Goal: Task Accomplishment & Management: Manage account settings

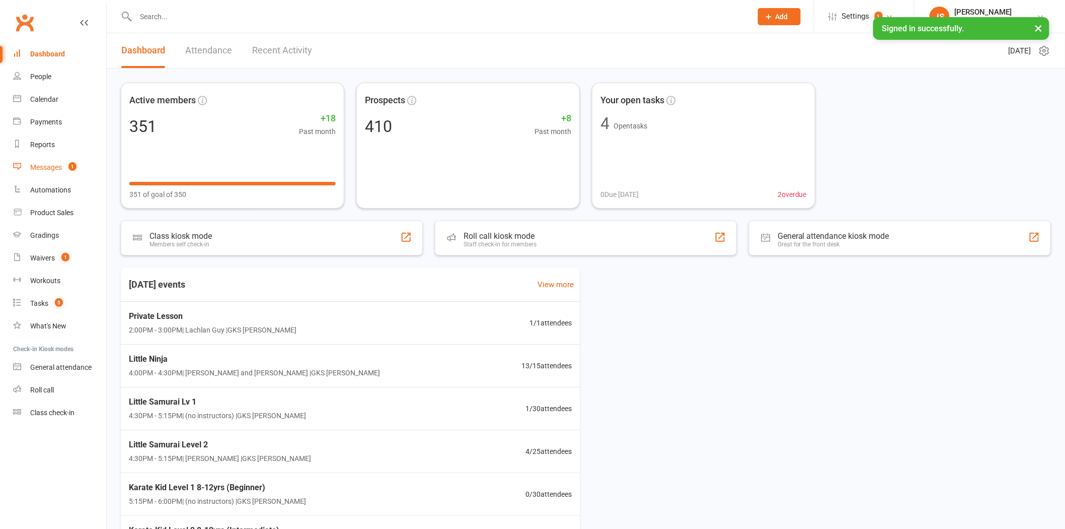
click at [56, 170] on div "Messages" at bounding box center [46, 167] width 32 height 8
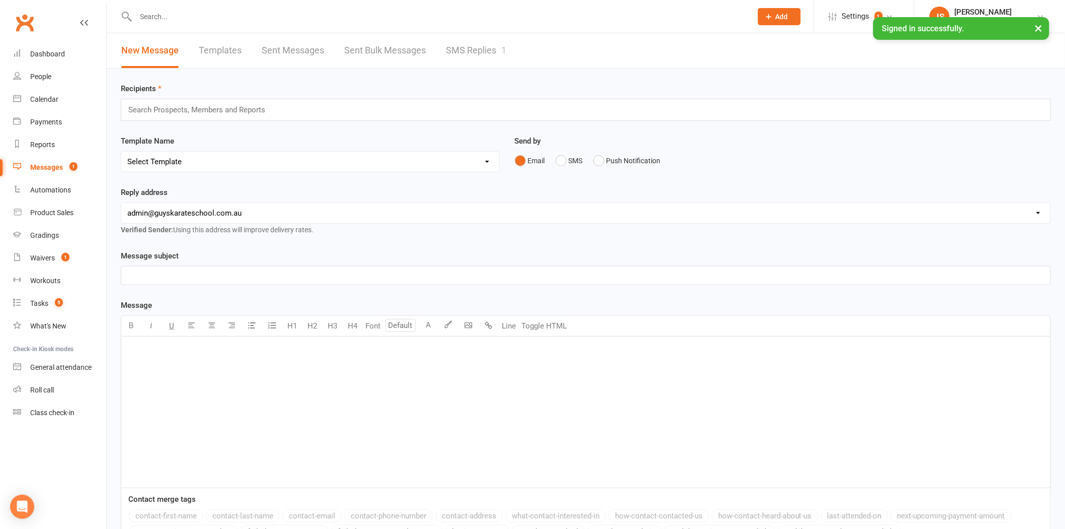
click at [496, 65] on link "SMS Replies 1" at bounding box center [476, 50] width 60 height 35
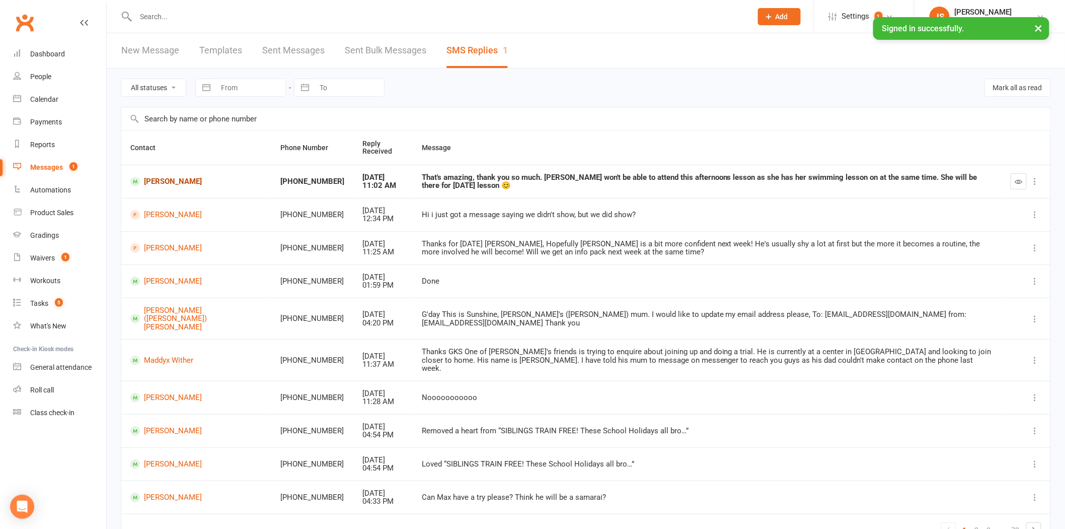
click at [159, 183] on link "[PERSON_NAME]" at bounding box center [196, 182] width 132 height 10
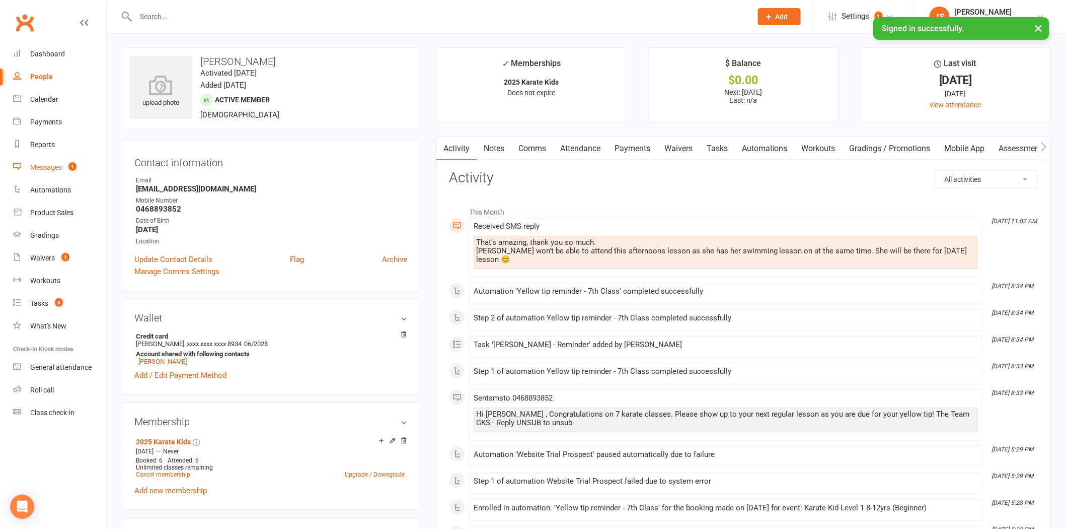
click at [56, 162] on link "Messages 1" at bounding box center [59, 167] width 93 height 23
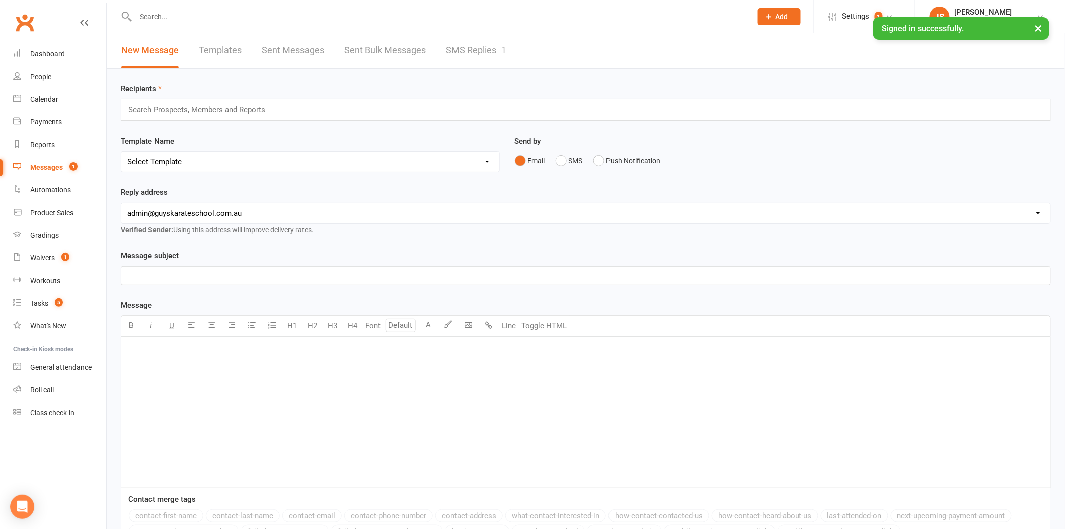
click at [466, 49] on link "SMS Replies 1" at bounding box center [476, 50] width 60 height 35
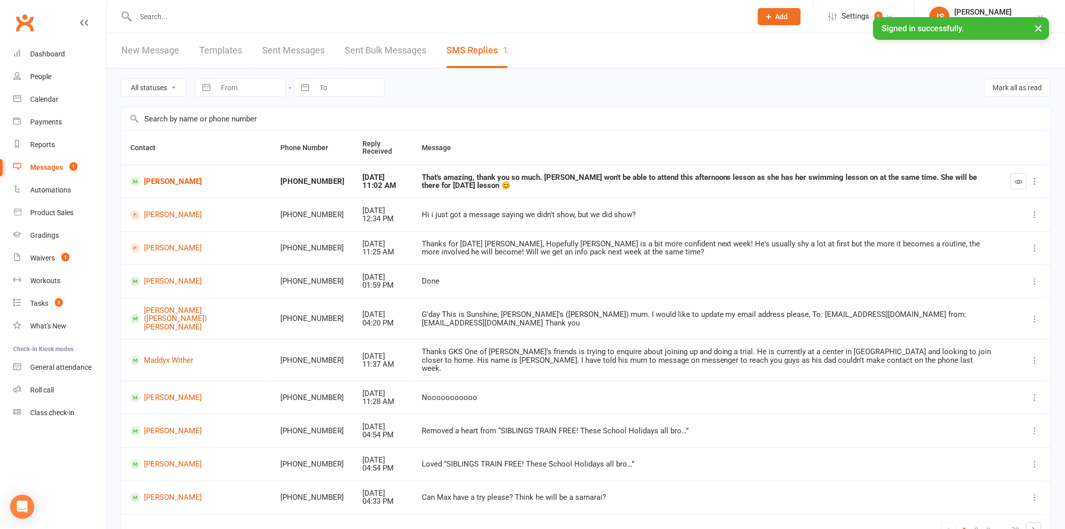
click at [1014, 187] on button "button" at bounding box center [1019, 181] width 16 height 16
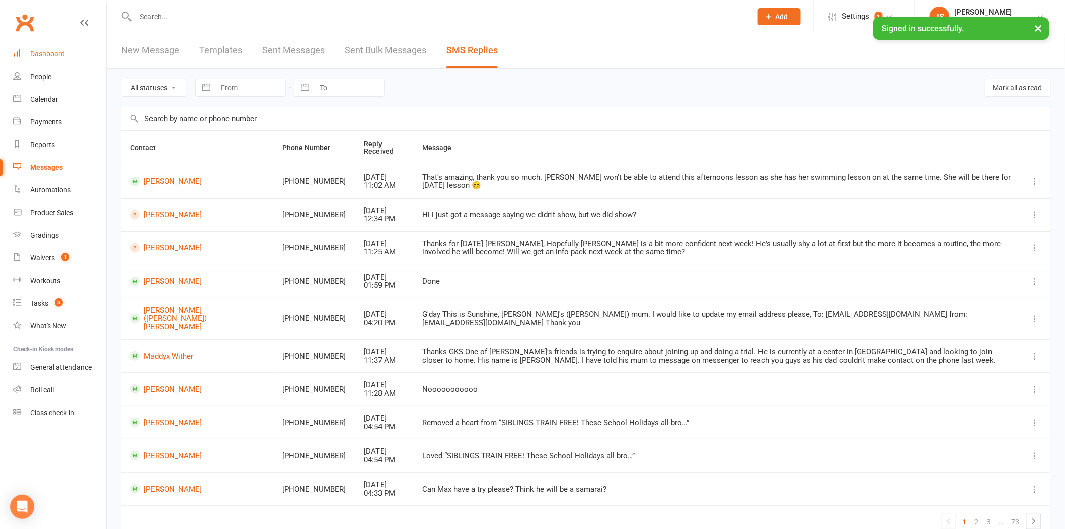
click at [38, 56] on div "Dashboard" at bounding box center [47, 54] width 35 height 8
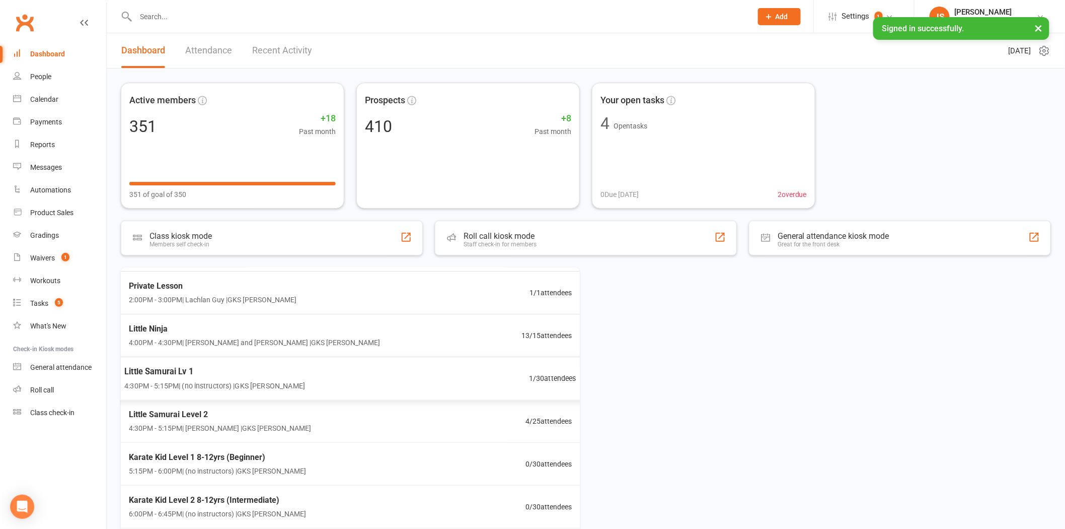
scroll to position [43, 0]
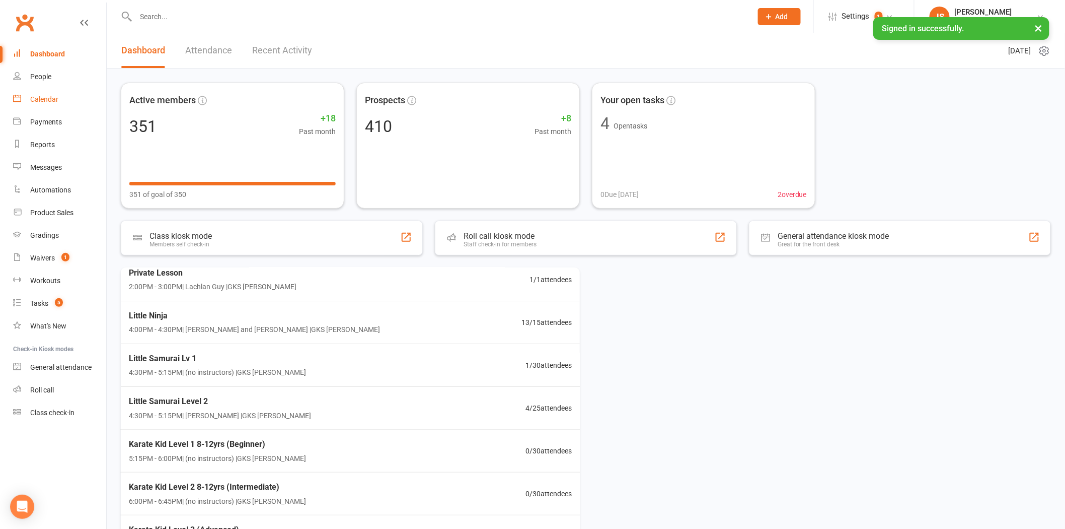
click at [40, 91] on link "Calendar" at bounding box center [59, 99] width 93 height 23
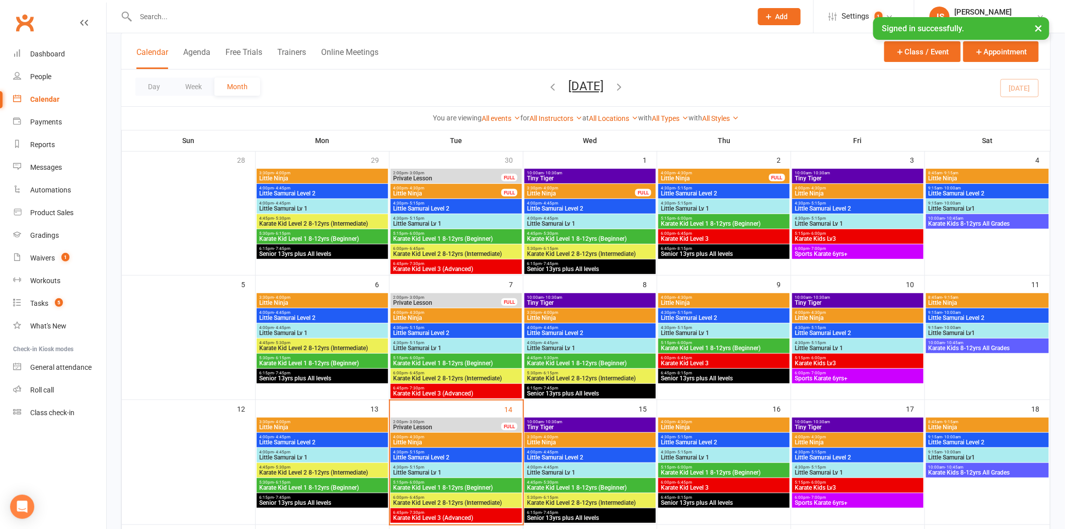
scroll to position [224, 0]
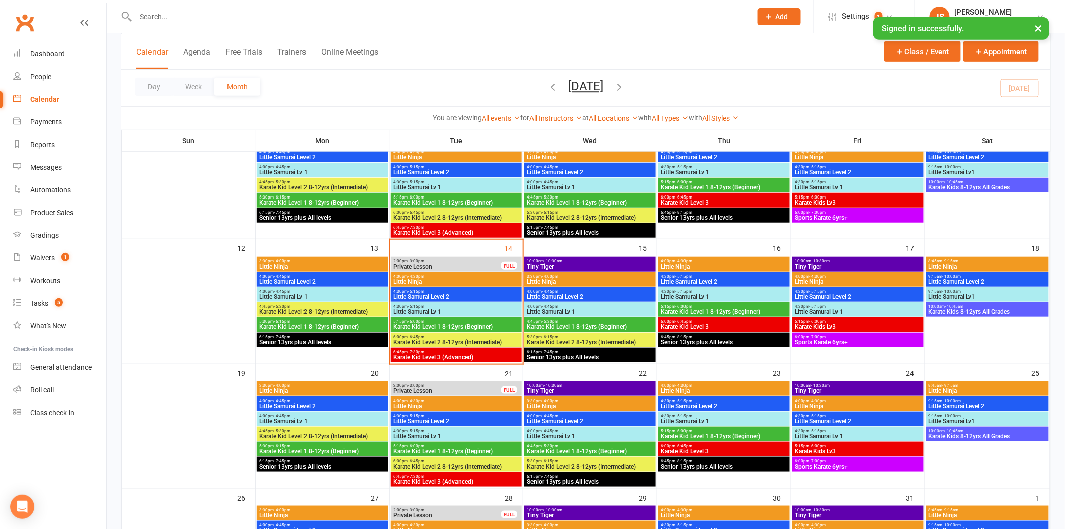
click at [451, 280] on span "Little Ninja" at bounding box center [456, 281] width 127 height 6
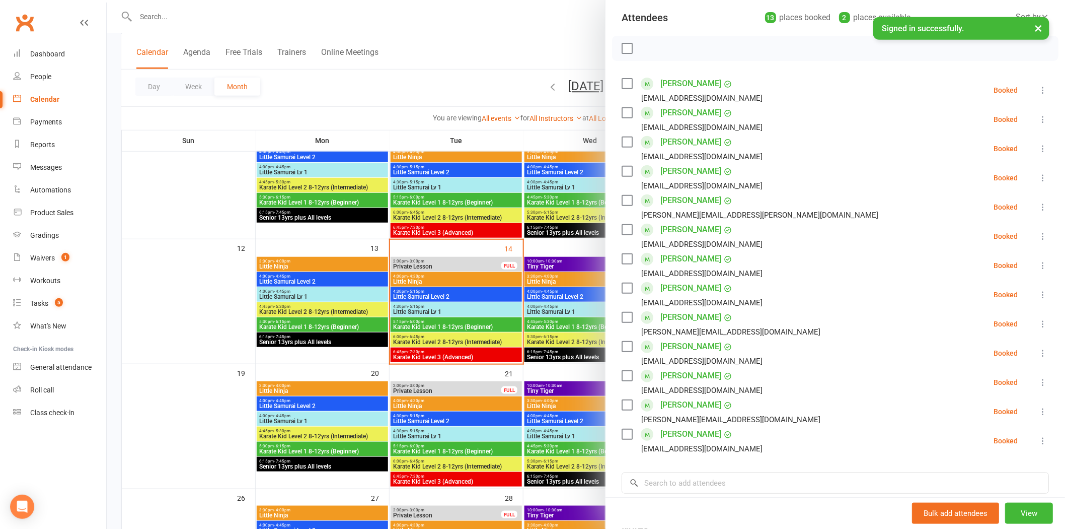
scroll to position [0, 0]
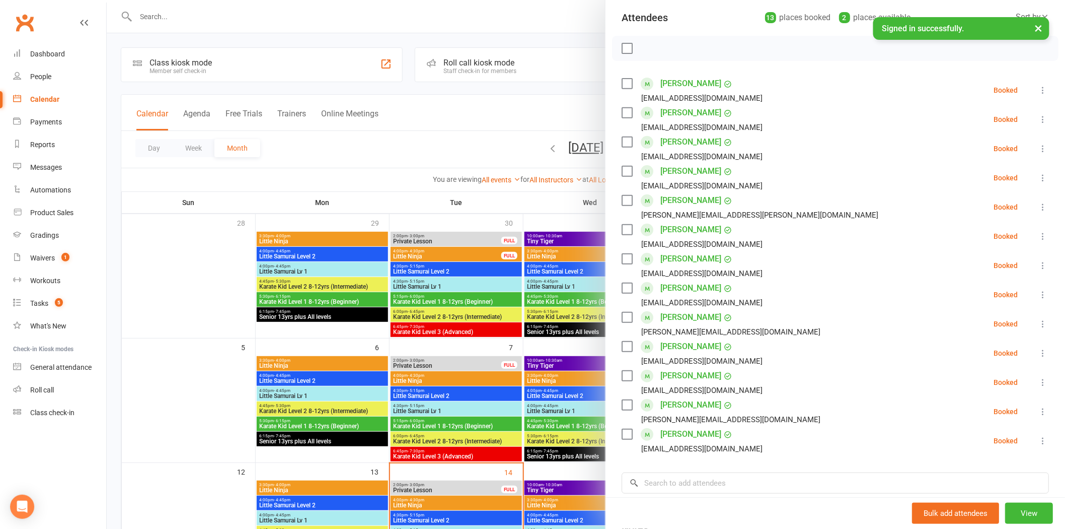
click at [160, 22] on div at bounding box center [586, 264] width 959 height 529
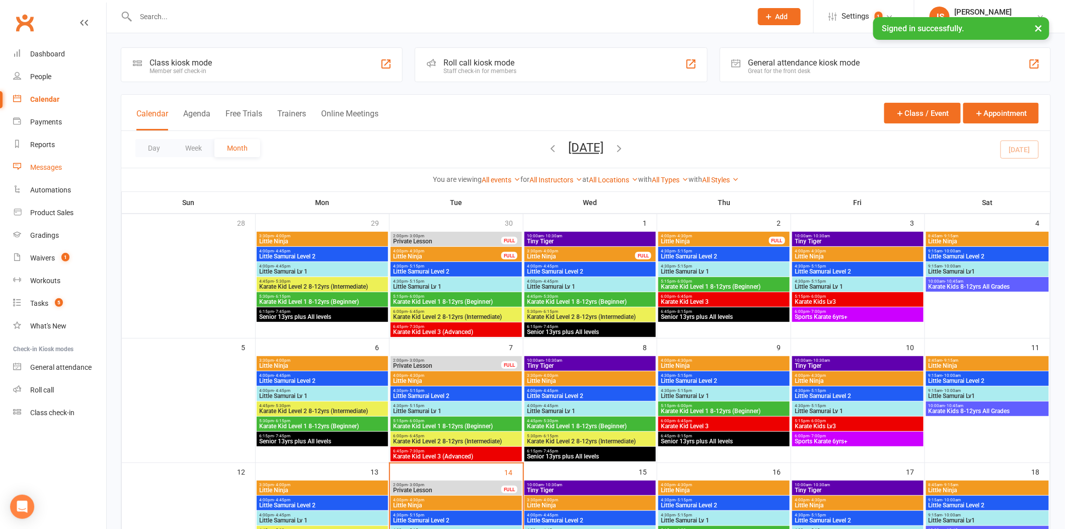
click at [43, 168] on div "Messages" at bounding box center [46, 167] width 32 height 8
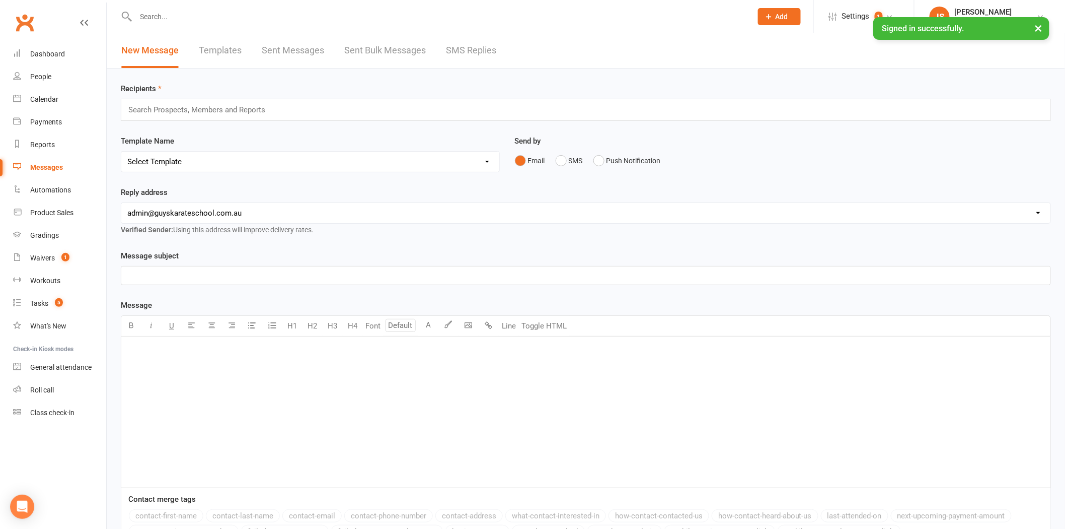
click at [376, 57] on link "Sent Bulk Messages" at bounding box center [385, 50] width 82 height 35
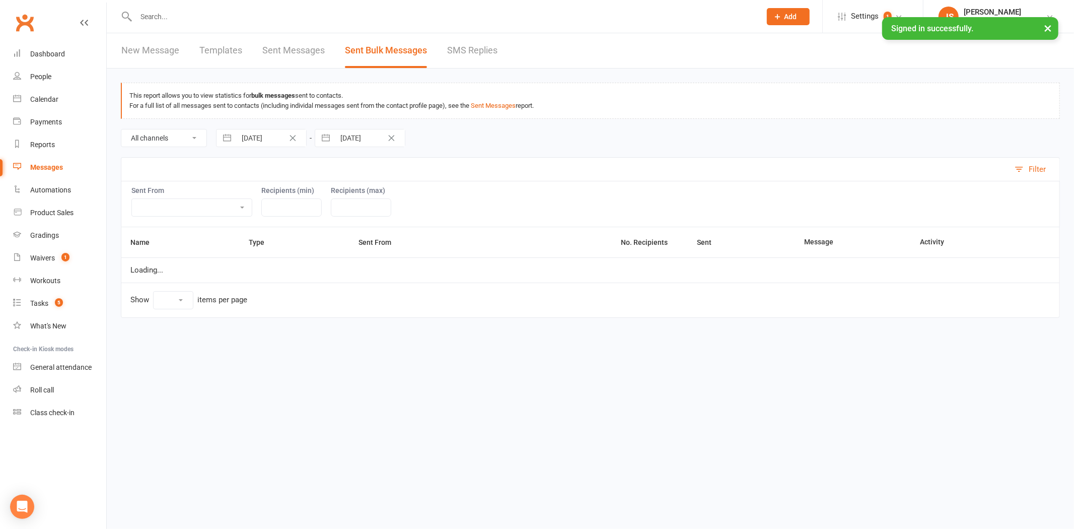
select select "10"
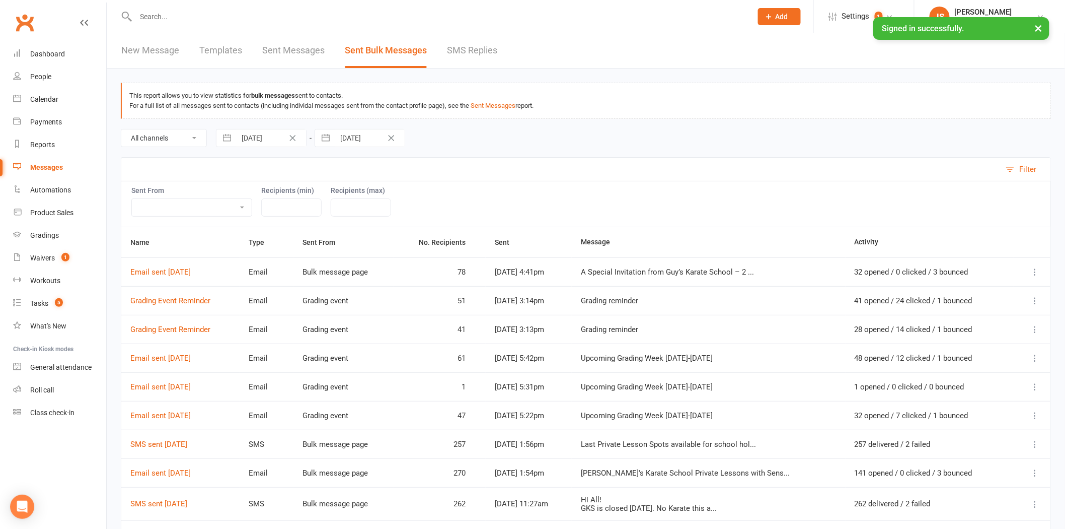
click at [204, 17] on input "text" at bounding box center [439, 17] width 612 height 14
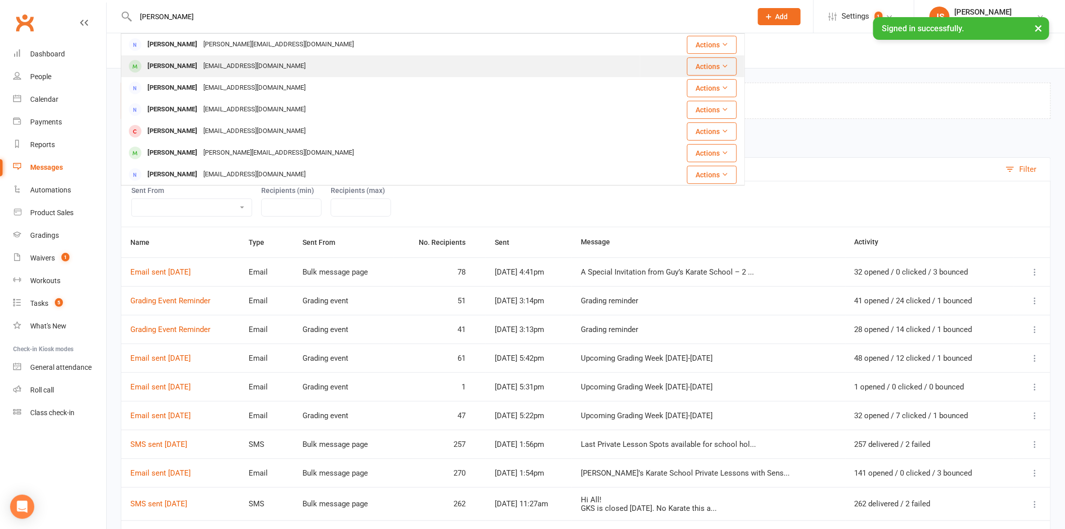
type input "[PERSON_NAME]"
click at [226, 68] on div "[EMAIL_ADDRESS][DOMAIN_NAME]" at bounding box center [254, 66] width 108 height 15
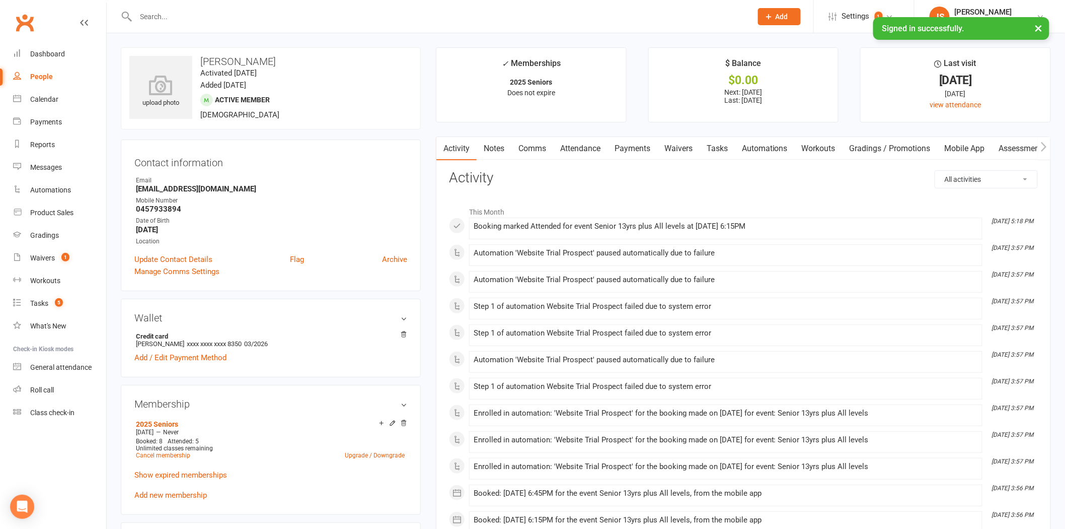
click at [186, 16] on input "text" at bounding box center [439, 17] width 612 height 14
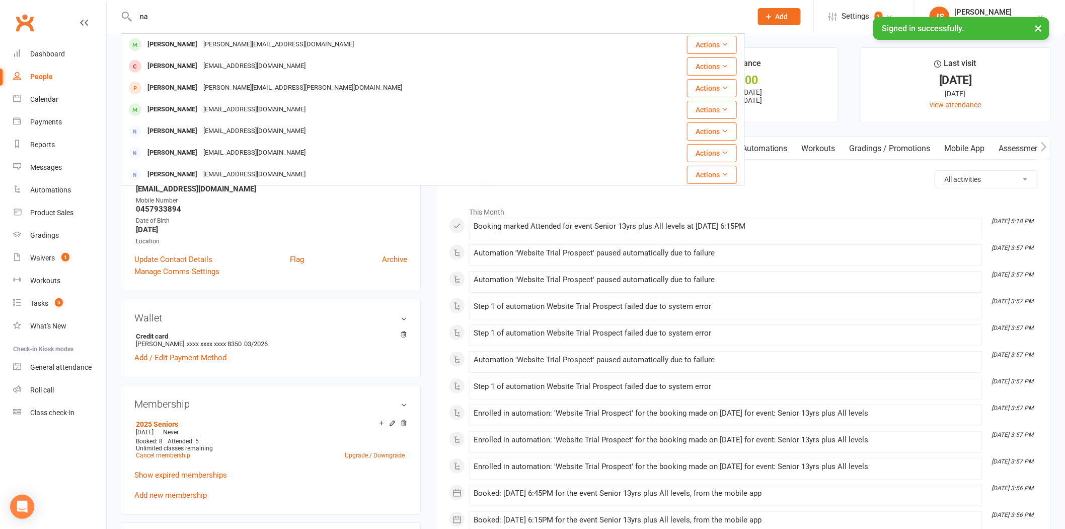
type input "n"
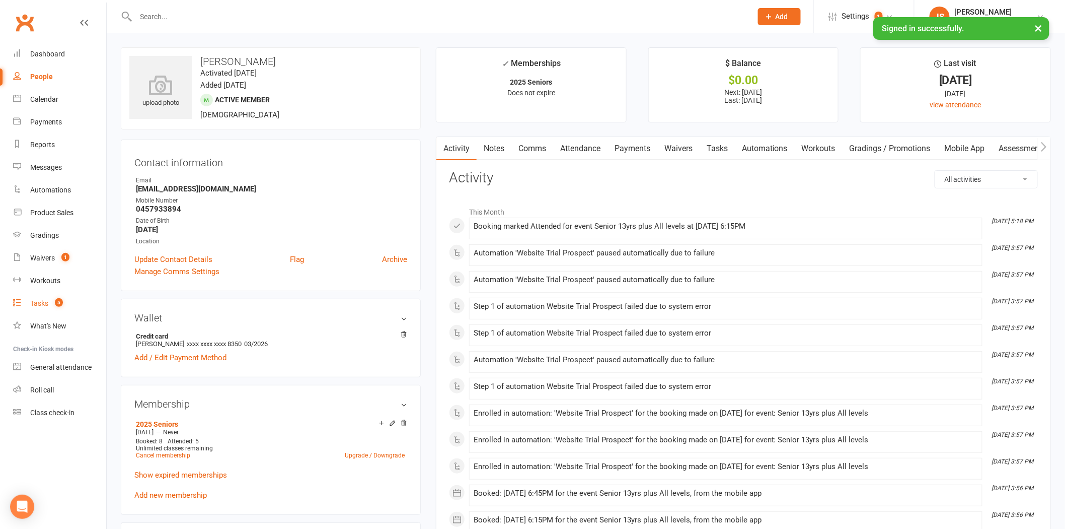
click at [53, 308] on link "Tasks 5" at bounding box center [59, 303] width 93 height 23
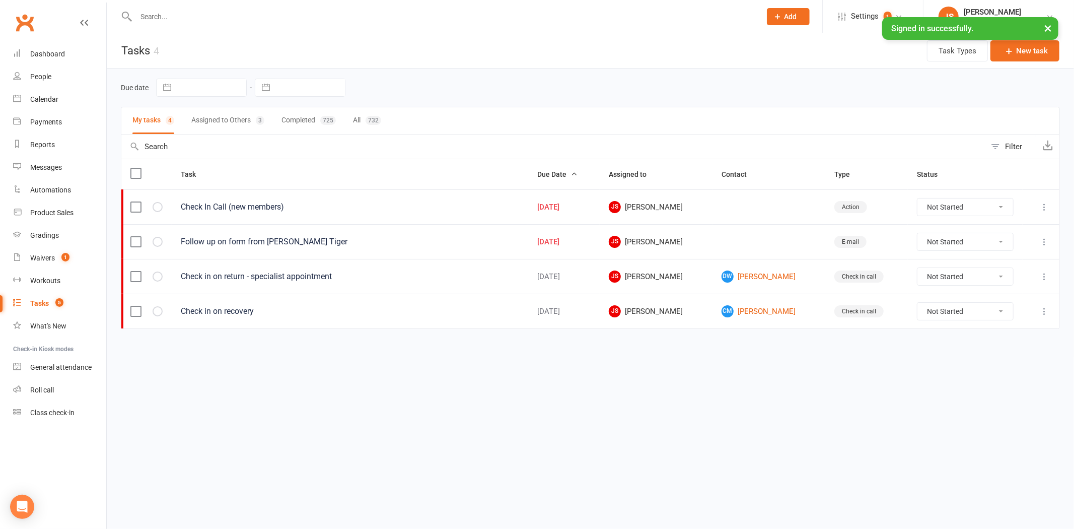
click at [237, 122] on button "Assigned to Others 3" at bounding box center [227, 120] width 73 height 27
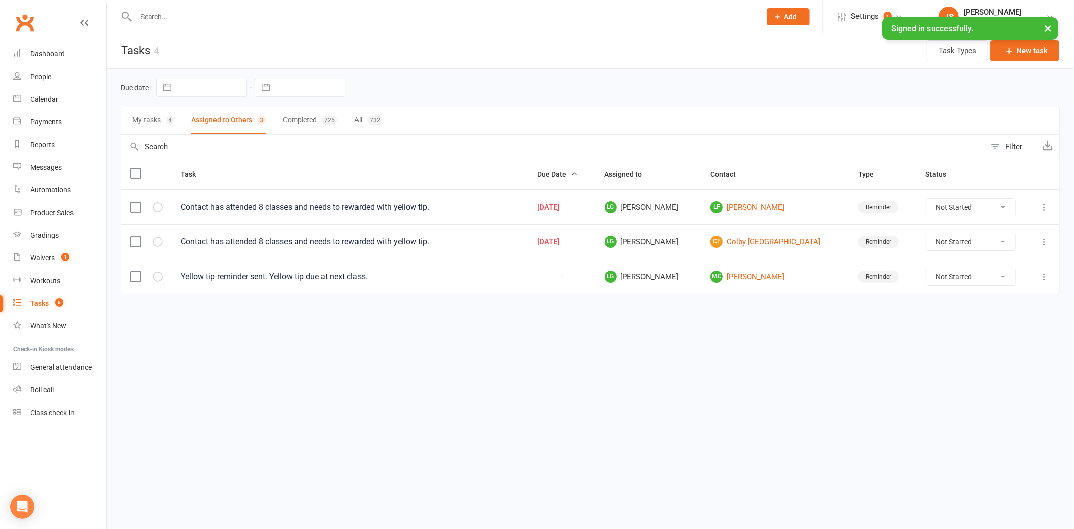
click at [198, 10] on input "text" at bounding box center [443, 17] width 621 height 14
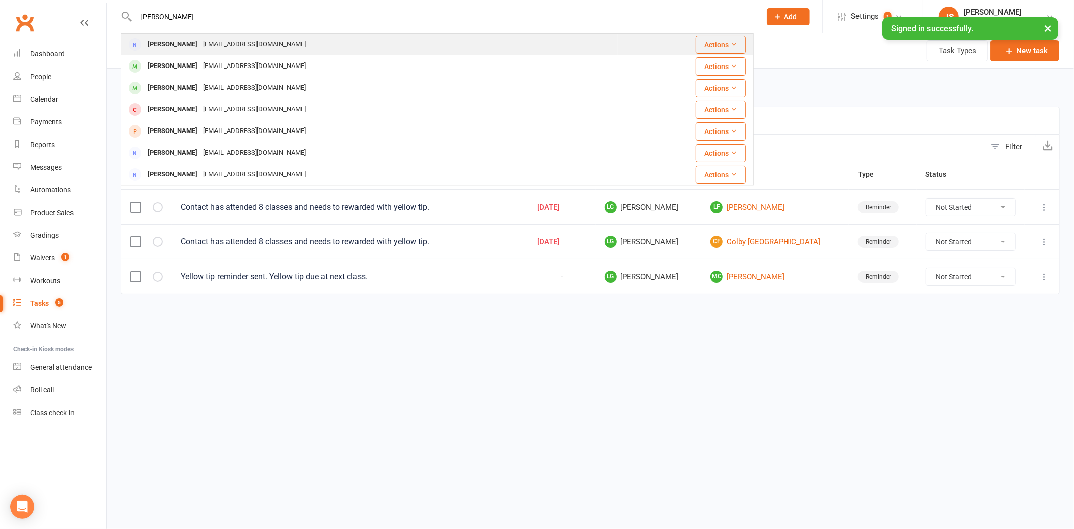
type input "[PERSON_NAME]"
click at [198, 53] on div "[PERSON_NAME] [EMAIL_ADDRESS][DOMAIN_NAME]" at bounding box center [369, 44] width 495 height 21
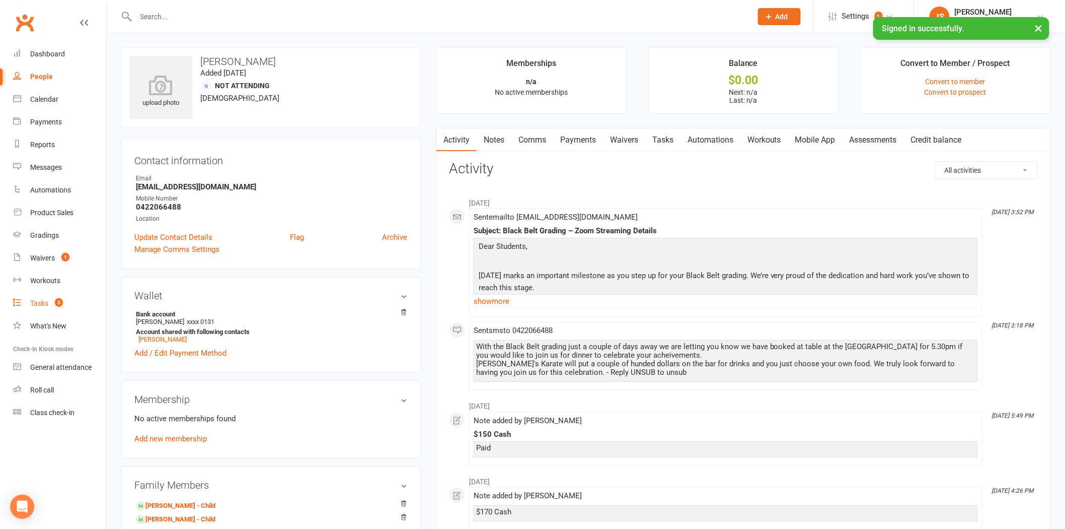
click at [45, 303] on div "Tasks" at bounding box center [39, 303] width 18 height 8
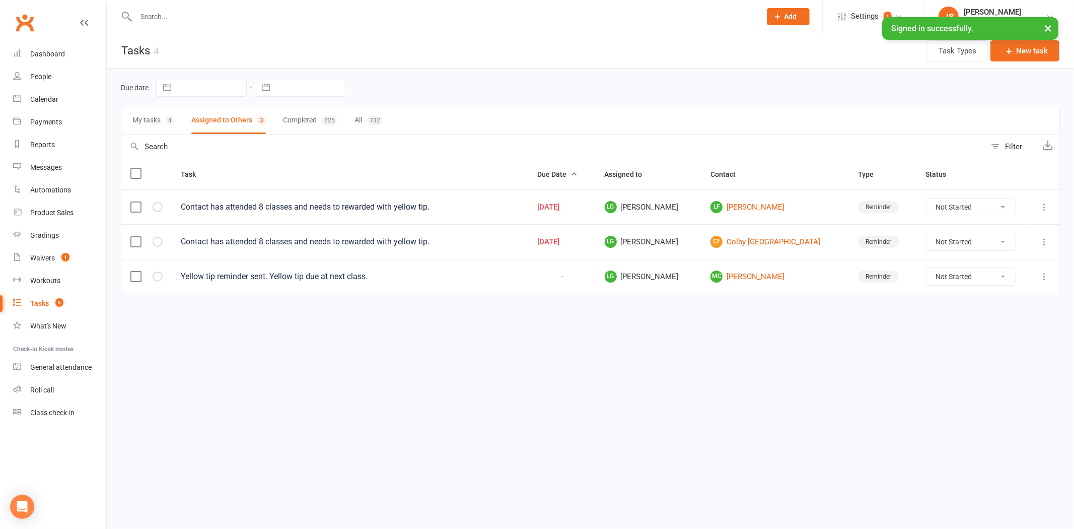
click at [149, 118] on button "My tasks 4" at bounding box center [153, 120] width 42 height 27
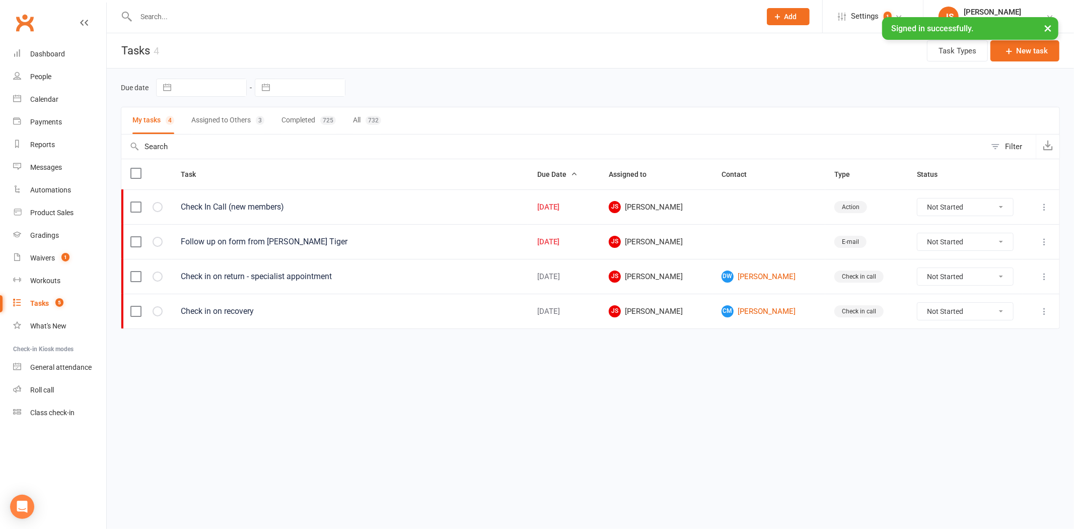
click at [157, 22] on input "text" at bounding box center [443, 17] width 621 height 14
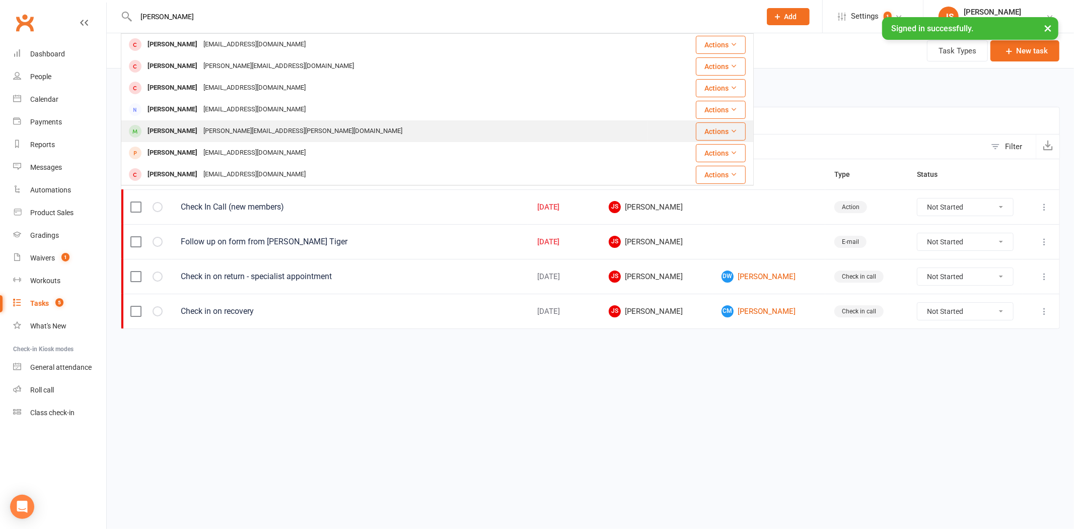
type input "[PERSON_NAME]"
click at [185, 123] on div "[PERSON_NAME] Rees [EMAIL_ADDRESS][PERSON_NAME][DOMAIN_NAME]" at bounding box center [384, 131] width 525 height 21
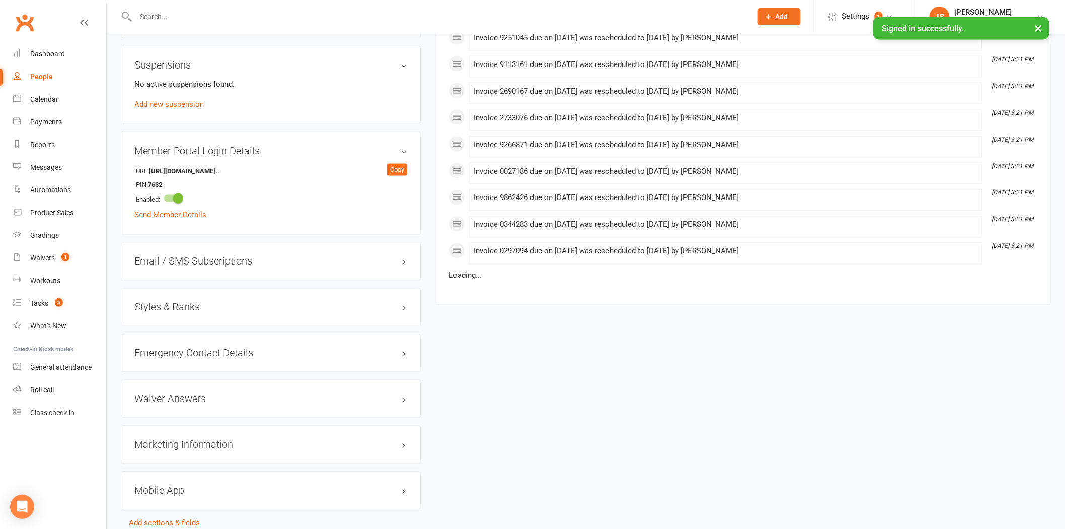
scroll to position [615, 0]
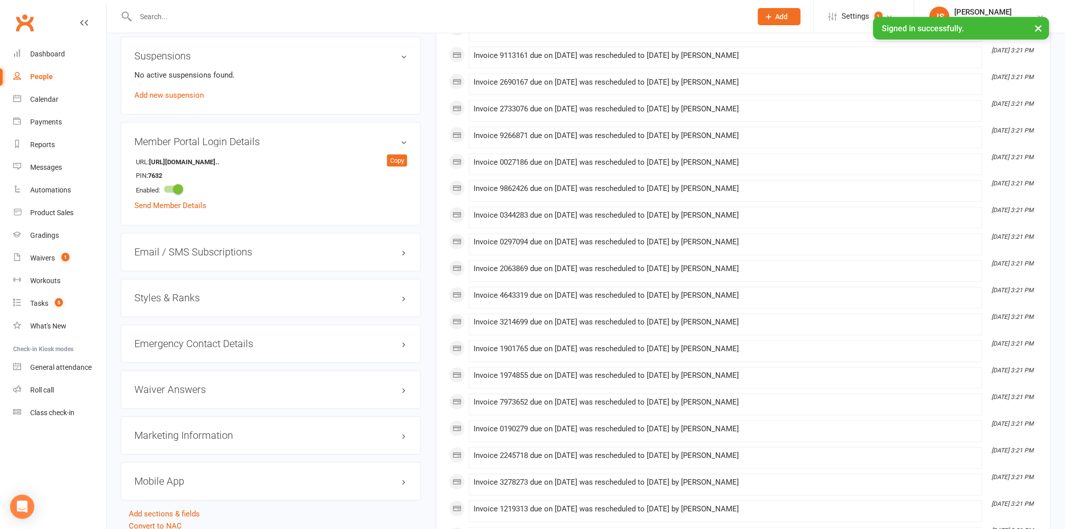
click at [176, 297] on h3 "Styles & Ranks" at bounding box center [270, 297] width 273 height 11
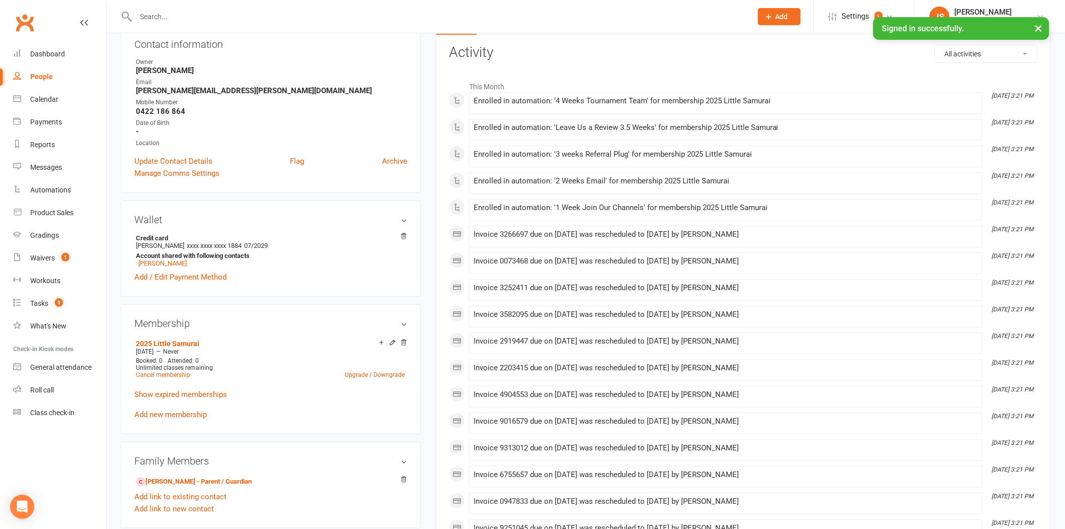
scroll to position [0, 0]
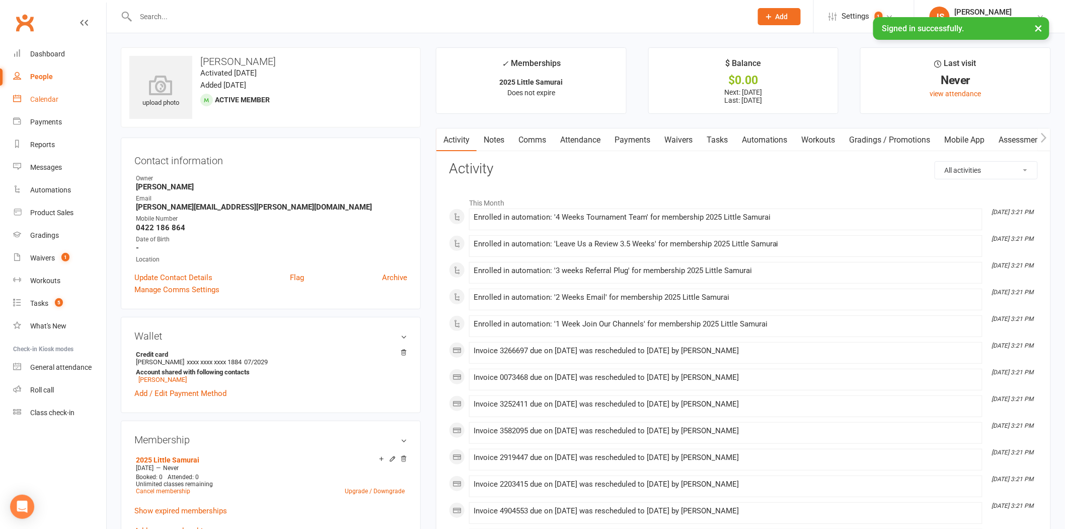
click at [56, 99] on div "Calendar" at bounding box center [44, 99] width 28 height 8
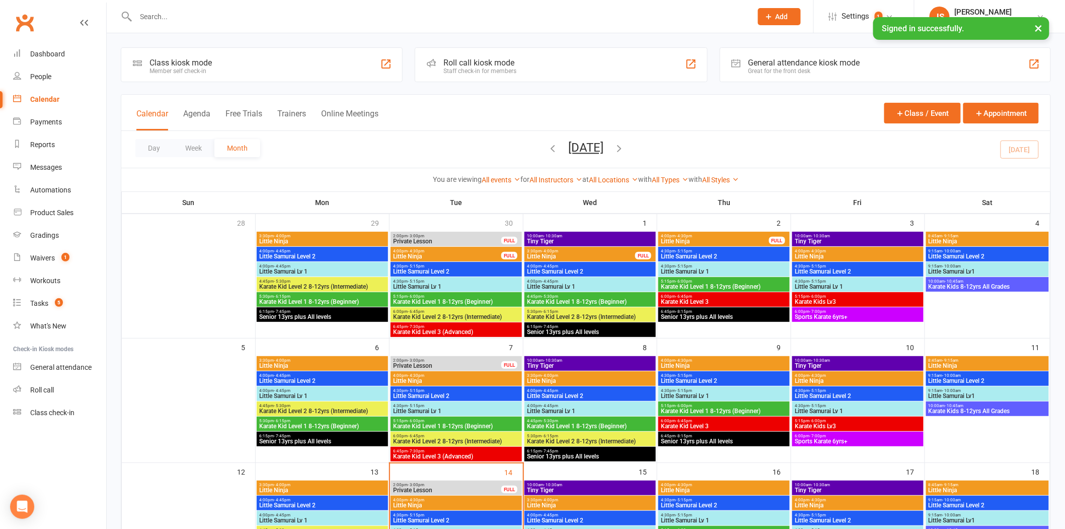
click at [985, 392] on span "9:15am - 10:00am" at bounding box center [987, 390] width 119 height 5
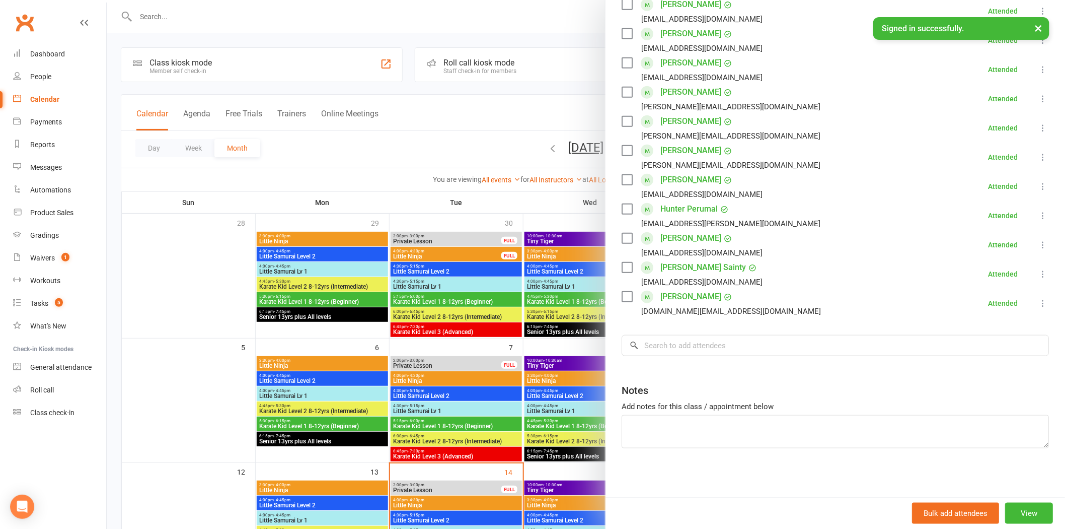
scroll to position [279, 0]
click at [699, 343] on input "search" at bounding box center [835, 344] width 427 height 21
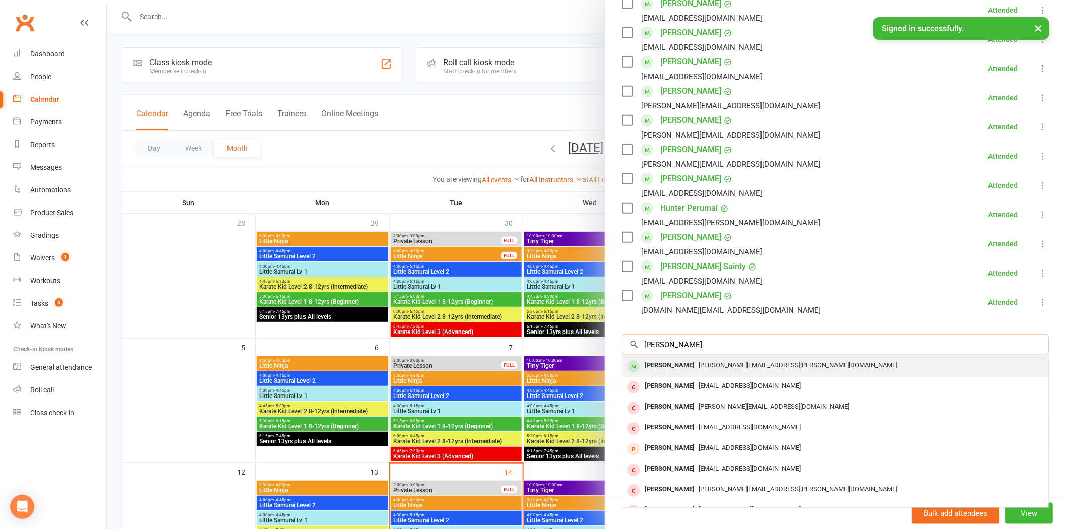
type input "[PERSON_NAME]"
click at [694, 370] on div "[PERSON_NAME]" at bounding box center [670, 365] width 58 height 15
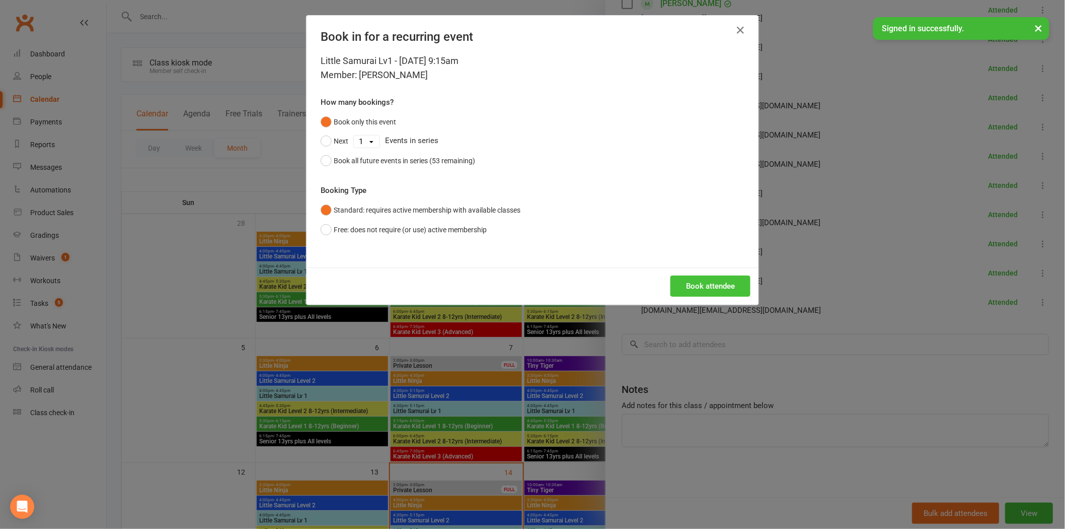
click at [698, 275] on button "Book attendee" at bounding box center [711, 285] width 80 height 21
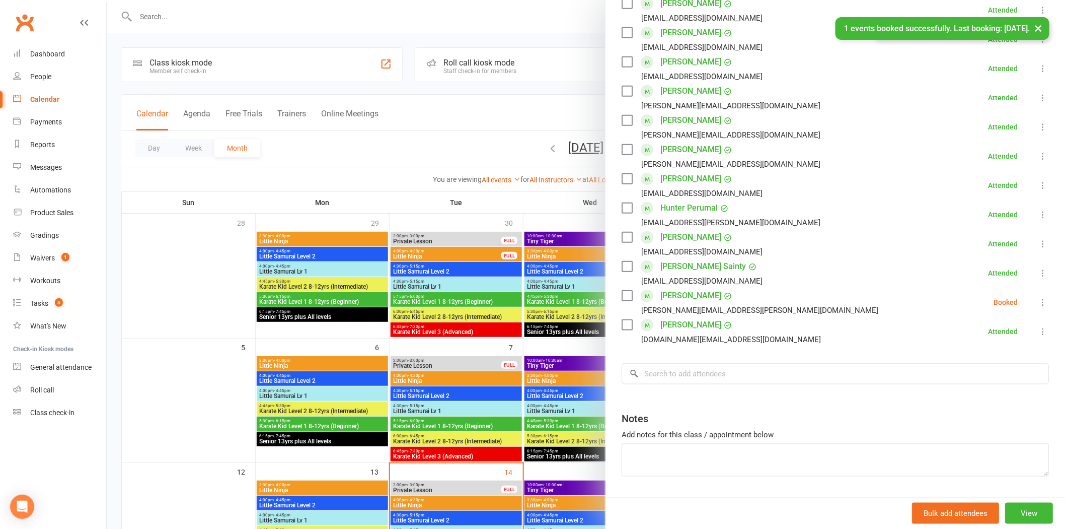
click at [1038, 303] on icon at bounding box center [1043, 302] width 10 height 10
click at [1000, 351] on link "Remove" at bounding box center [994, 342] width 108 height 20
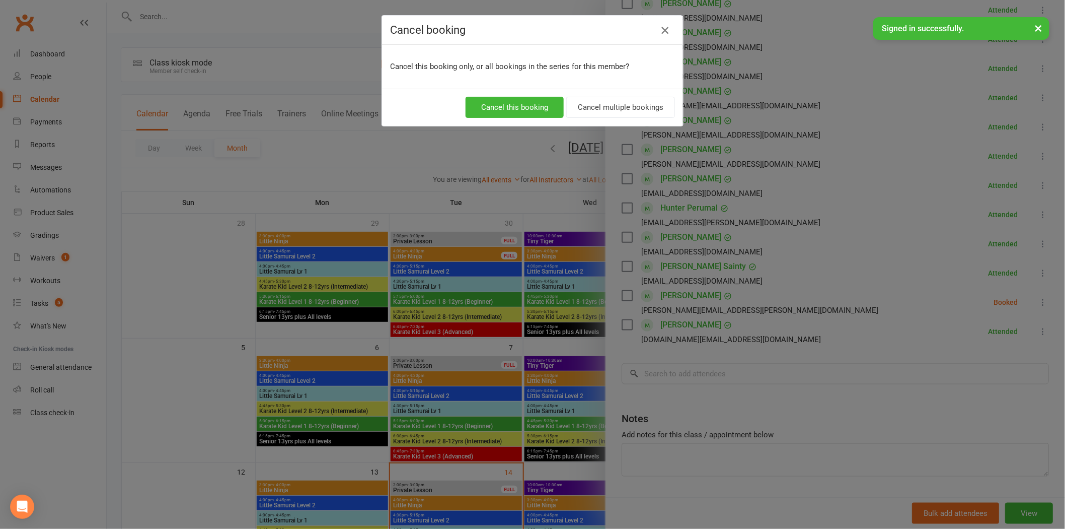
click at [663, 28] on icon "button" at bounding box center [665, 30] width 12 height 12
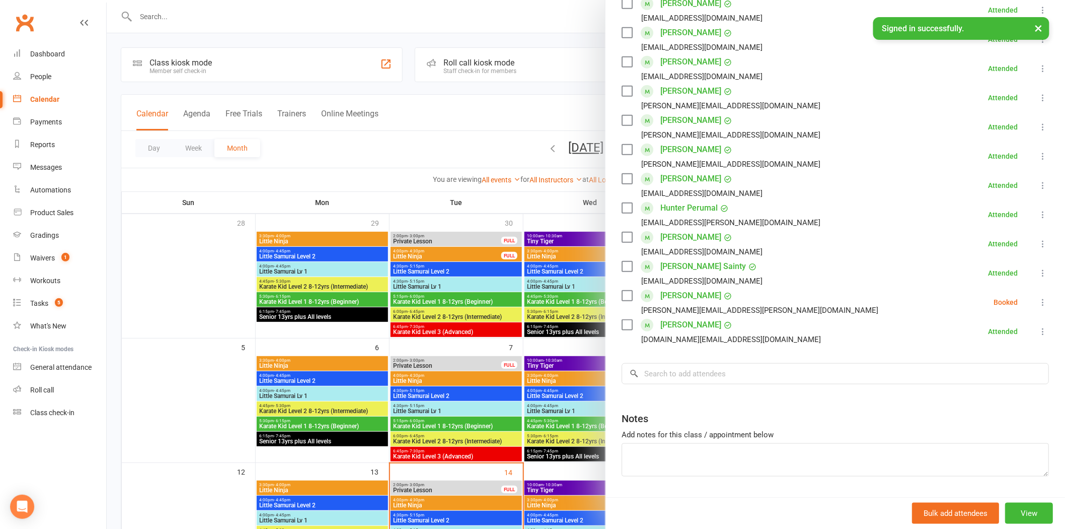
click at [1038, 301] on icon at bounding box center [1043, 302] width 10 height 10
click at [1014, 360] on link "Check in" at bounding box center [994, 362] width 108 height 20
click at [41, 47] on link "Dashboard" at bounding box center [59, 54] width 93 height 23
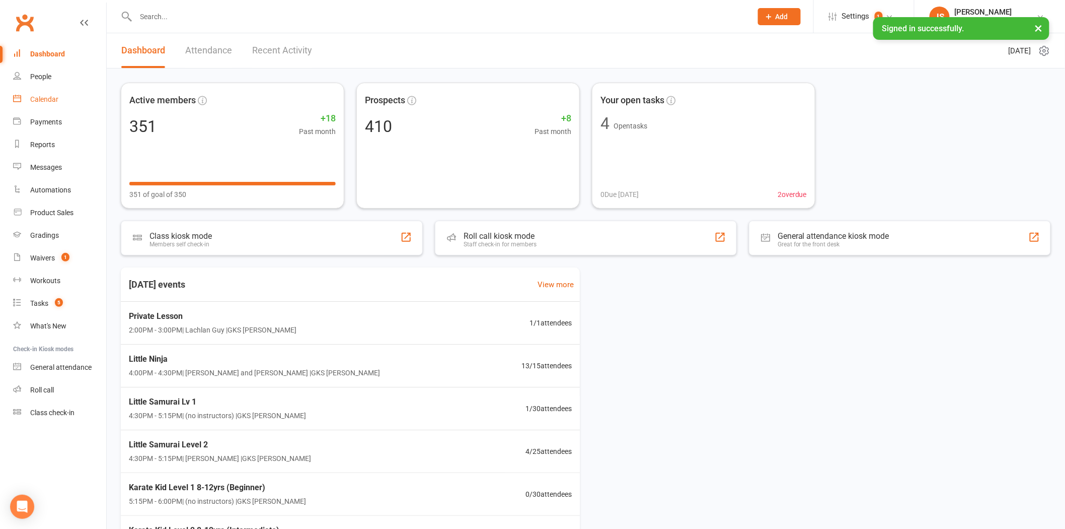
click at [47, 104] on link "Calendar" at bounding box center [59, 99] width 93 height 23
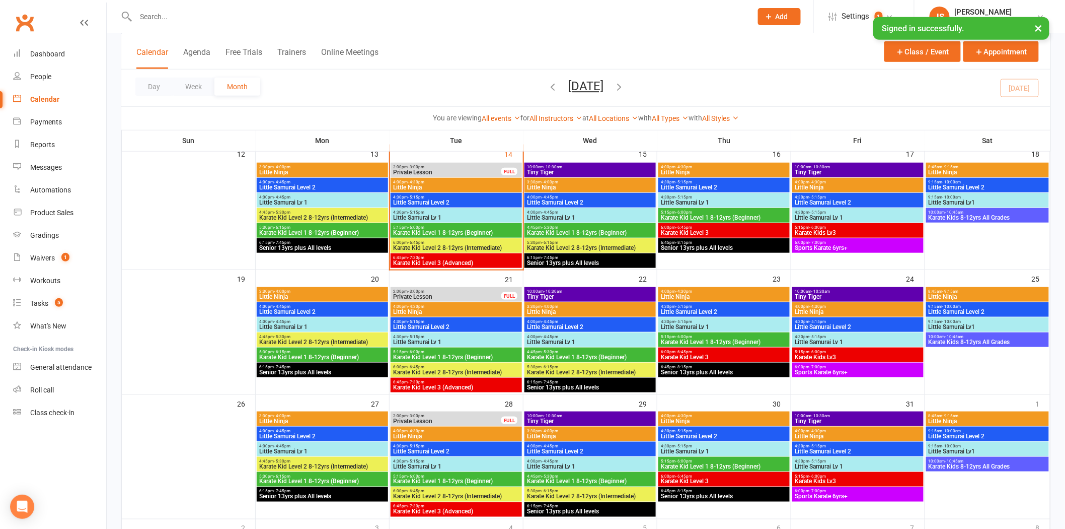
scroll to position [335, 0]
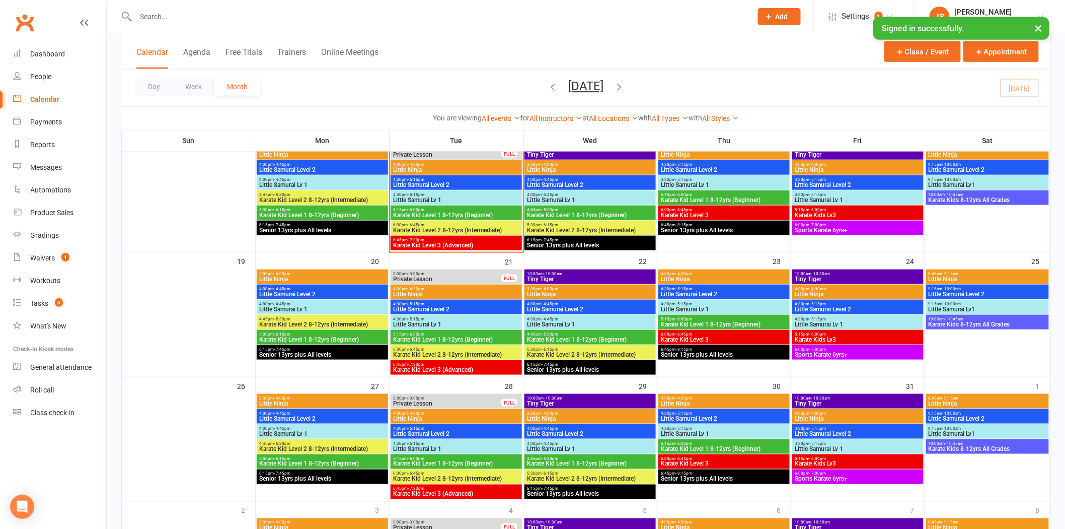
click at [698, 323] on span "Karate Kid Level 1 8-12yrs (Beginner)" at bounding box center [723, 324] width 127 height 6
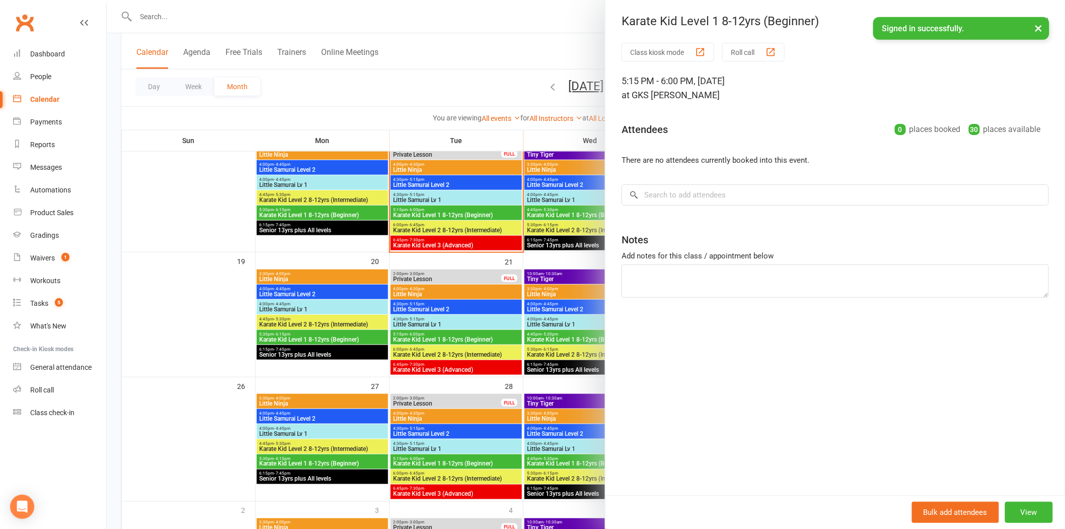
click at [477, 81] on div at bounding box center [586, 264] width 959 height 529
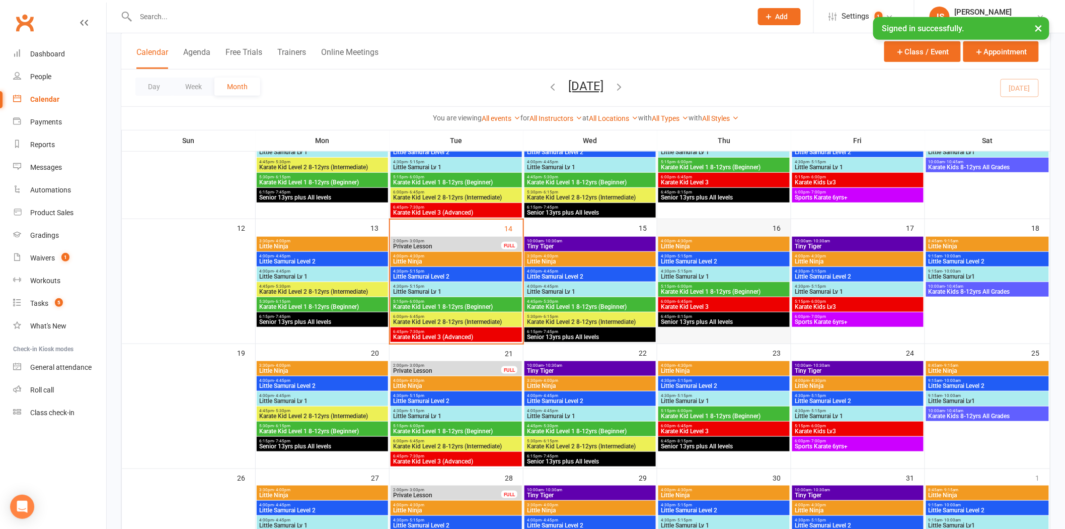
scroll to position [224, 0]
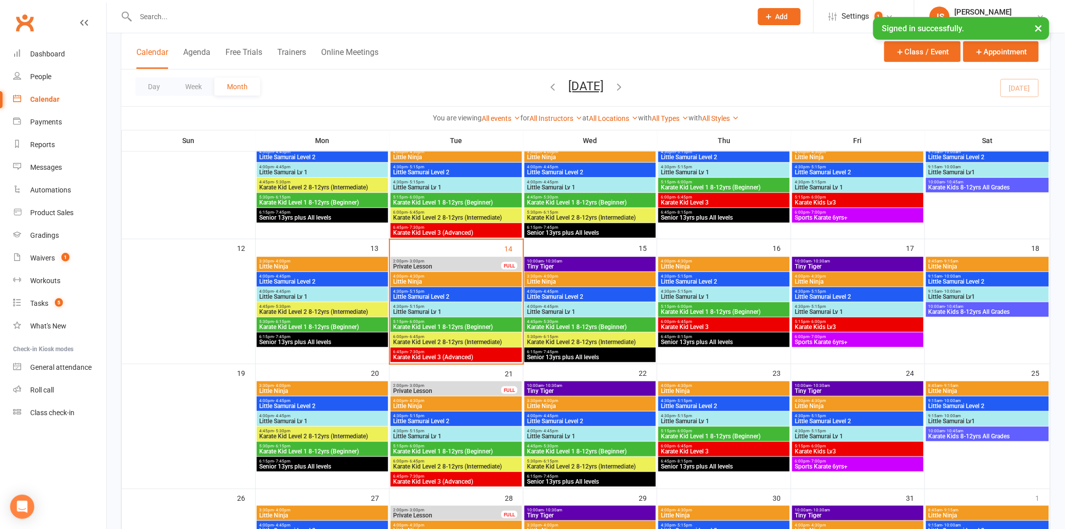
click at [708, 390] on span "Little Ninja" at bounding box center [723, 391] width 127 height 6
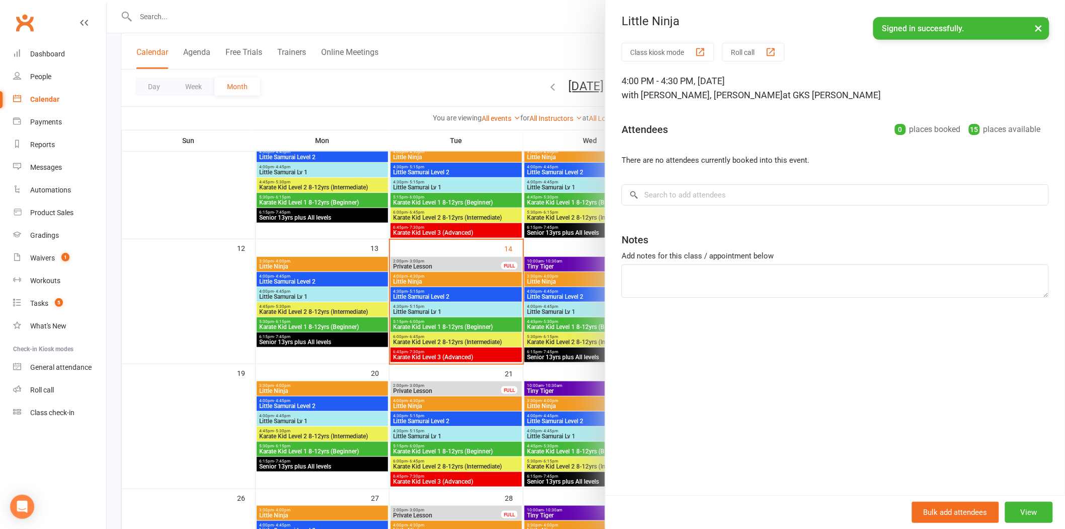
click at [565, 47] on div at bounding box center [586, 264] width 959 height 529
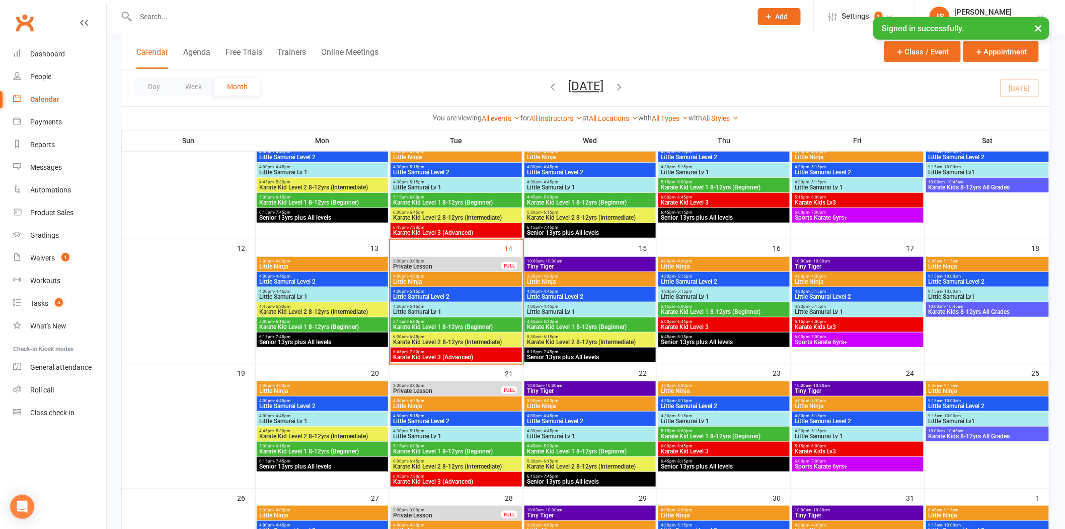
click at [771, 18] on icon at bounding box center [769, 16] width 9 height 9
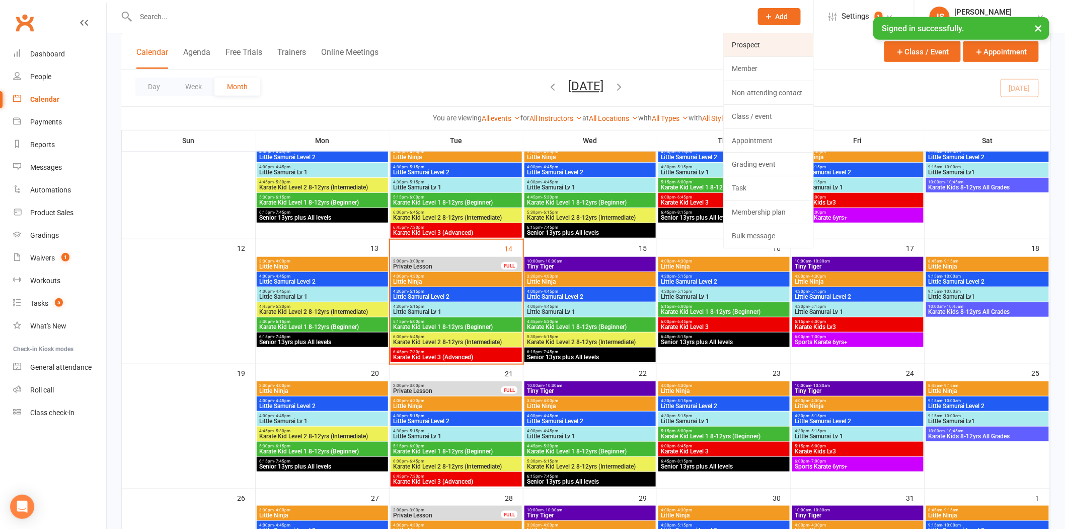
click at [741, 50] on link "Prospect" at bounding box center [769, 44] width 90 height 23
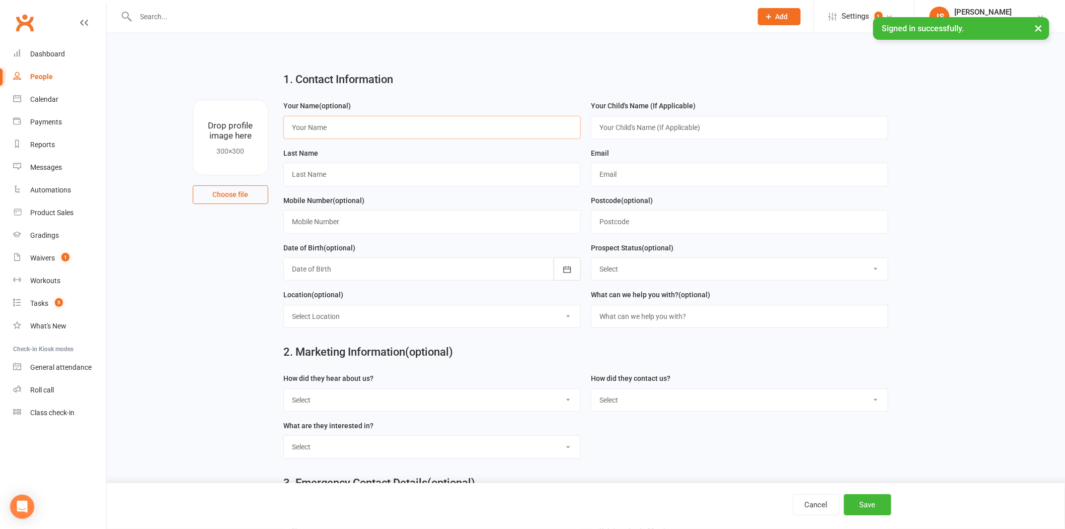
click at [423, 131] on input "text" at bounding box center [432, 127] width 298 height 23
click at [472, 224] on input "text" at bounding box center [432, 221] width 298 height 23
paste input "[PHONE_NUMBER]"
type input "[PHONE_NUMBER]"
click at [622, 180] on input "text" at bounding box center [740, 174] width 298 height 23
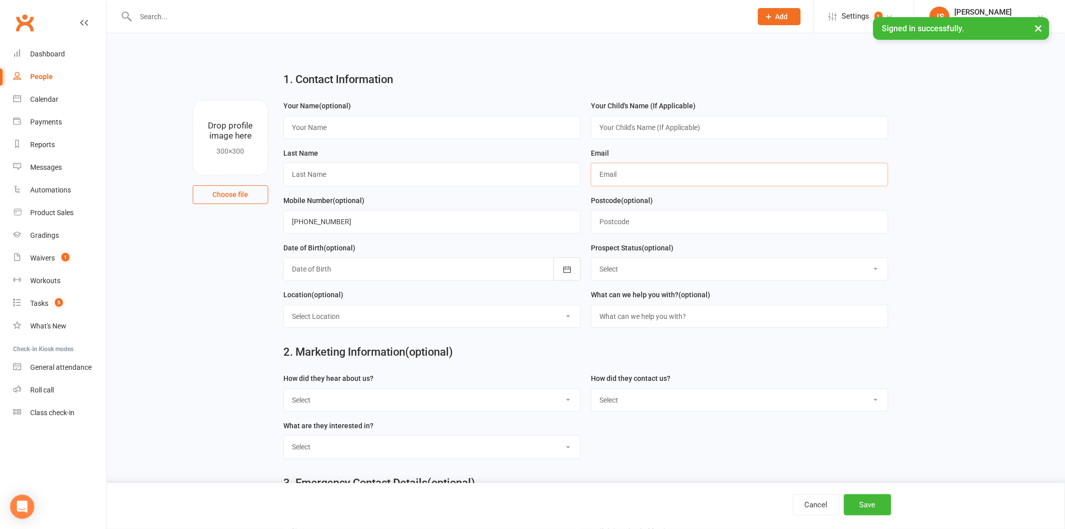
paste input "[EMAIL_ADDRESS][DOMAIN_NAME]"
type input "[EMAIL_ADDRESS][DOMAIN_NAME]"
click at [648, 128] on input "text" at bounding box center [740, 127] width 298 height 23
type input "Saskia"
click at [313, 132] on input "text" at bounding box center [432, 127] width 298 height 23
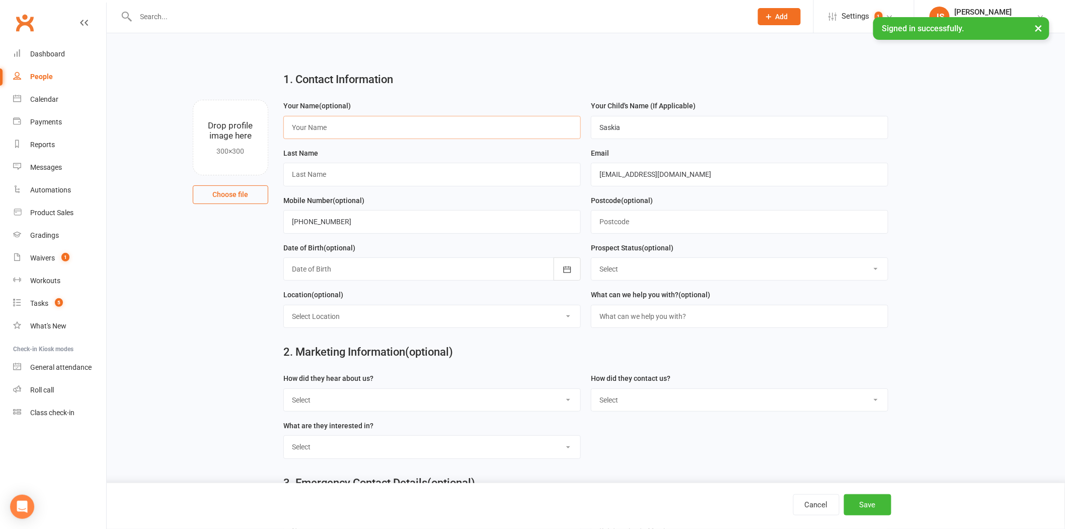
paste input "[PERSON_NAME]"
drag, startPoint x: 315, startPoint y: 124, endPoint x: 353, endPoint y: 126, distance: 38.3
click at [353, 126] on input "[PERSON_NAME]" at bounding box center [432, 127] width 298 height 23
type input "[PERSON_NAME]"
click at [348, 174] on input "text" at bounding box center [432, 174] width 298 height 23
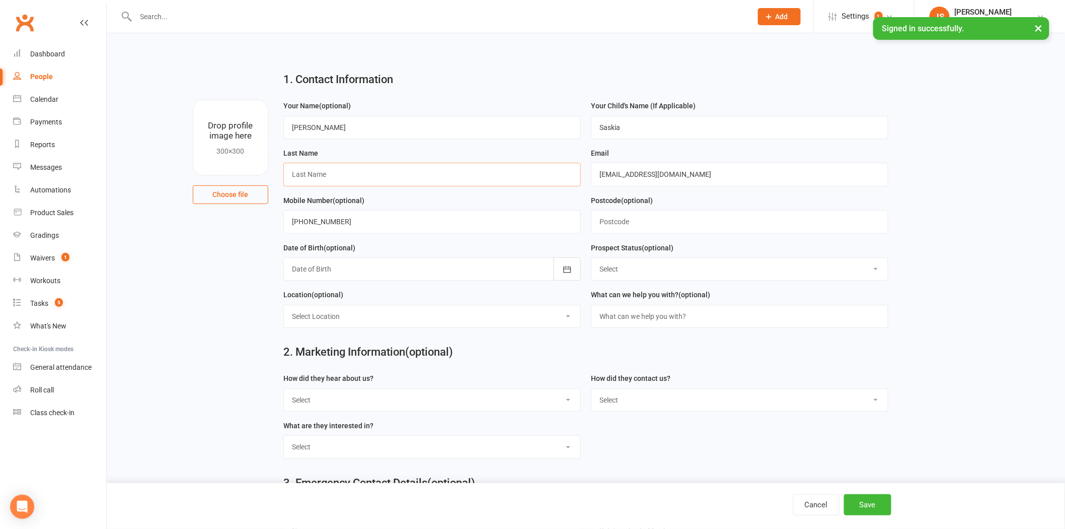
paste input "[PERSON_NAME]"
type input "[PERSON_NAME]"
click at [881, 503] on button "Save" at bounding box center [867, 504] width 47 height 21
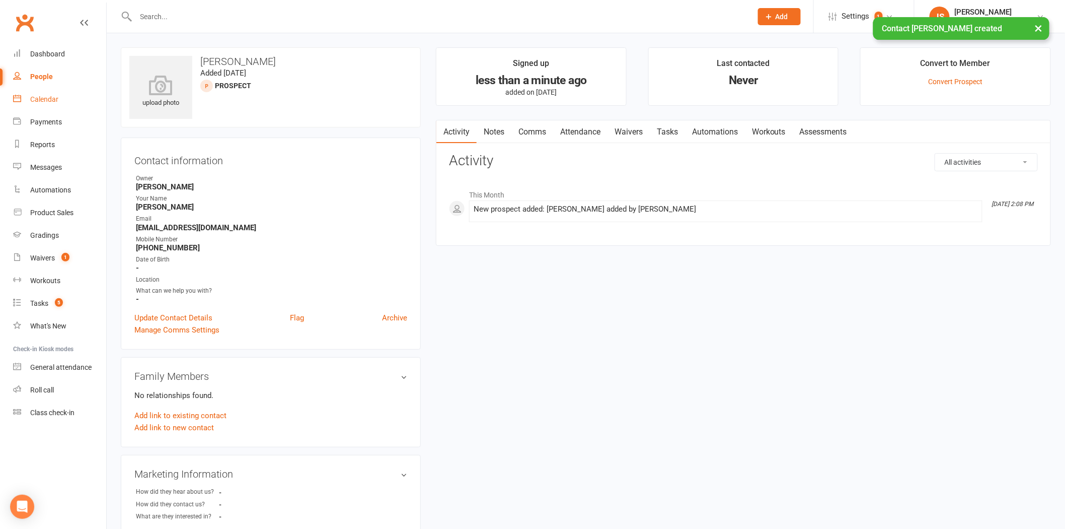
click at [44, 101] on div "Calendar" at bounding box center [44, 99] width 28 height 8
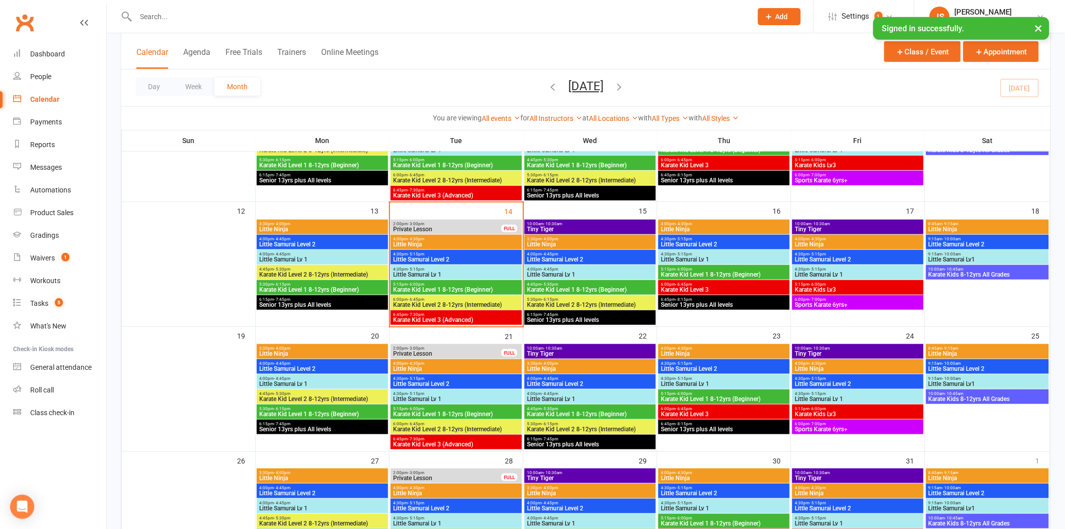
scroll to position [279, 0]
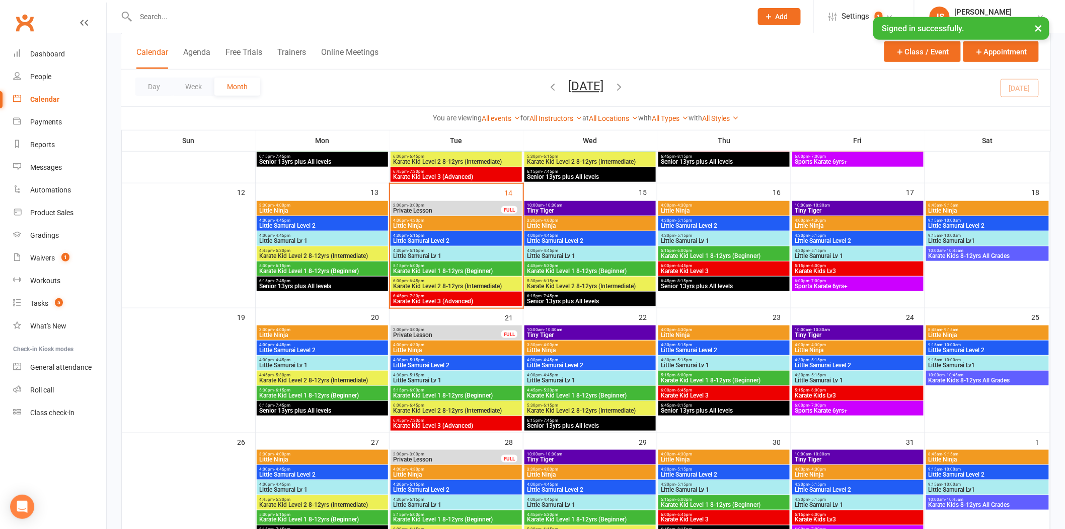
click at [705, 328] on span "4:00pm - 4:30pm" at bounding box center [723, 329] width 127 height 5
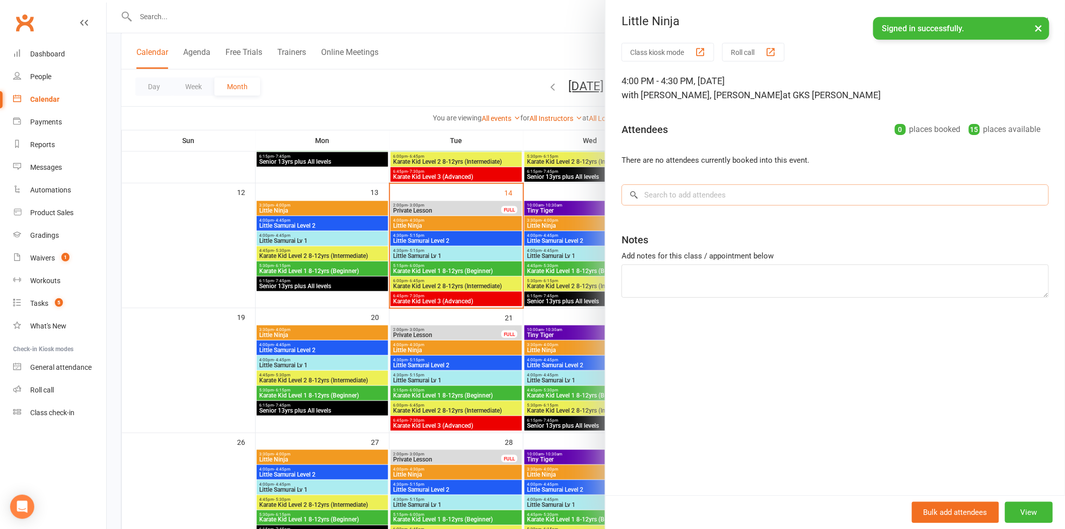
click at [700, 204] on input "search" at bounding box center [835, 194] width 427 height 21
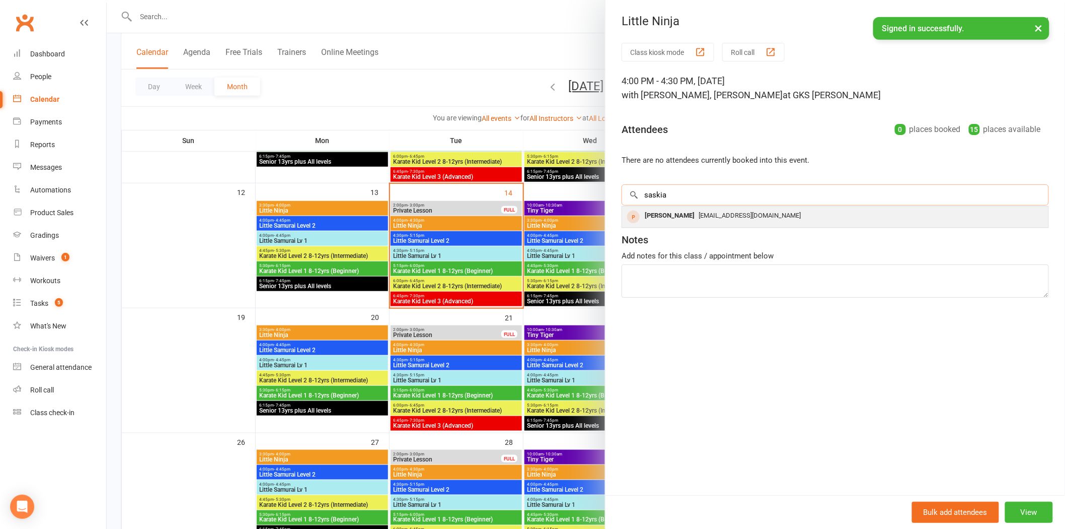
type input "saskia"
click at [715, 222] on div "[EMAIL_ADDRESS][DOMAIN_NAME]" at bounding box center [835, 215] width 418 height 15
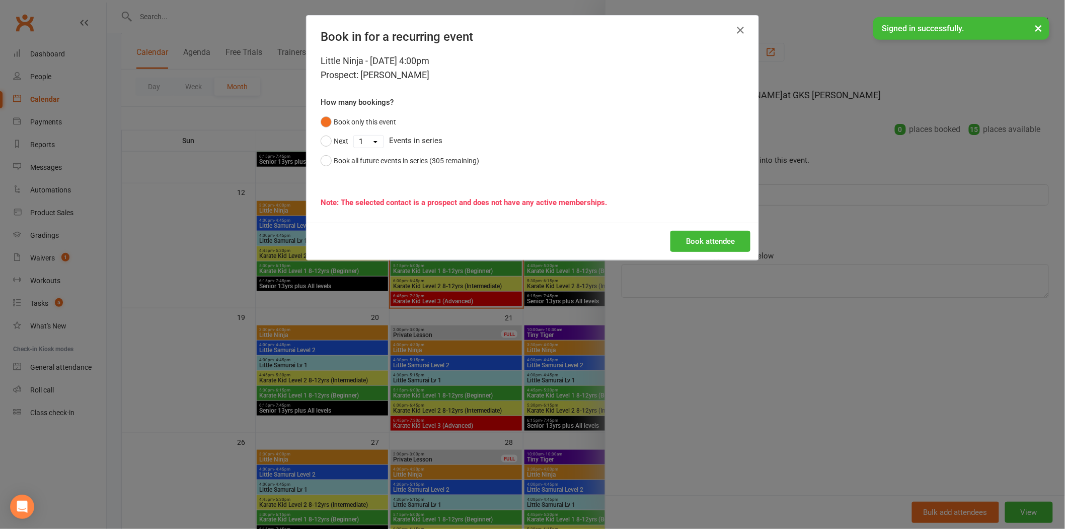
click at [717, 257] on div "Book attendee" at bounding box center [533, 241] width 452 height 37
click at [718, 253] on div "Book attendee" at bounding box center [533, 241] width 452 height 37
click at [712, 242] on button "Book attendee" at bounding box center [711, 241] width 80 height 21
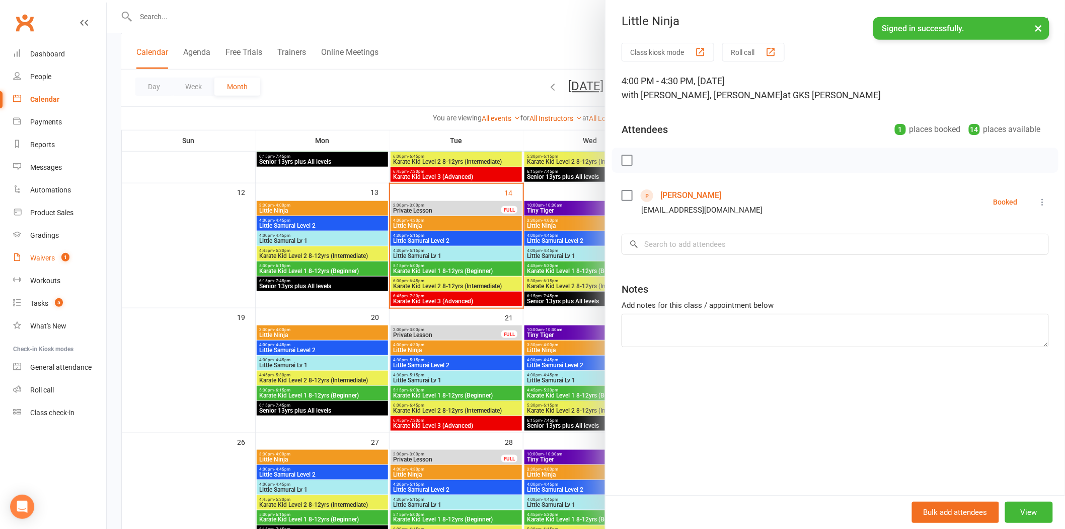
click at [40, 259] on div "Waivers" at bounding box center [42, 258] width 25 height 8
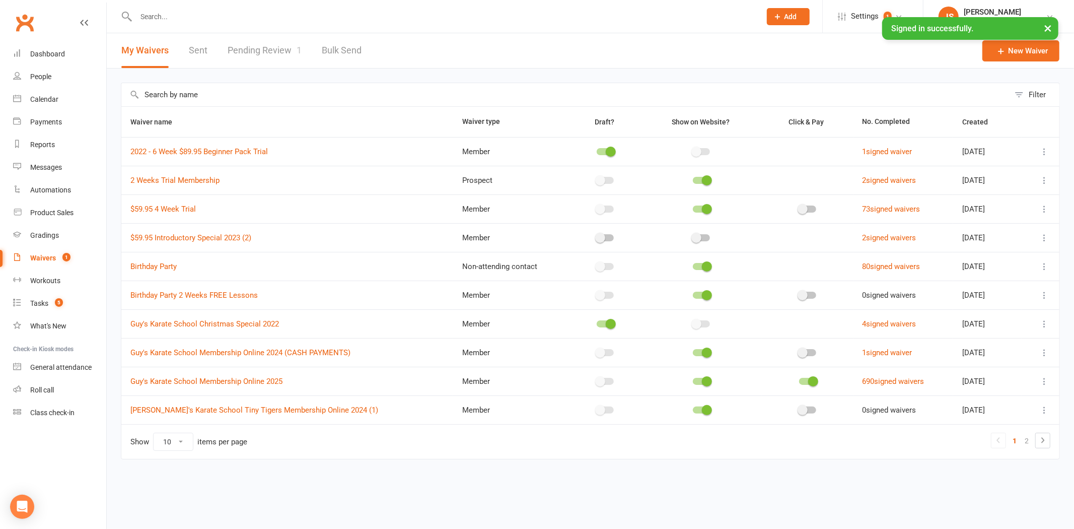
click at [272, 48] on link "Pending Review 1" at bounding box center [265, 50] width 74 height 35
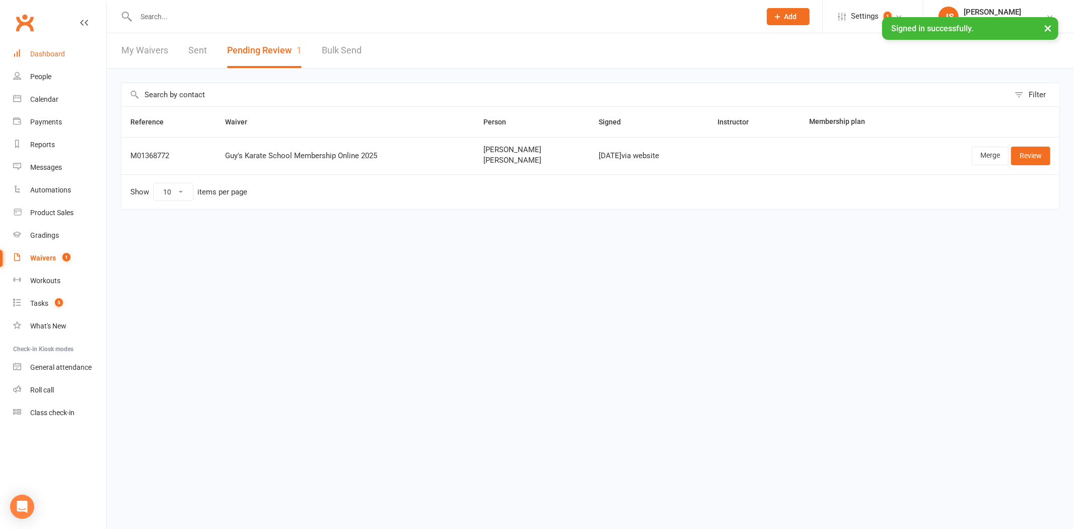
click at [42, 54] on div "Dashboard" at bounding box center [47, 54] width 35 height 8
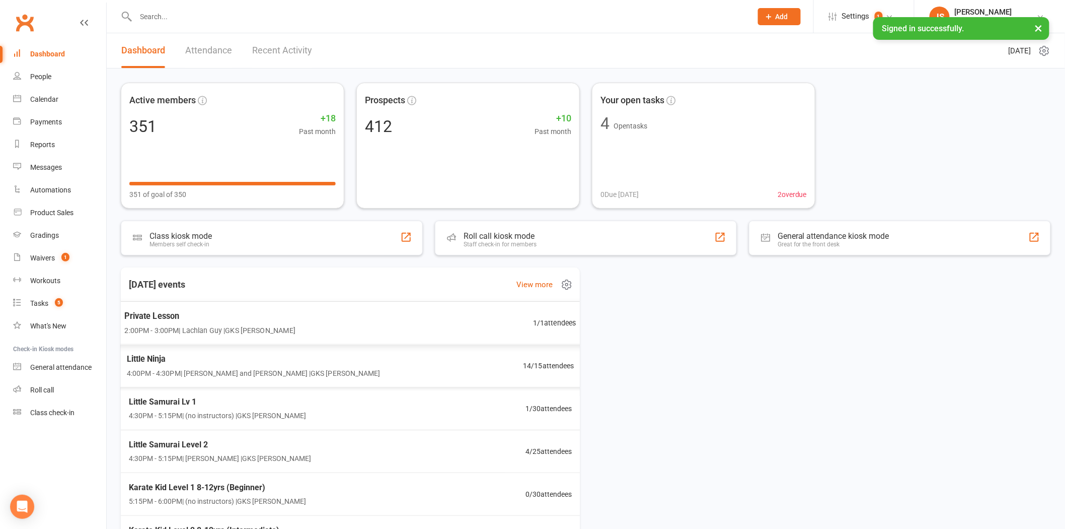
click at [285, 327] on div "Private Lesson 2:00PM - 3:00PM | Lachlan Guy | GKS [PERSON_NAME] 1 / 1 attendees" at bounding box center [350, 323] width 476 height 44
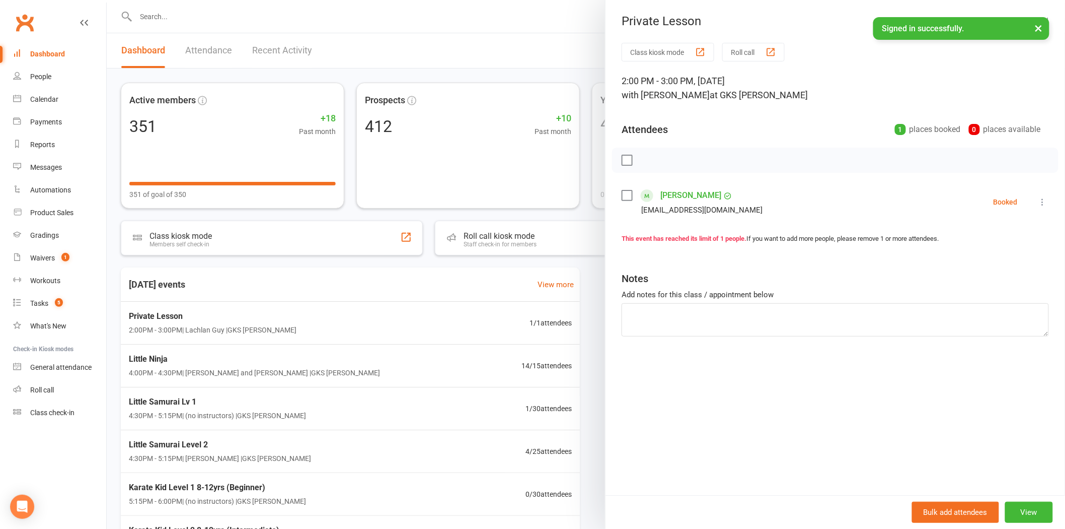
click at [1038, 204] on icon at bounding box center [1043, 202] width 10 height 10
click at [997, 257] on link "Check in" at bounding box center [994, 262] width 108 height 20
click at [383, 369] on div at bounding box center [586, 264] width 959 height 529
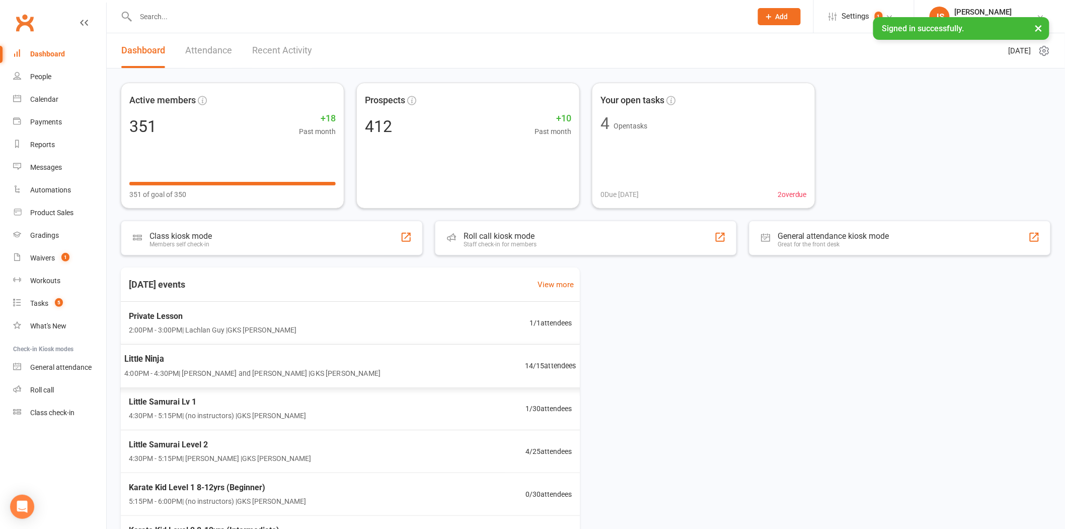
click at [383, 369] on div "Little Ninja 4:00PM - 4:30PM | [PERSON_NAME] and [PERSON_NAME] | GKS [PERSON_NA…" at bounding box center [350, 366] width 477 height 44
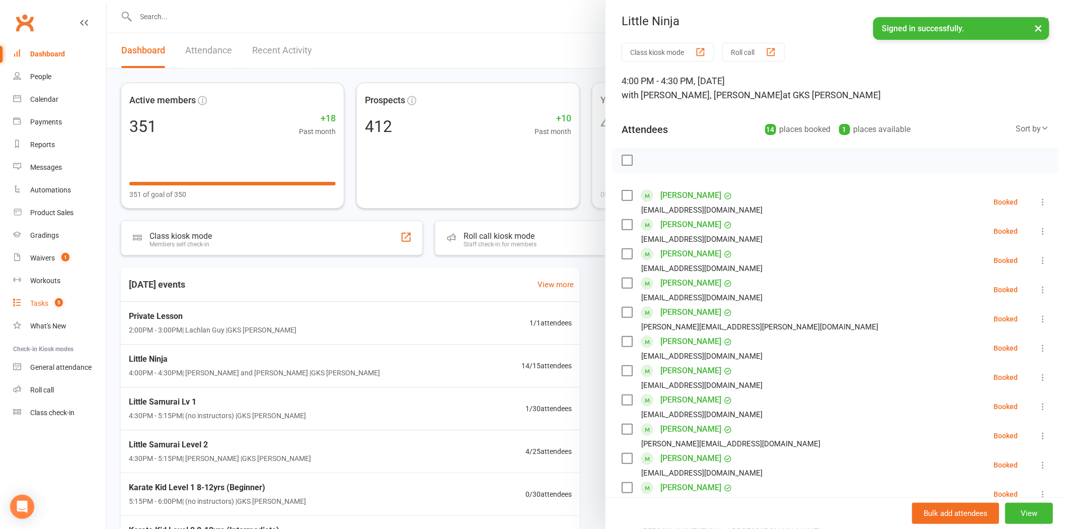
click at [56, 306] on count-badge "5" at bounding box center [56, 303] width 13 height 8
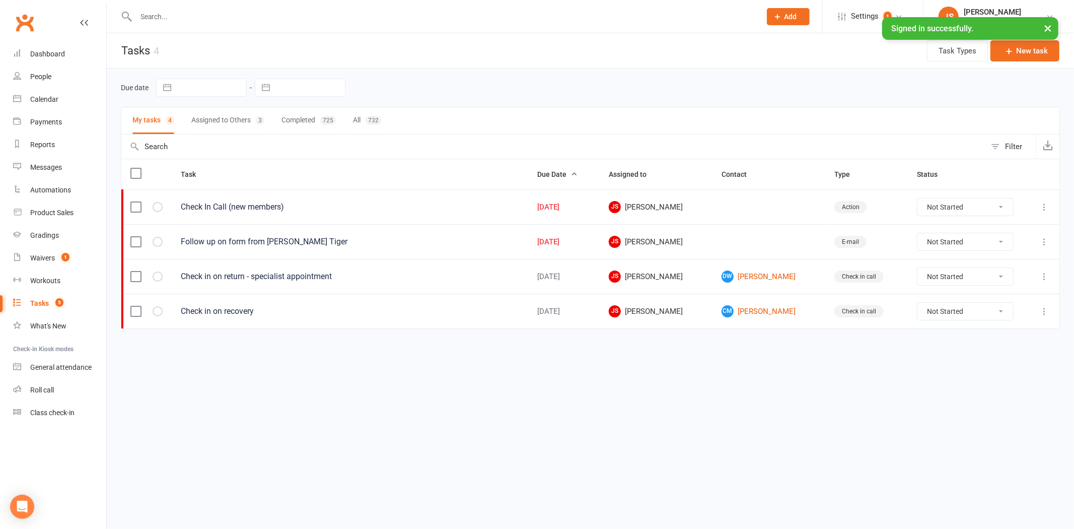
click at [240, 120] on button "Assigned to Others 3" at bounding box center [227, 120] width 73 height 27
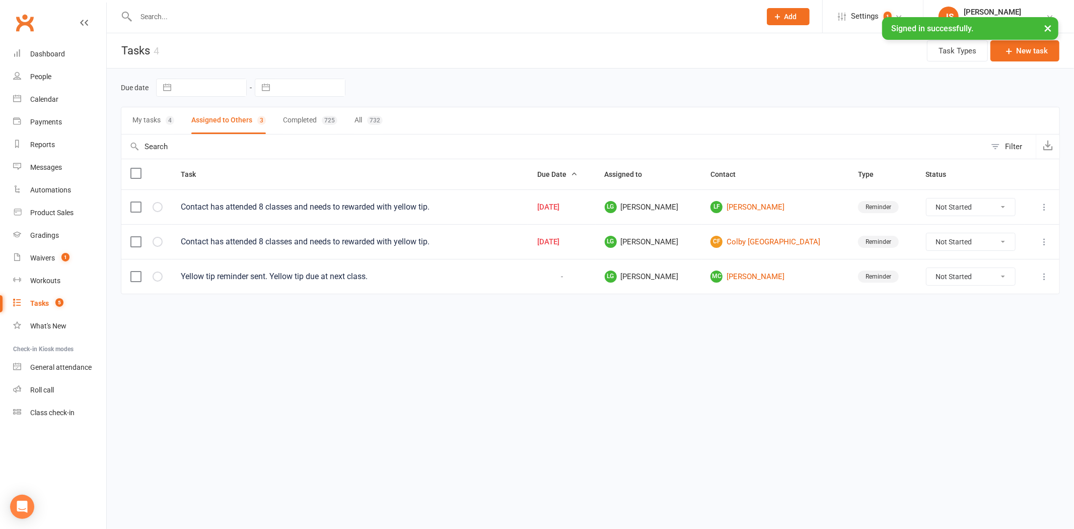
click at [167, 120] on div "4" at bounding box center [170, 120] width 9 height 9
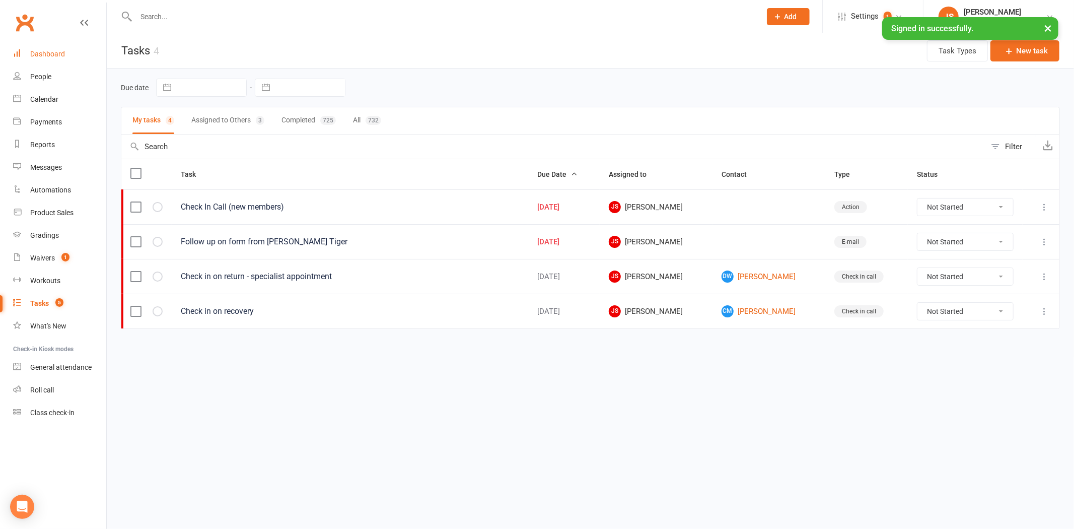
click at [37, 44] on link "Dashboard" at bounding box center [59, 54] width 93 height 23
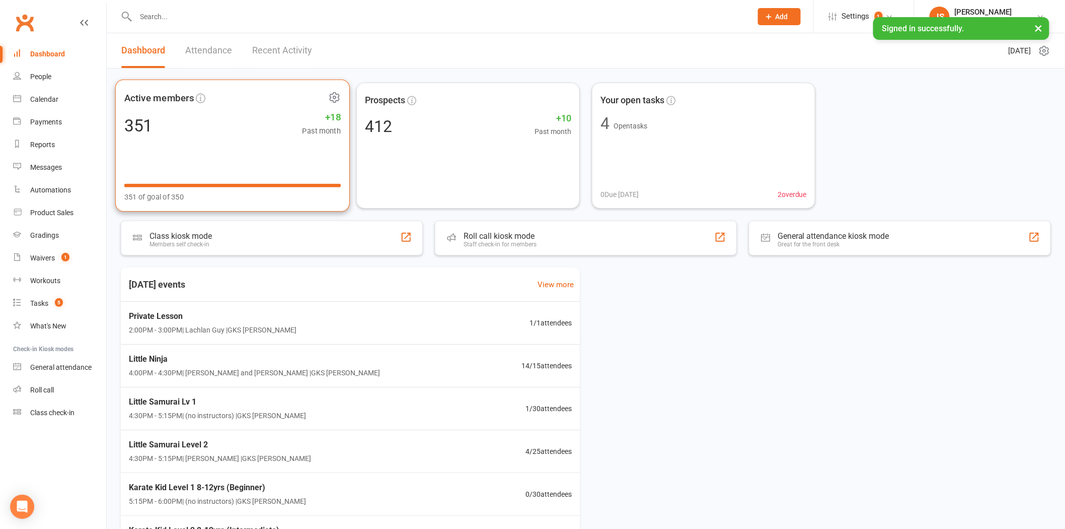
click at [203, 141] on div "Active members 351 +18 Past month 351 of goal of 350" at bounding box center [232, 146] width 235 height 132
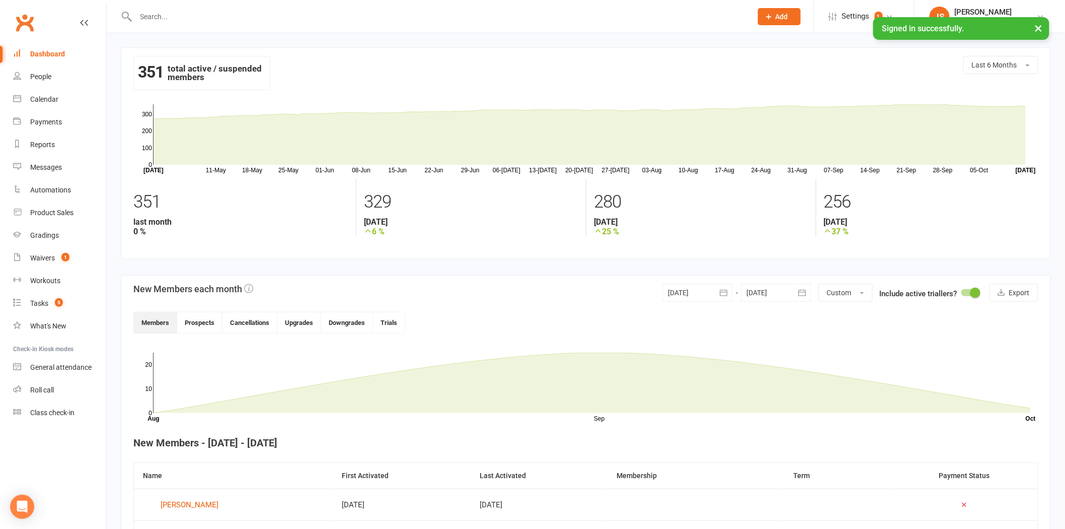
click at [678, 292] on div at bounding box center [698, 292] width 70 height 18
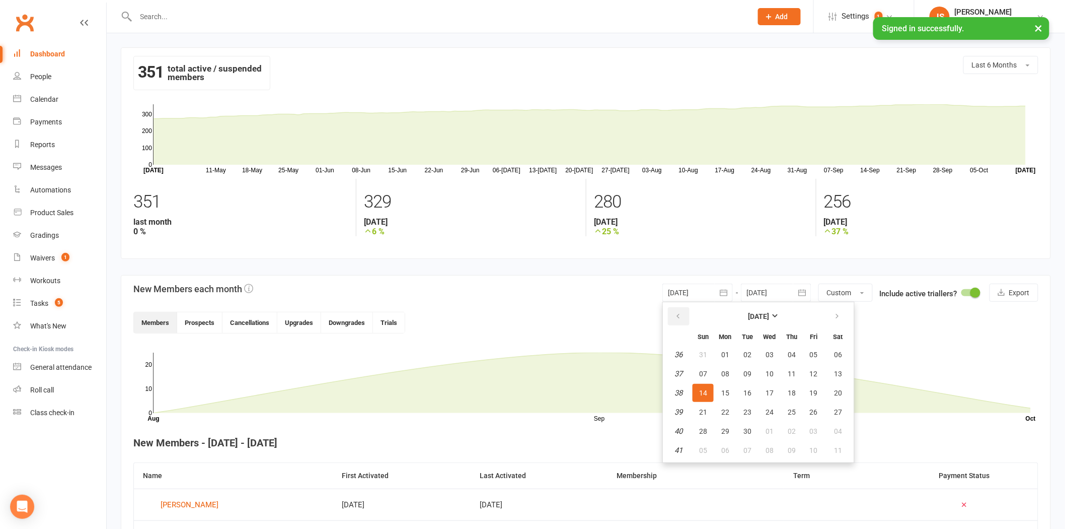
click at [677, 313] on icon "button" at bounding box center [678, 316] width 7 height 8
click at [810, 353] on span "01" at bounding box center [814, 354] width 8 height 8
type input "[DATE]"
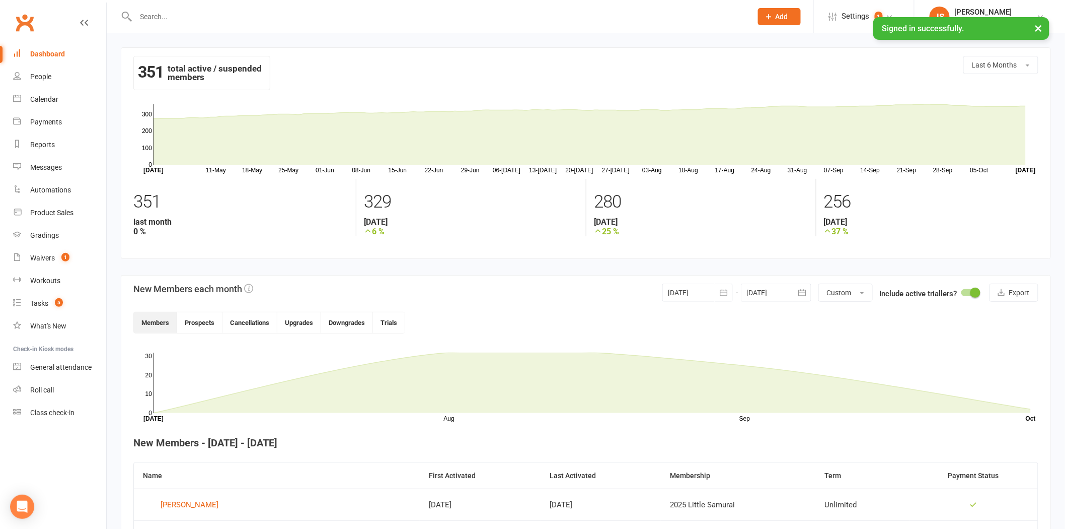
click at [766, 293] on div at bounding box center [776, 292] width 70 height 18
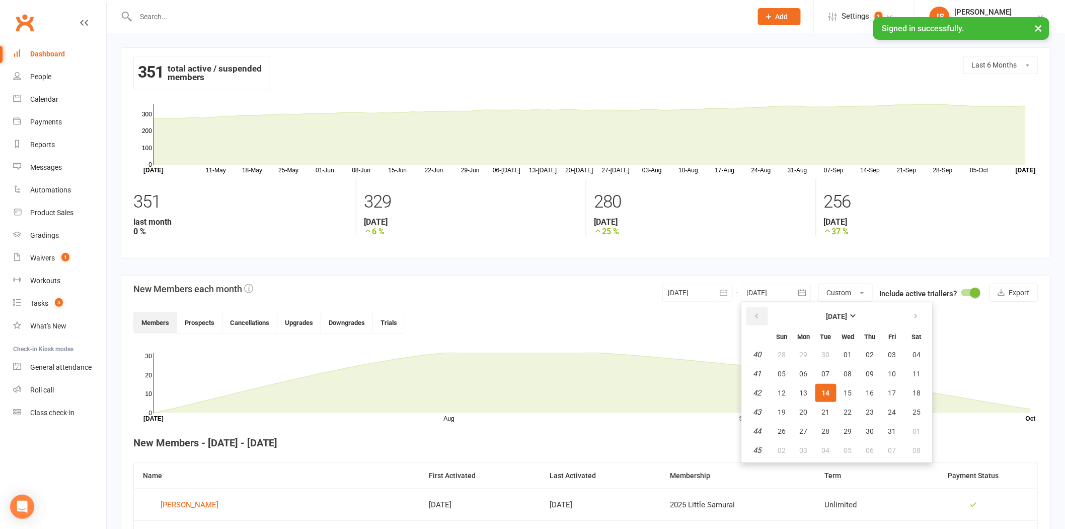
click at [763, 321] on button "button" at bounding box center [758, 316] width 22 height 18
click at [783, 446] on span "31" at bounding box center [782, 450] width 8 height 8
type input "[DATE]"
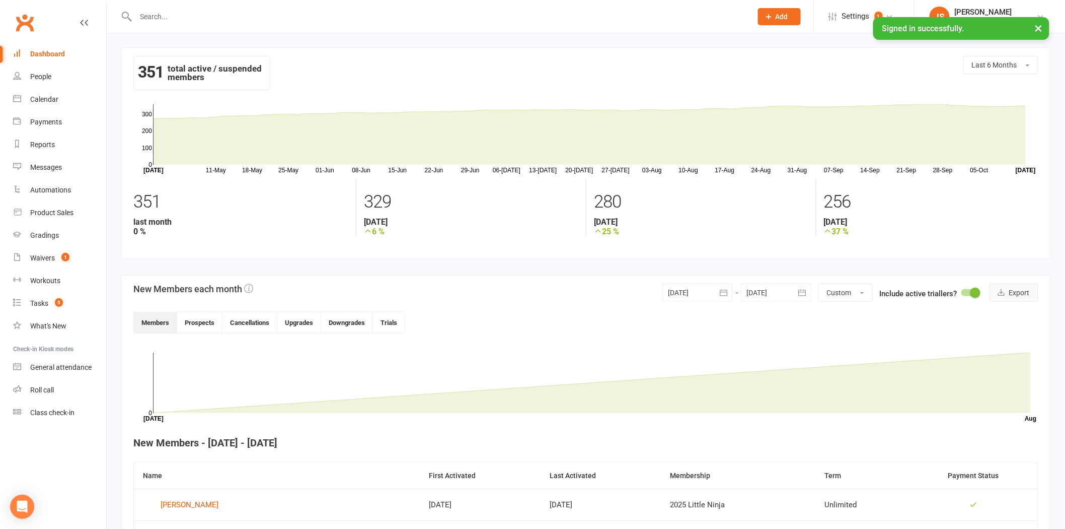
click at [1028, 293] on button "Export" at bounding box center [1014, 292] width 49 height 18
click at [709, 293] on div at bounding box center [698, 292] width 70 height 18
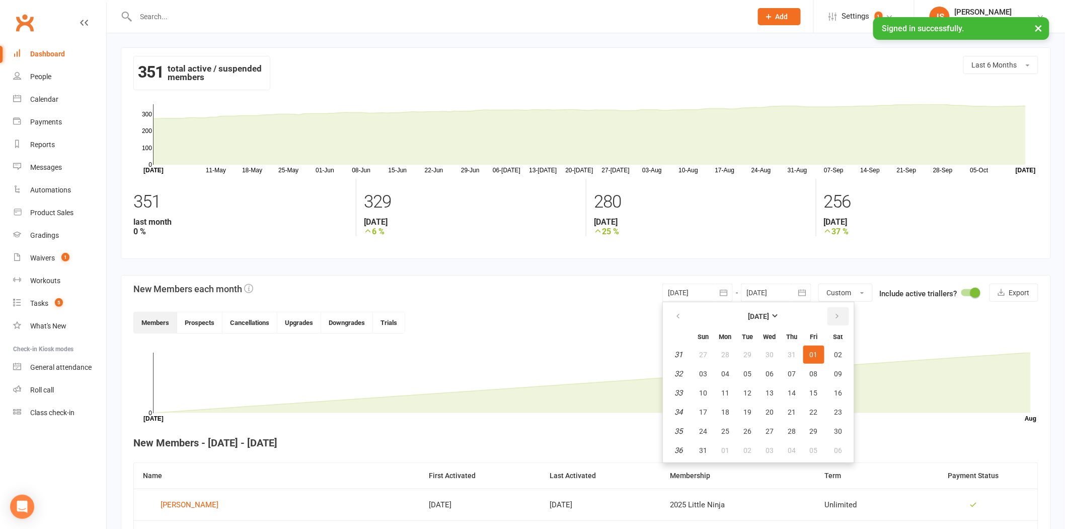
click at [828, 314] on button "button" at bounding box center [839, 316] width 22 height 18
click at [721, 357] on button "01" at bounding box center [725, 354] width 21 height 18
type input "[DATE]"
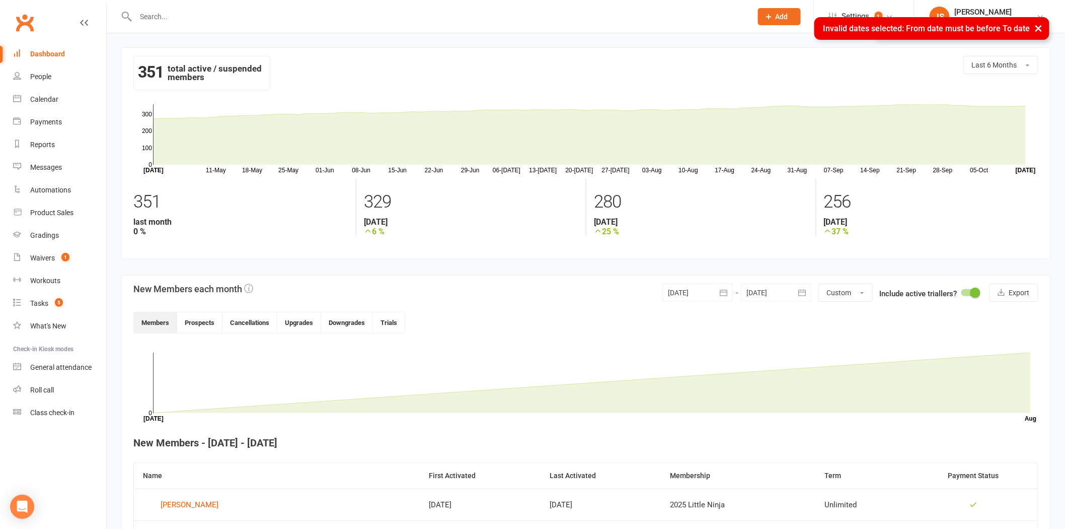
click at [766, 297] on div at bounding box center [776, 292] width 70 height 18
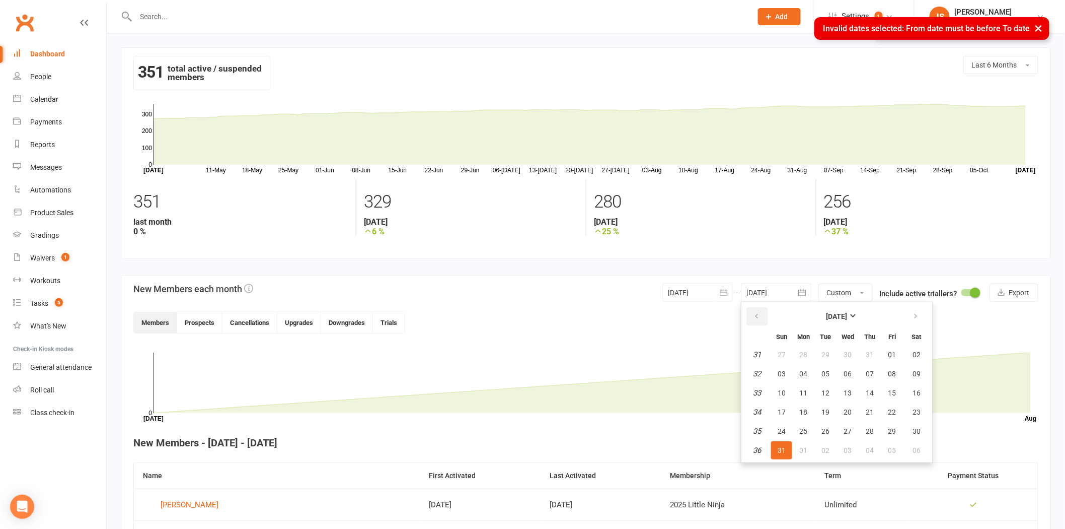
click at [747, 313] on button "button" at bounding box center [758, 316] width 22 height 18
click at [913, 312] on icon "button" at bounding box center [916, 316] width 7 height 8
click at [823, 433] on button "30" at bounding box center [826, 431] width 21 height 18
type input "[DATE]"
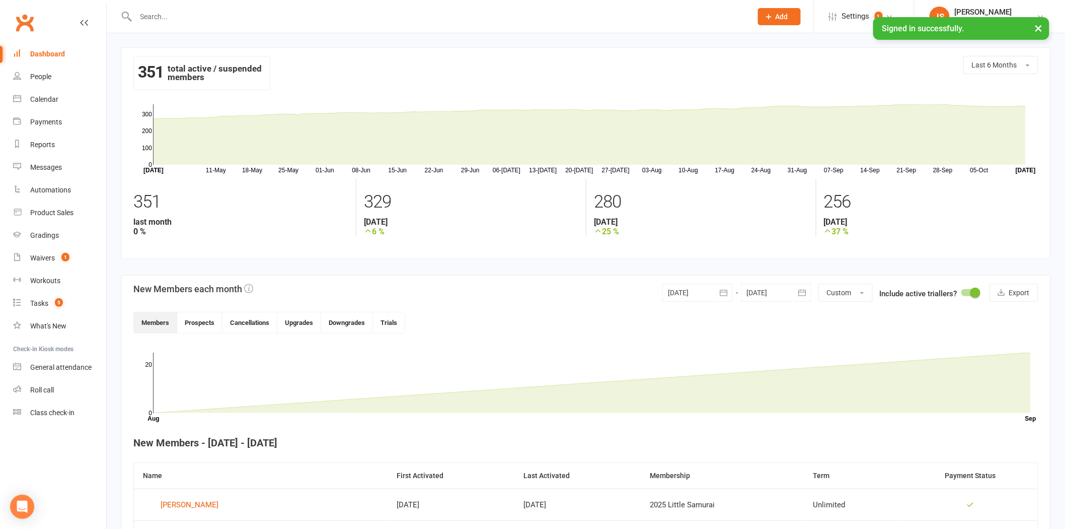
click at [884, 76] on div "351 total active / suspended members Last 6 Months" at bounding box center [585, 77] width 905 height 43
click at [1025, 294] on button "Export" at bounding box center [1014, 292] width 49 height 18
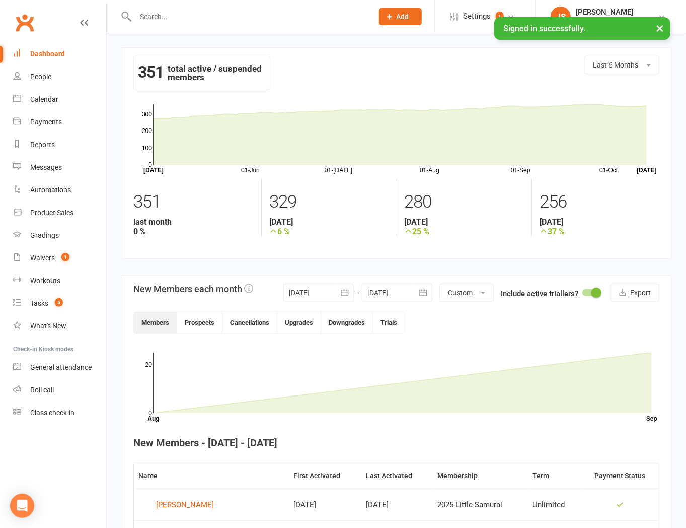
click at [194, 18] on input "text" at bounding box center [249, 17] width 234 height 14
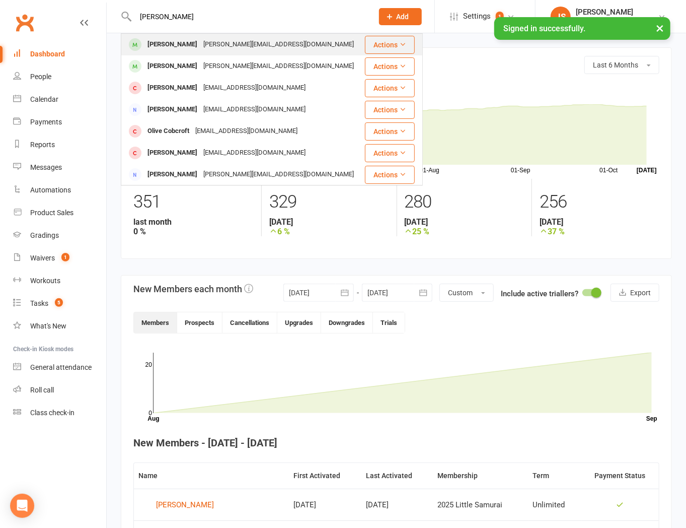
type input "[PERSON_NAME]"
click at [185, 35] on div "Olive Austin [EMAIL_ADDRESS][DOMAIN_NAME]" at bounding box center [243, 44] width 242 height 21
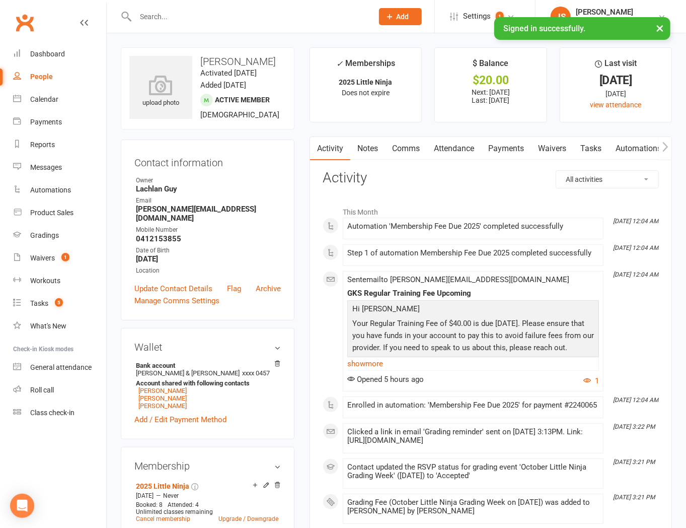
click at [378, 157] on link "Notes" at bounding box center [367, 148] width 35 height 23
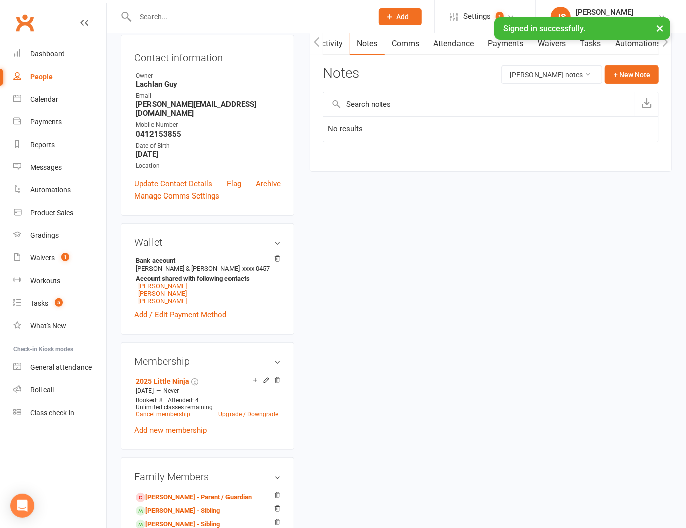
scroll to position [224, 0]
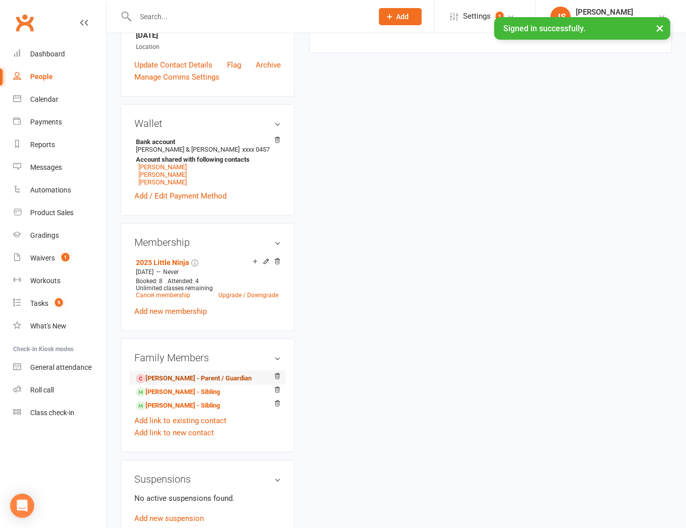
click at [164, 380] on link "[PERSON_NAME] - Parent / Guardian" at bounding box center [194, 378] width 116 height 11
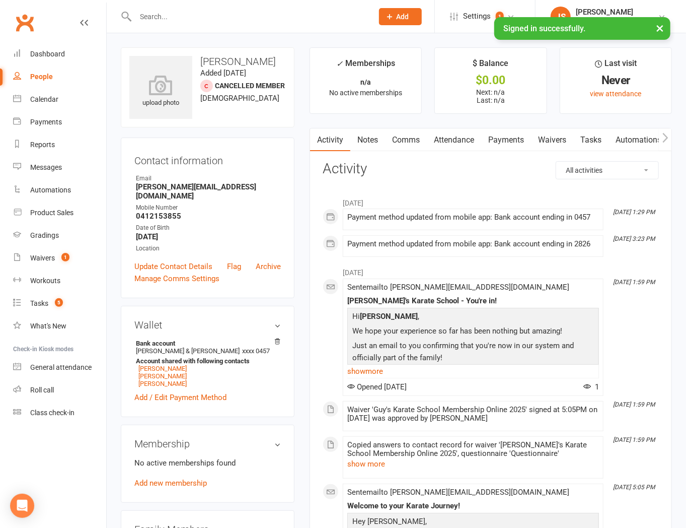
click at [371, 135] on link "Notes" at bounding box center [367, 139] width 35 height 23
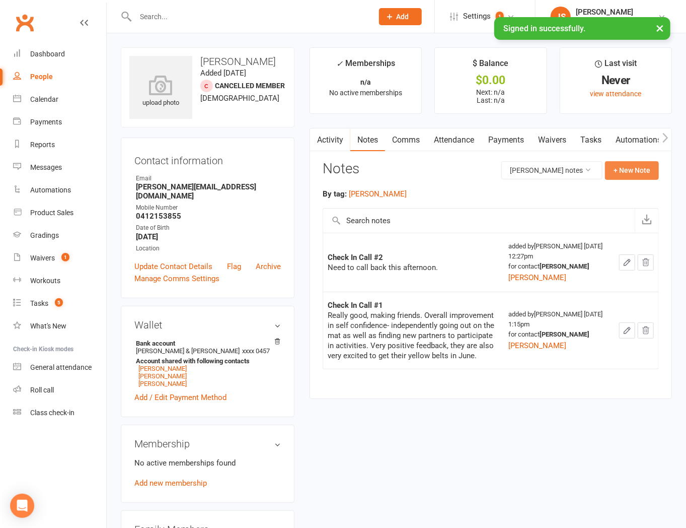
click at [638, 172] on button "+ New Note" at bounding box center [632, 170] width 54 height 18
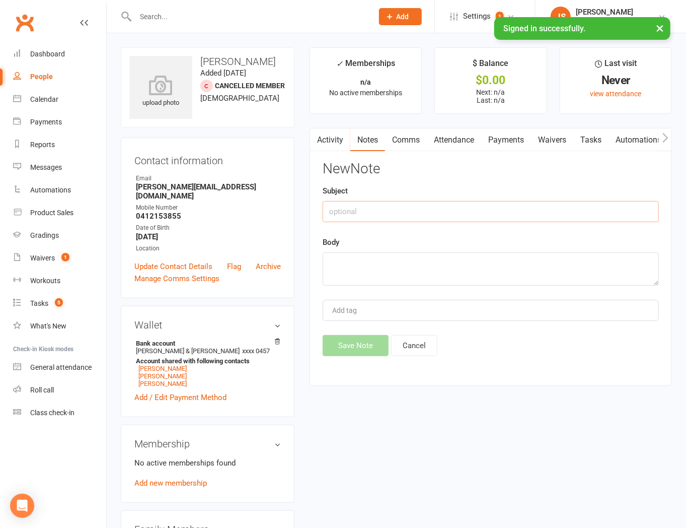
click at [338, 219] on input "text" at bounding box center [491, 211] width 336 height 21
type input "Check in Call #1 - OLIVE"
click at [386, 313] on div "Add tag" at bounding box center [491, 310] width 336 height 21
type input "[PERSON_NAME]"
click at [408, 269] on textarea at bounding box center [491, 268] width 336 height 33
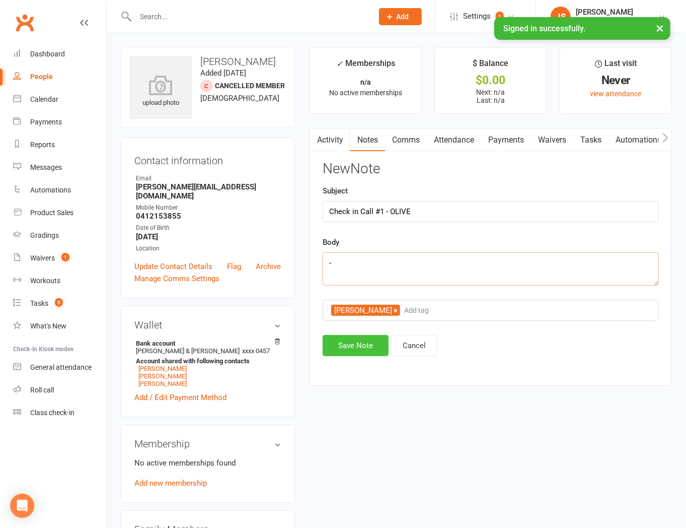
type textarea "-"
click at [363, 345] on button "Save Note" at bounding box center [356, 345] width 66 height 21
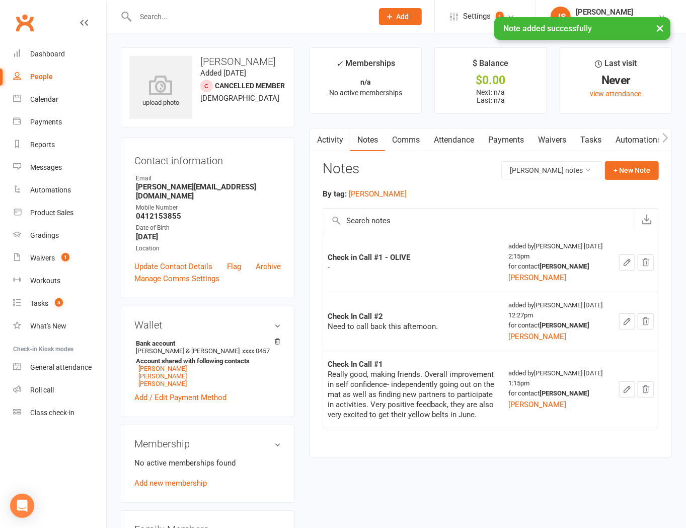
click at [170, 11] on input "text" at bounding box center [249, 17] width 234 height 14
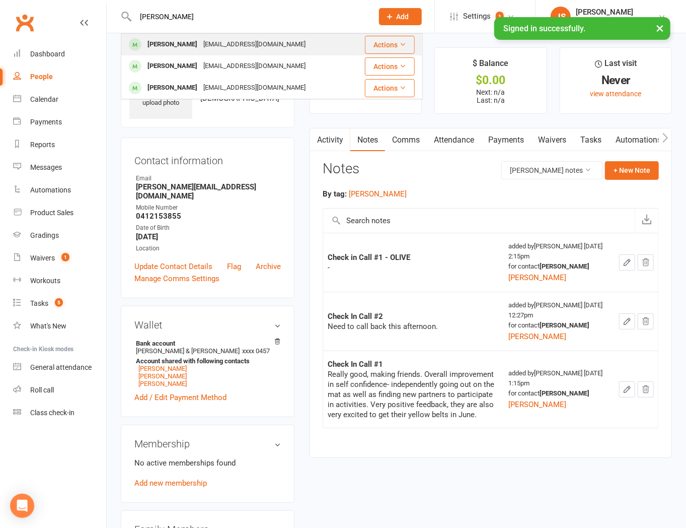
type input "[PERSON_NAME]"
click at [173, 51] on div "[PERSON_NAME]" at bounding box center [172, 44] width 56 height 15
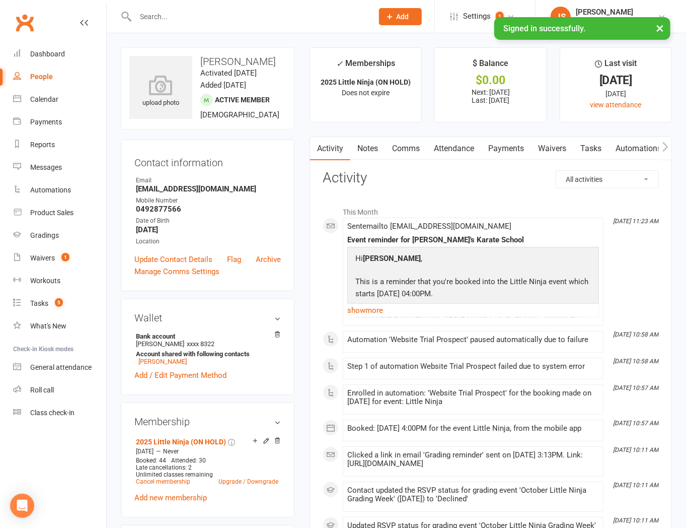
click at [507, 151] on link "Payments" at bounding box center [506, 148] width 50 height 23
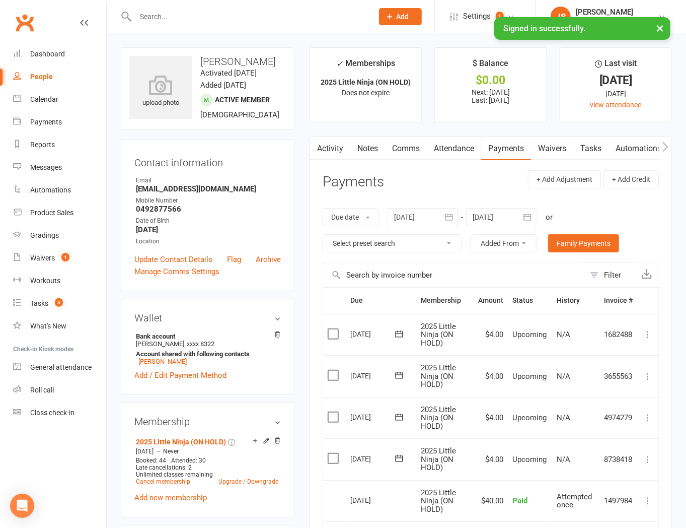
click at [144, 17] on input "text" at bounding box center [249, 17] width 234 height 14
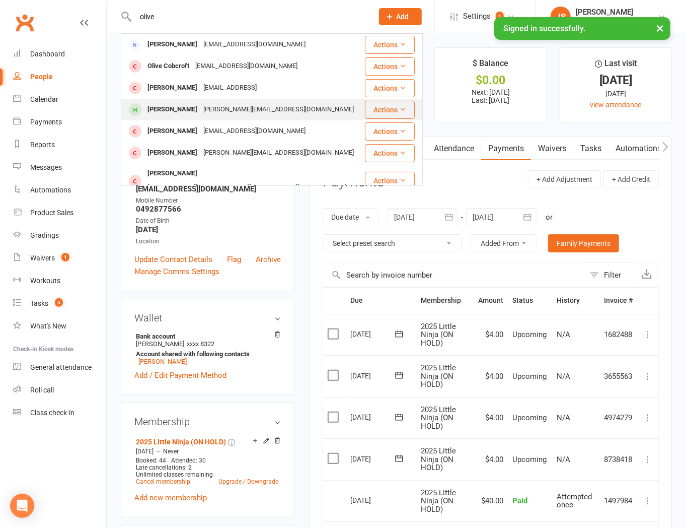
type input "olive"
click at [161, 118] on div "Olive Austin [EMAIL_ADDRESS][DOMAIN_NAME]" at bounding box center [243, 109] width 242 height 21
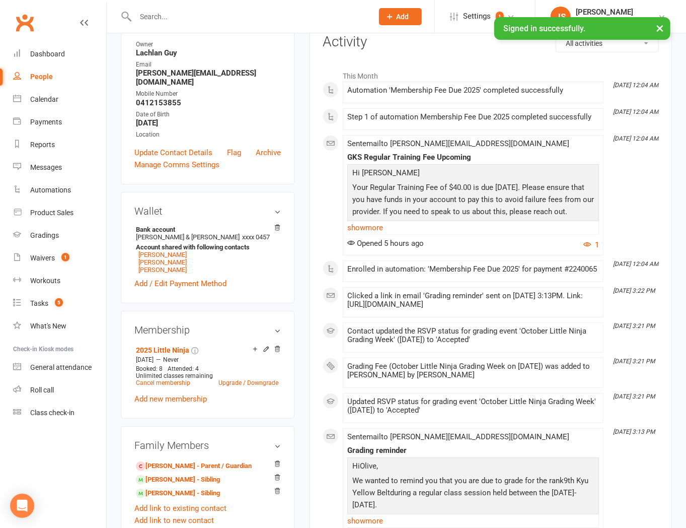
scroll to position [168, 0]
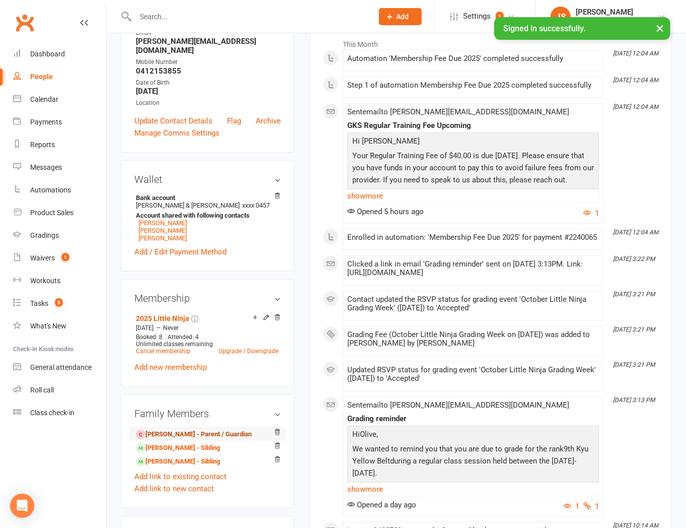
click at [178, 439] on link "[PERSON_NAME] - Parent / Guardian" at bounding box center [194, 434] width 116 height 11
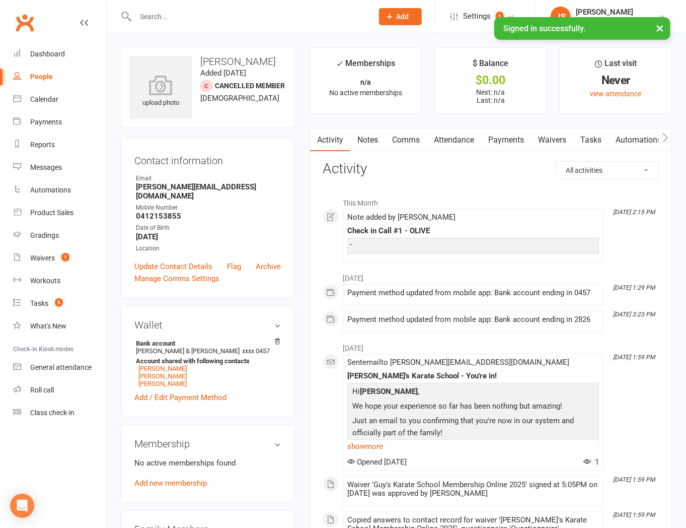
click at [366, 138] on link "Notes" at bounding box center [367, 139] width 35 height 23
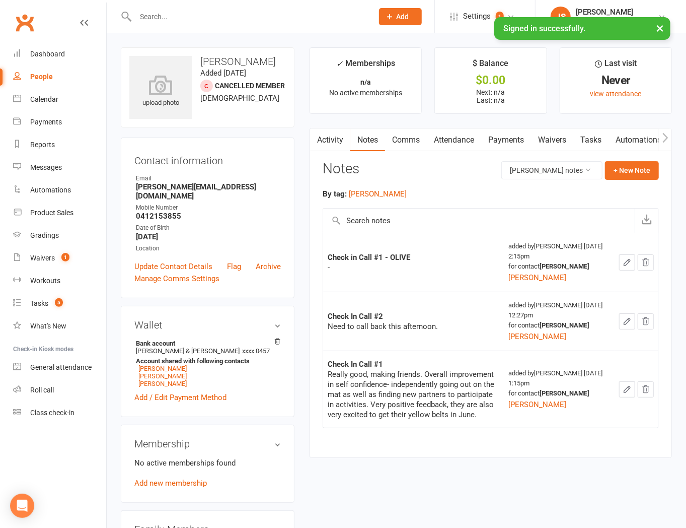
click at [628, 260] on icon "button" at bounding box center [627, 262] width 6 height 6
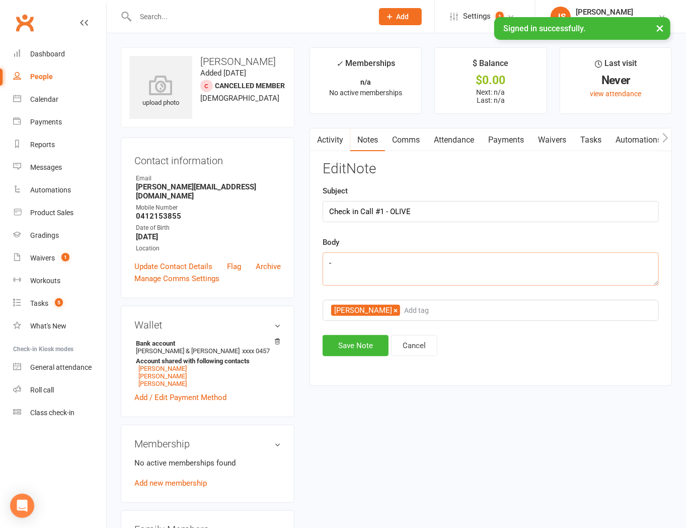
click at [501, 279] on textarea "-" at bounding box center [491, 268] width 336 height 33
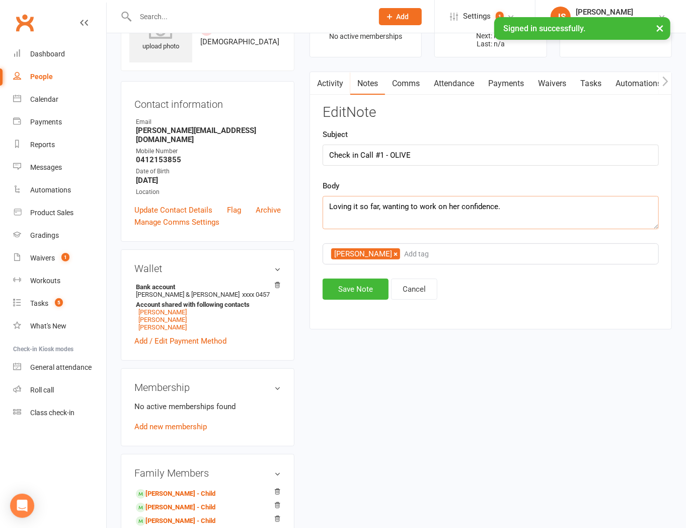
scroll to position [56, 0]
click at [519, 208] on textarea "Loving it so far, wanting to work on her confidence." at bounding box center [491, 212] width 336 height 33
type textarea "Loving it so far, wanting to work on her confidence. Mum is super happy with ho…"
click at [366, 296] on button "Save Note" at bounding box center [356, 289] width 66 height 21
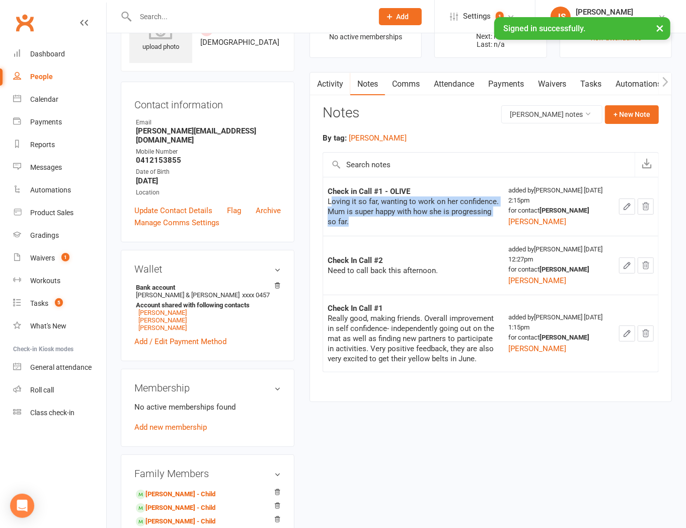
drag, startPoint x: 339, startPoint y: 223, endPoint x: 330, endPoint y: 204, distance: 20.5
click at [330, 204] on div "Loving it so far, wanting to work on her confidence. Mum is super happy with ho…" at bounding box center [414, 211] width 172 height 30
click at [328, 202] on div "Loving it so far, wanting to work on her confidence. Mum is super happy with ho…" at bounding box center [414, 211] width 172 height 30
drag, startPoint x: 340, startPoint y: 220, endPoint x: 324, endPoint y: 205, distance: 22.5
click at [324, 205] on td "Check in Call #1 - OLIVE Loving it so far, wanting to work on her confidence. M…" at bounding box center [413, 206] width 181 height 59
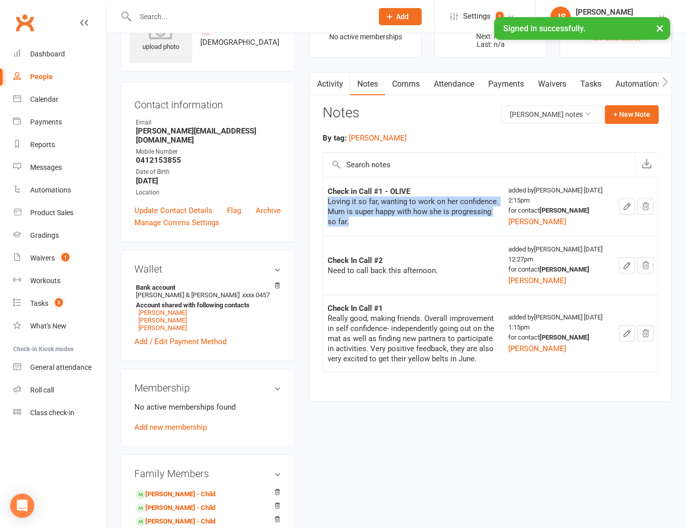
copy div "Loving it so far, wanting to work on her confidence. Mum is super happy with ho…"
click at [204, 22] on input "text" at bounding box center [249, 17] width 234 height 14
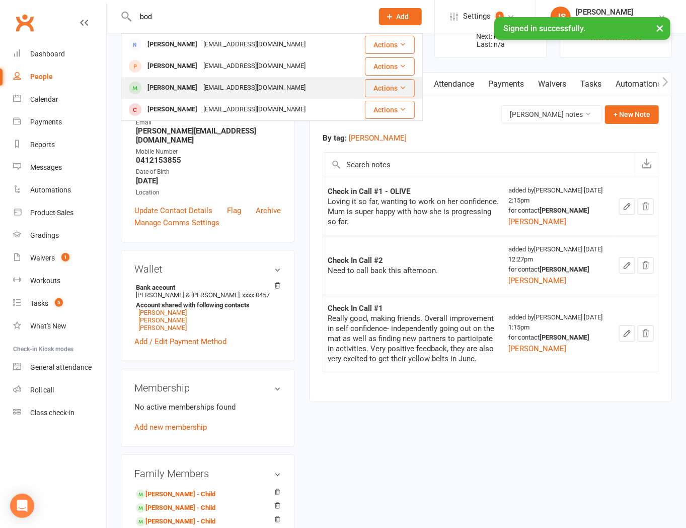
type input "bod"
click at [217, 87] on div "[EMAIL_ADDRESS][DOMAIN_NAME]" at bounding box center [254, 88] width 108 height 15
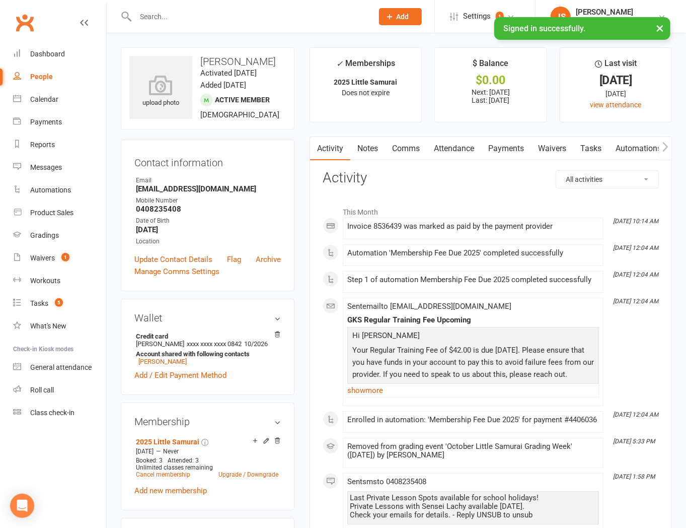
click at [373, 157] on link "Notes" at bounding box center [367, 148] width 35 height 23
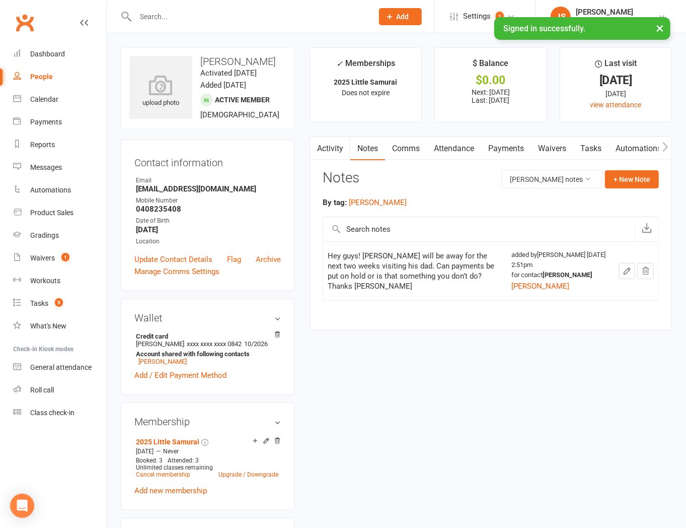
click at [510, 151] on link "Payments" at bounding box center [506, 148] width 50 height 23
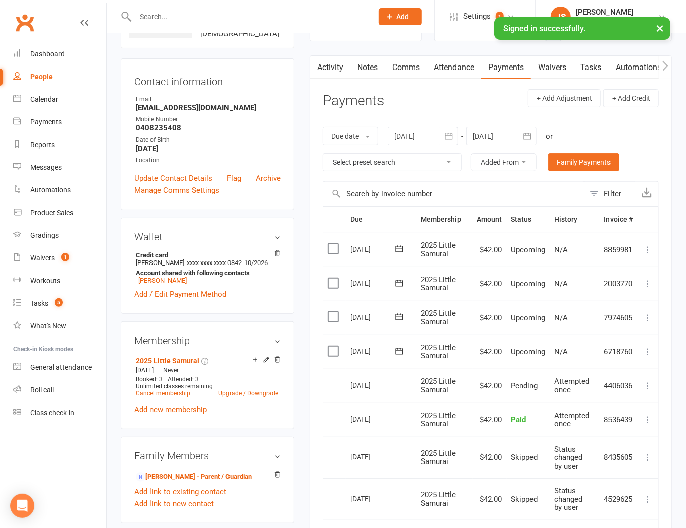
scroll to position [56, 0]
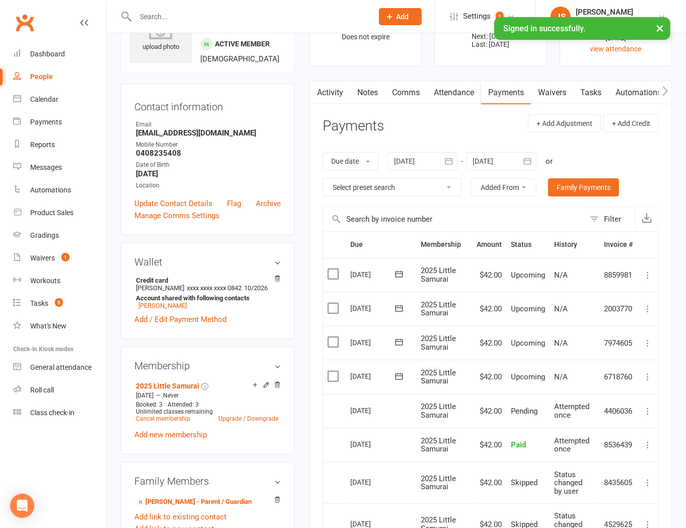
click at [360, 93] on link "Notes" at bounding box center [367, 92] width 35 height 23
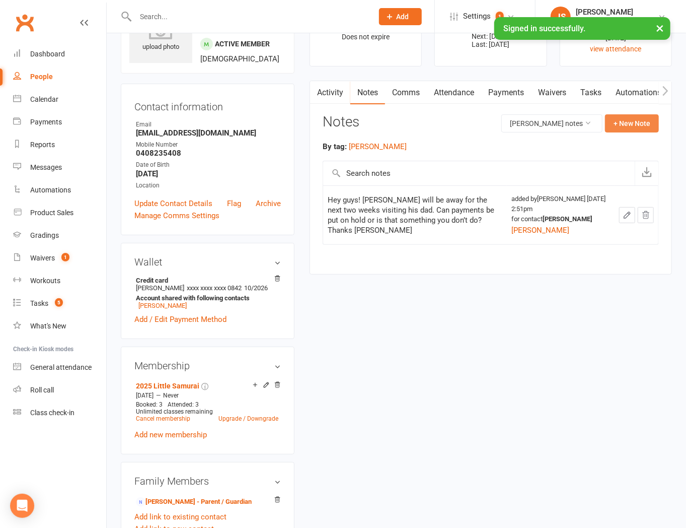
click at [622, 126] on button "+ New Note" at bounding box center [632, 123] width 54 height 18
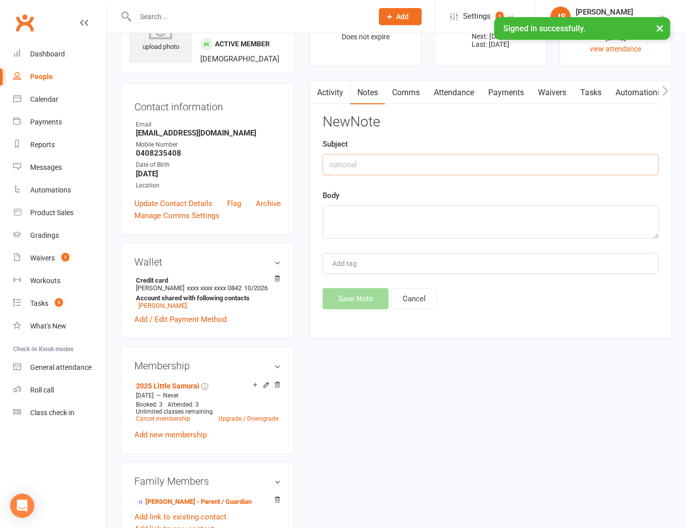
click at [404, 157] on input "text" at bounding box center [491, 164] width 336 height 21
type input "Check In Call #1"
click at [366, 260] on div "Add tag" at bounding box center [491, 263] width 336 height 21
type input "[PERSON_NAME]"
click at [376, 229] on textarea at bounding box center [491, 221] width 336 height 33
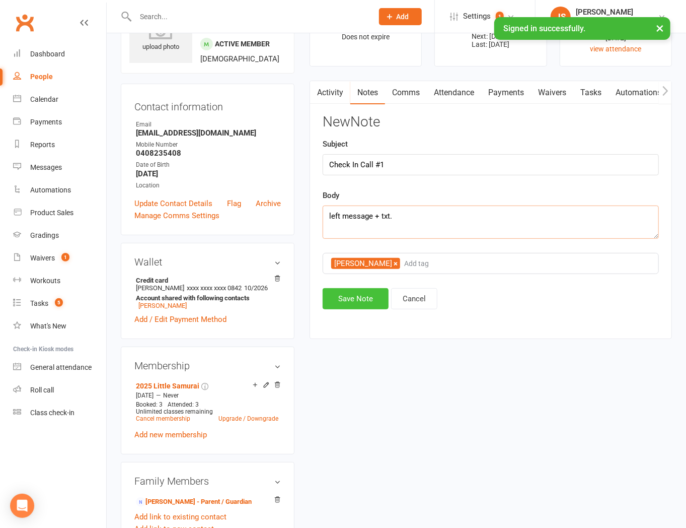
type textarea "left message + txt."
click at [351, 293] on button "Save Note" at bounding box center [356, 298] width 66 height 21
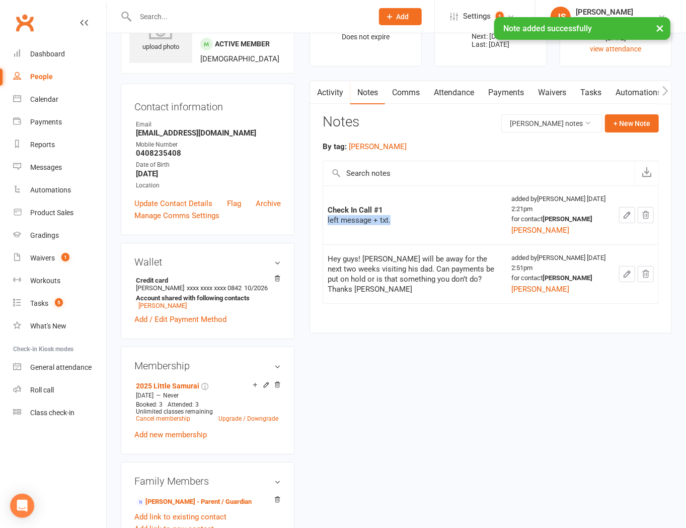
drag, startPoint x: 391, startPoint y: 218, endPoint x: 324, endPoint y: 220, distance: 66.5
click at [324, 220] on td "Check In Call #1 left message + txt." at bounding box center [415, 214] width 184 height 59
copy div "left message + txt."
click at [150, 18] on input "text" at bounding box center [249, 17] width 234 height 14
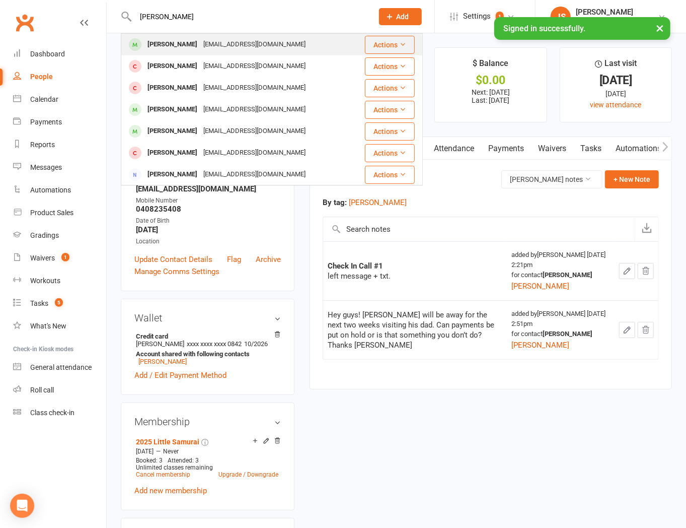
type input "[PERSON_NAME]"
click at [204, 50] on div "[EMAIL_ADDRESS][DOMAIN_NAME]" at bounding box center [254, 44] width 108 height 15
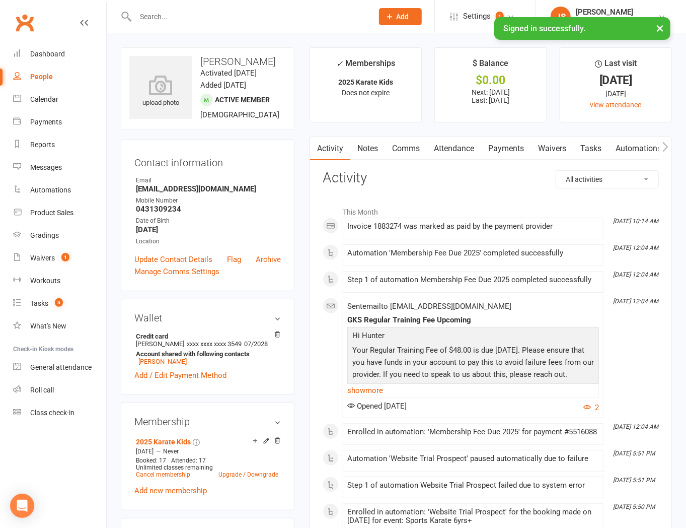
click at [373, 150] on link "Notes" at bounding box center [367, 148] width 35 height 23
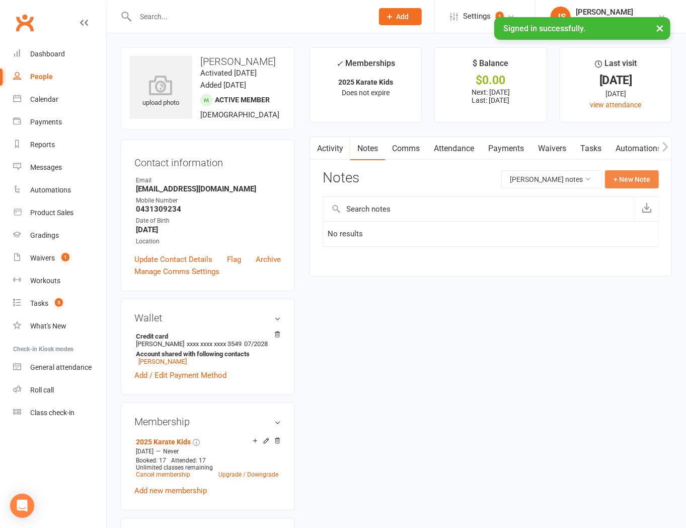
click at [633, 180] on button "+ New Note" at bounding box center [632, 179] width 54 height 18
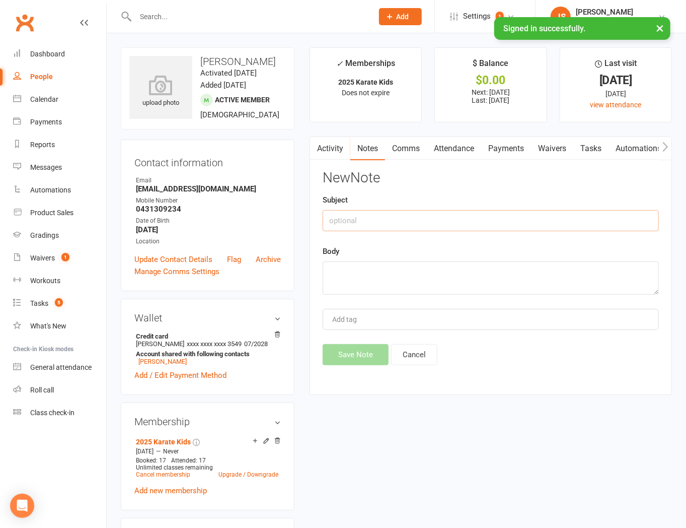
click at [415, 225] on input "text" at bounding box center [491, 220] width 336 height 21
type input "Check In Call #1"
click at [400, 325] on div "Add tag" at bounding box center [491, 319] width 336 height 21
type input "[PERSON_NAME]"
click at [410, 257] on div "Body" at bounding box center [491, 269] width 336 height 49
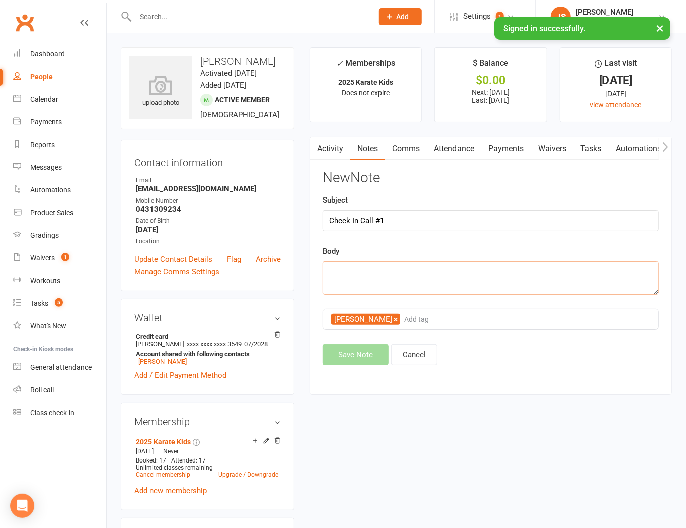
click at [417, 279] on textarea at bounding box center [491, 277] width 336 height 33
click at [356, 276] on textarea at bounding box center [491, 277] width 336 height 33
click at [403, 229] on input "Check In Call #1" at bounding box center [491, 220] width 336 height 21
click at [386, 274] on textarea at bounding box center [491, 277] width 336 height 33
click at [415, 224] on input "Check In Call #1" at bounding box center [491, 220] width 336 height 21
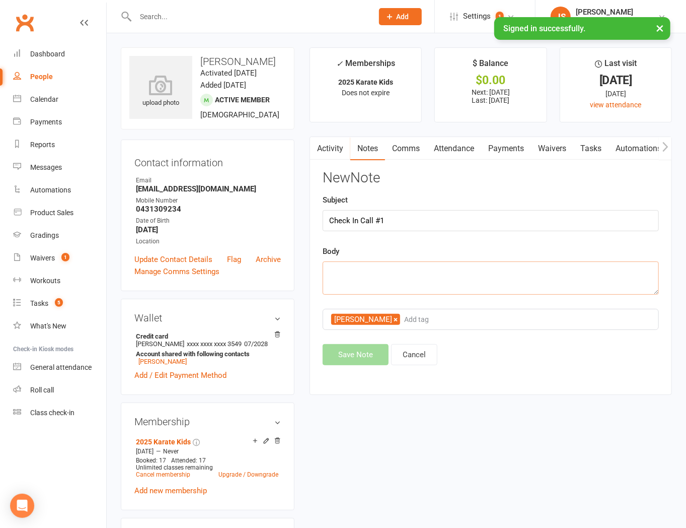
click at [537, 275] on textarea at bounding box center [491, 277] width 336 height 33
type textarea "Going well so far, he is"
click at [351, 361] on button "Save Note" at bounding box center [356, 354] width 66 height 21
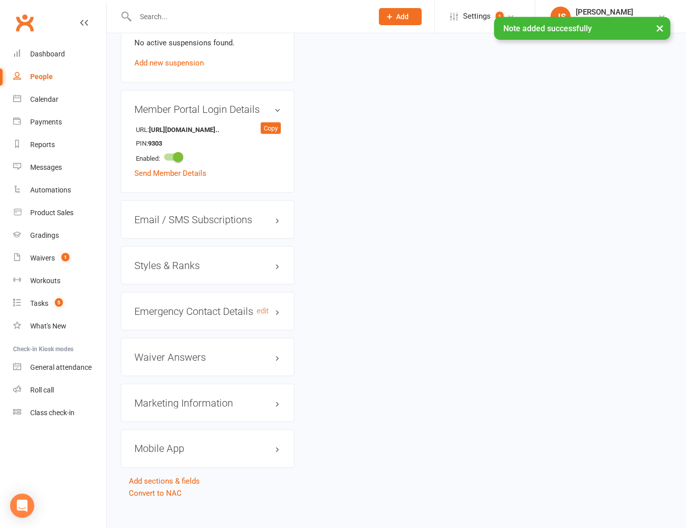
scroll to position [641, 0]
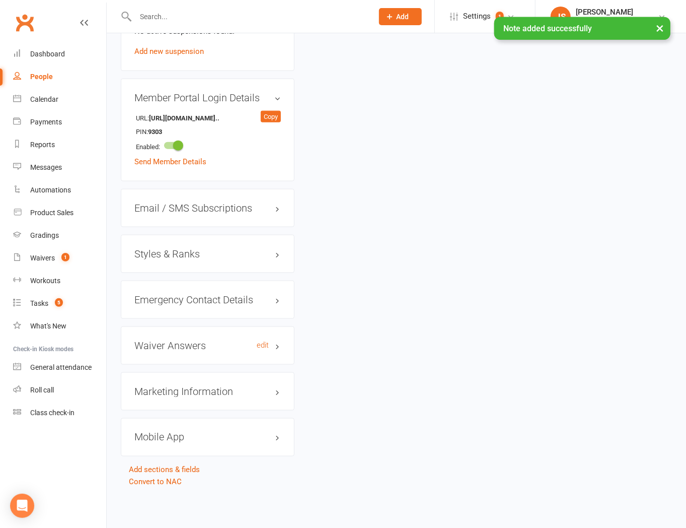
click at [171, 348] on h3 "Waiver Answers edit" at bounding box center [207, 345] width 146 height 11
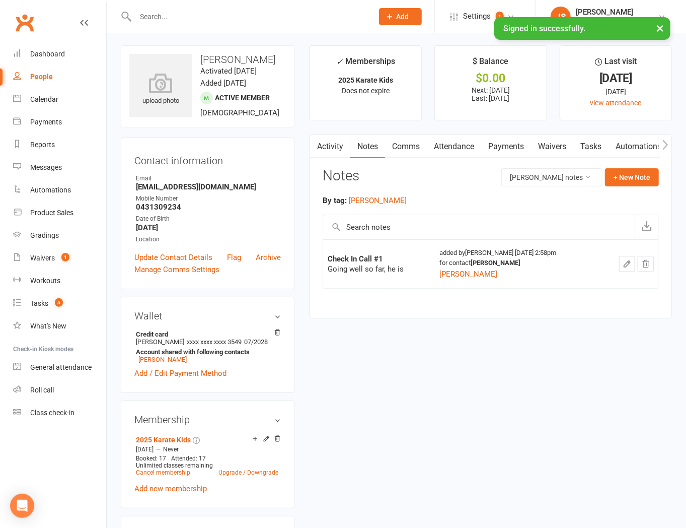
scroll to position [0, 0]
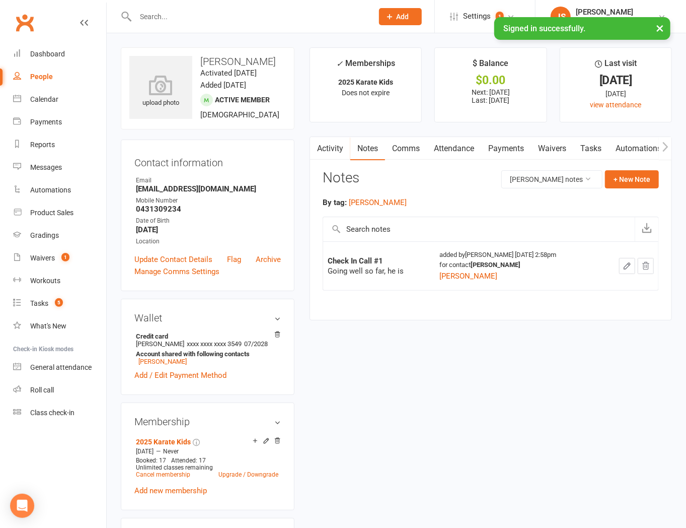
click at [623, 268] on icon "button" at bounding box center [627, 265] width 9 height 9
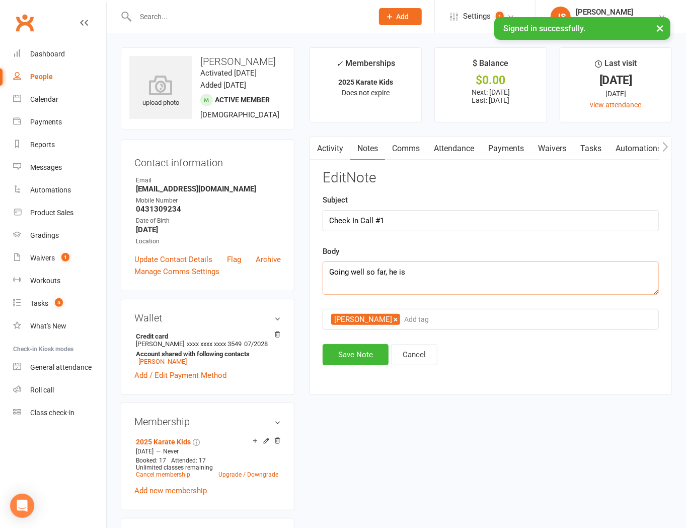
click at [425, 276] on textarea "Going well so far, he is" at bounding box center [491, 277] width 336 height 33
type textarea "Going well so far, he is really enjoying it. Mum has seen improvement and is ha…"
click at [374, 349] on button "Save Note" at bounding box center [356, 354] width 66 height 21
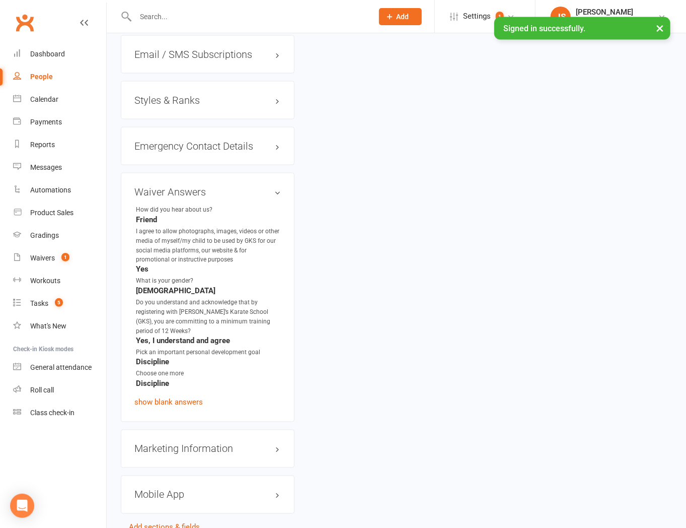
scroll to position [783, 0]
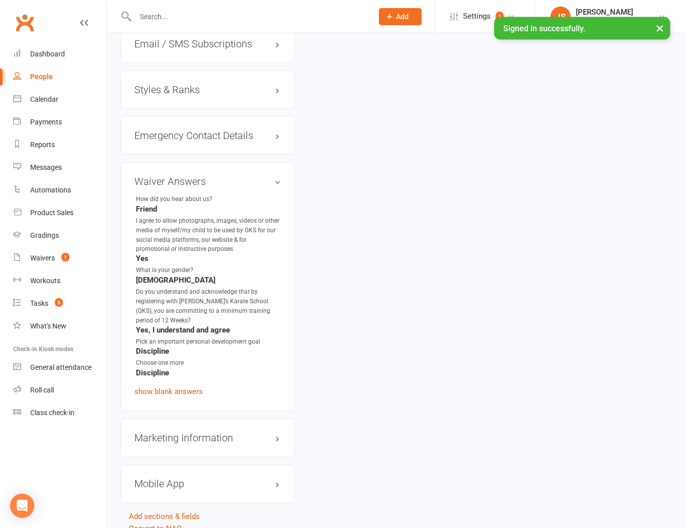
click at [177, 95] on h3 "Styles & Ranks" at bounding box center [207, 89] width 146 height 11
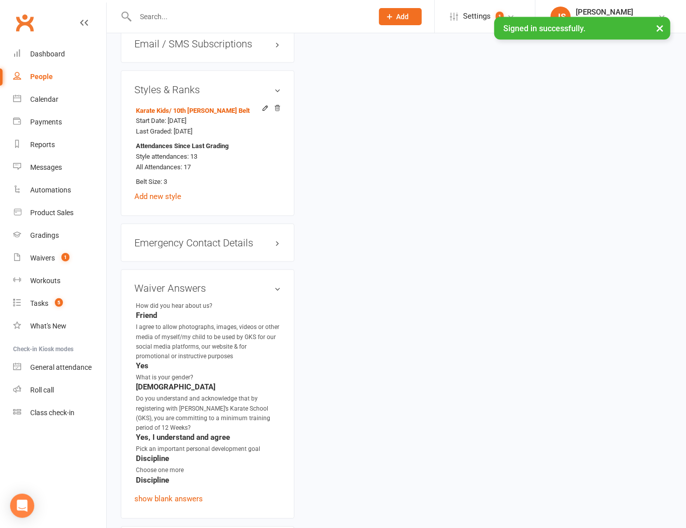
click at [278, 95] on h3 "Styles & Ranks" at bounding box center [207, 89] width 146 height 11
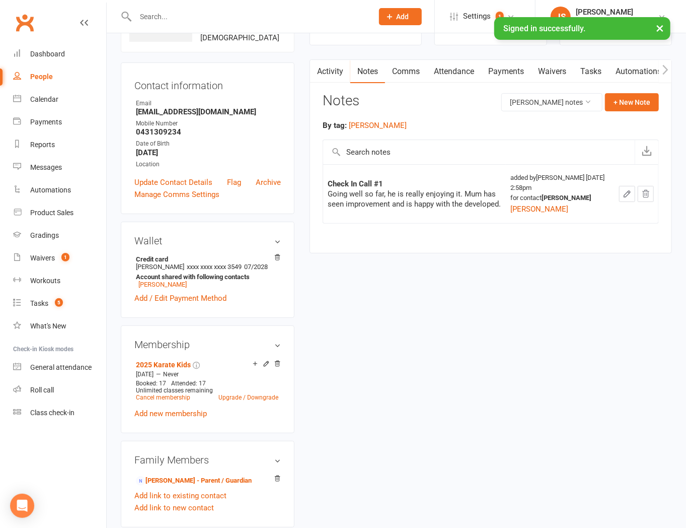
scroll to position [0, 0]
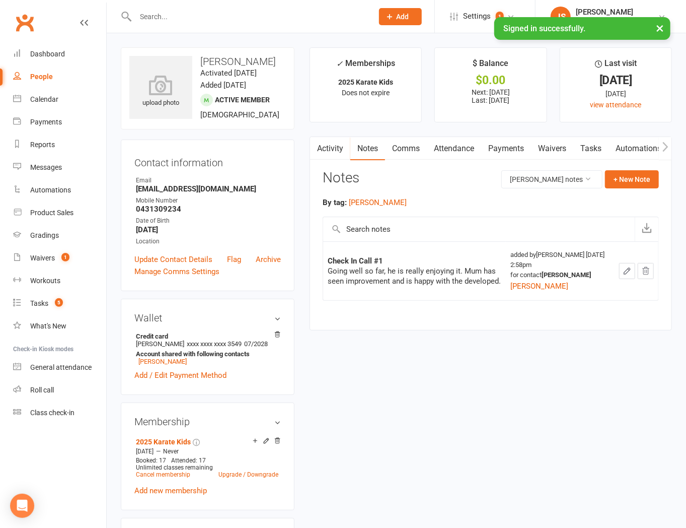
click at [622, 277] on button "button" at bounding box center [627, 271] width 16 height 16
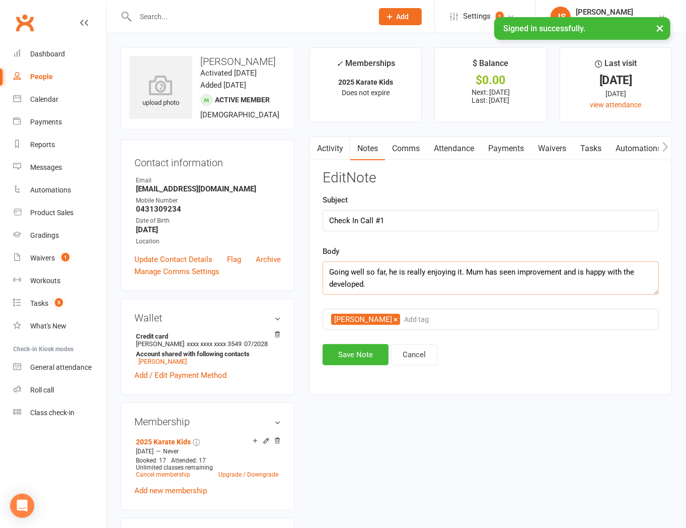
click at [361, 288] on textarea "Going well so far, he is really enjoying it. Mum has seen improvement and is ha…" at bounding box center [491, 277] width 336 height 33
click at [363, 282] on textarea "Going well so far, he is really enjoying it. Mum has seen improvement and is ha…" at bounding box center [491, 277] width 336 height 33
click at [396, 285] on textarea "Going well so far, he is really enjoying it. Mum has seen improvement and is ha…" at bounding box center [491, 277] width 336 height 33
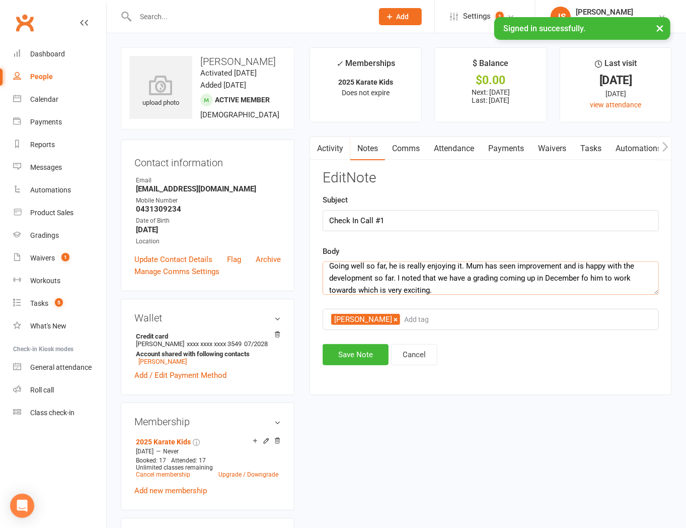
click at [561, 263] on textarea "Going well so far, he is really enjoying it. Mum has seen improvement and is ha…" at bounding box center [491, 277] width 336 height 33
click at [383, 275] on textarea "Going well so far, he is really enjoying it. Mum has seen improvement with disc…" at bounding box center [491, 277] width 336 height 33
click at [574, 288] on textarea "Going well so far, he is really enjoying it. Mum has seen improvement with disc…" at bounding box center [491, 277] width 336 height 33
click at [565, 288] on textarea "Going well so far, he is really enjoying it. Mum has seen improvement with disc…" at bounding box center [491, 277] width 336 height 33
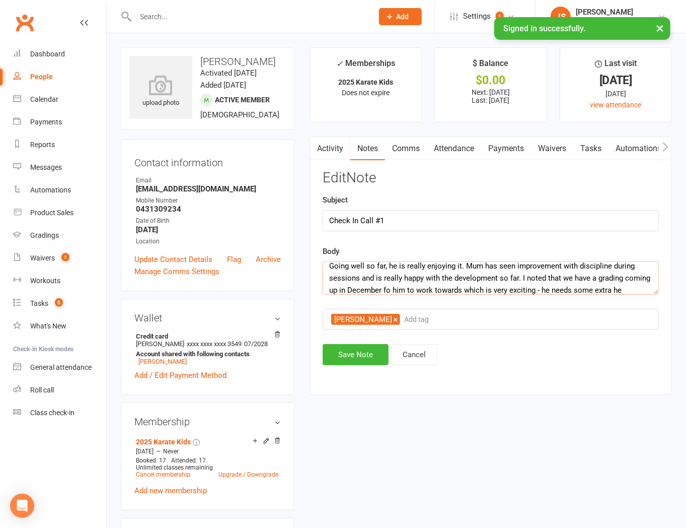
scroll to position [18, 0]
click at [529, 288] on textarea "Going well so far, he is really enjoying it. Mum has seen improvement with disc…" at bounding box center [491, 277] width 336 height 33
type textarea "Going well so far, he is really enjoying it. Mum has seen improvement with disc…"
click at [370, 361] on button "Save Note" at bounding box center [356, 354] width 66 height 21
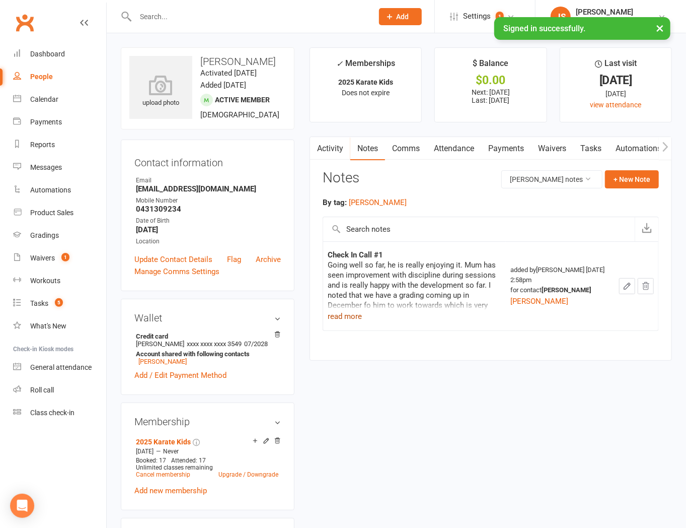
click at [353, 315] on button "read more" at bounding box center [345, 316] width 34 height 12
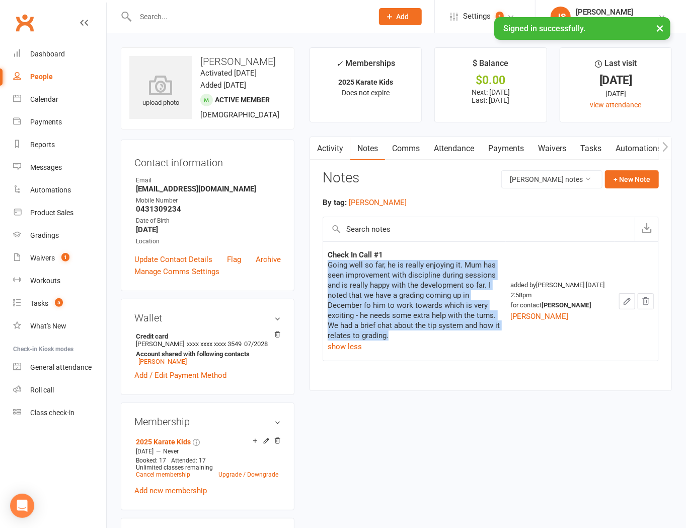
drag, startPoint x: 391, startPoint y: 335, endPoint x: 326, endPoint y: 269, distance: 92.2
click at [326, 269] on td "Check In Call #1 Going well so far, he is really enjoying it. Mum has seen impr…" at bounding box center [414, 300] width 183 height 119
copy div "Going well so far, he is really enjoying it. Mum has seen improvement with disc…"
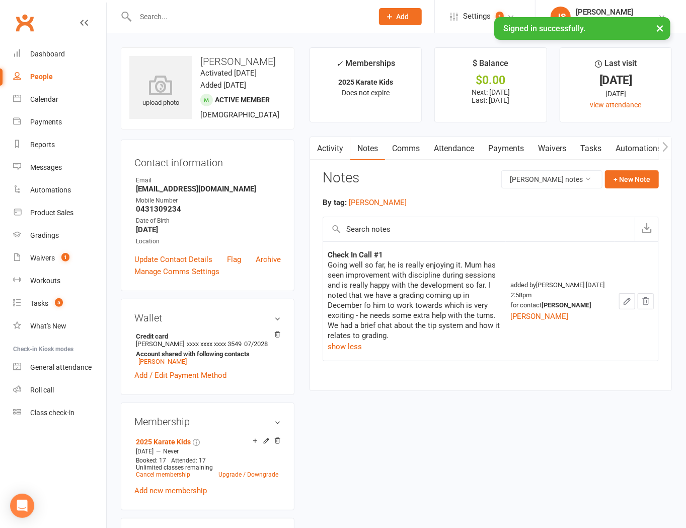
click at [45, 305] on div "Tasks" at bounding box center [39, 303] width 18 height 8
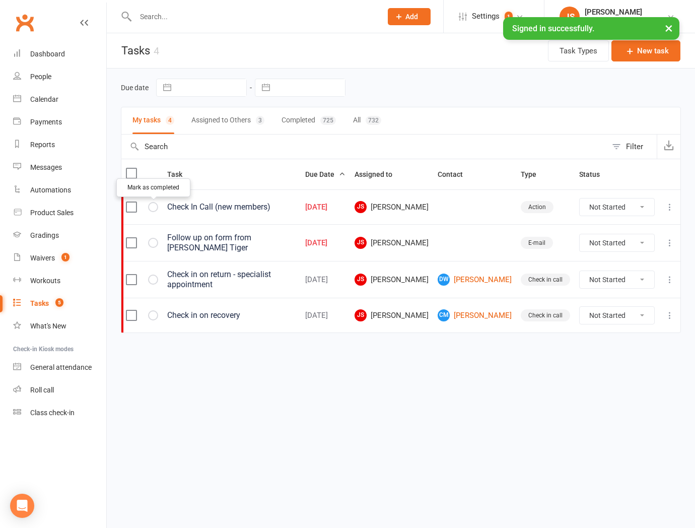
click at [157, 210] on button "button" at bounding box center [153, 207] width 10 height 10
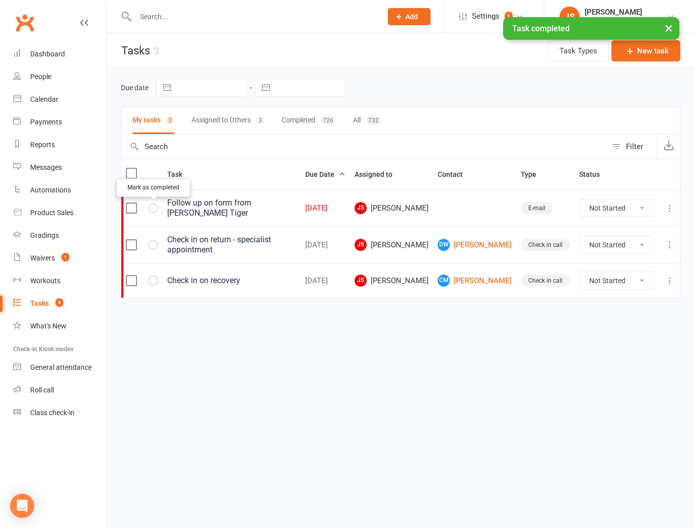
click at [0, 0] on icon "button" at bounding box center [0, 0] width 0 height 0
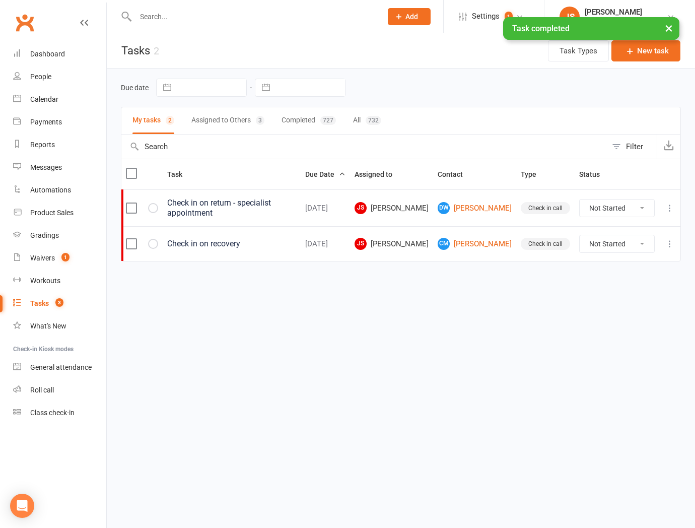
click at [207, 122] on button "Assigned to Others 3" at bounding box center [227, 120] width 73 height 27
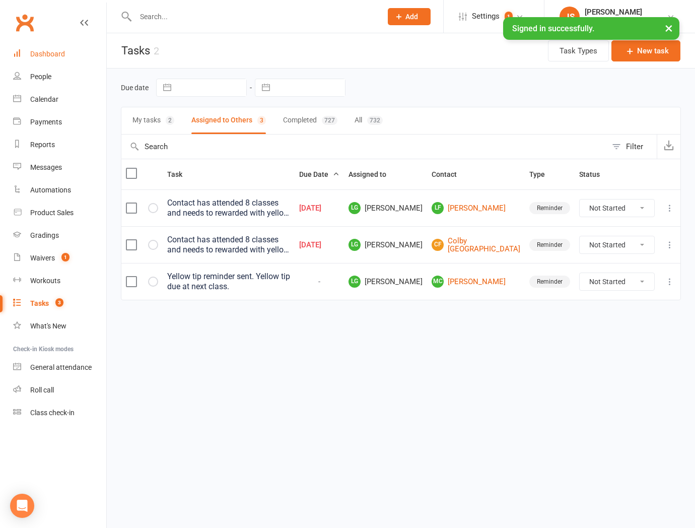
click at [53, 59] on link "Dashboard" at bounding box center [59, 54] width 93 height 23
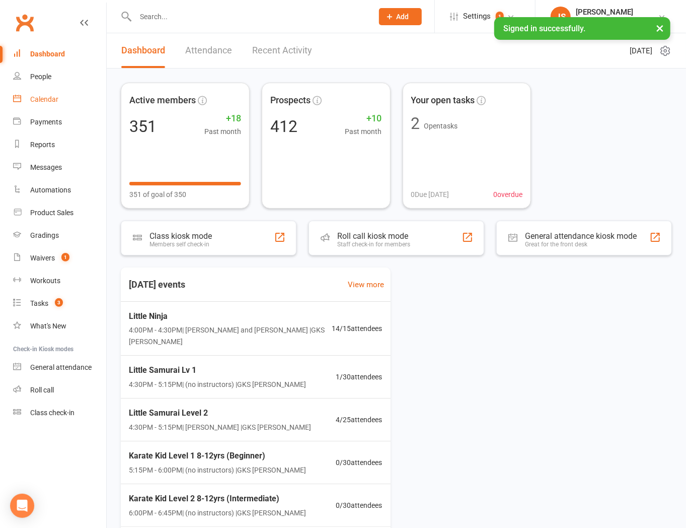
click at [51, 104] on link "Calendar" at bounding box center [59, 99] width 93 height 23
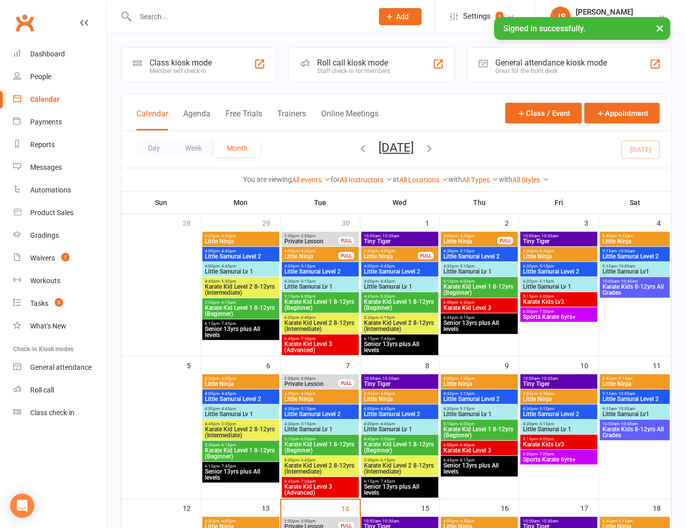
click at [334, 393] on span "4:00pm - 4:30pm" at bounding box center [320, 393] width 73 height 5
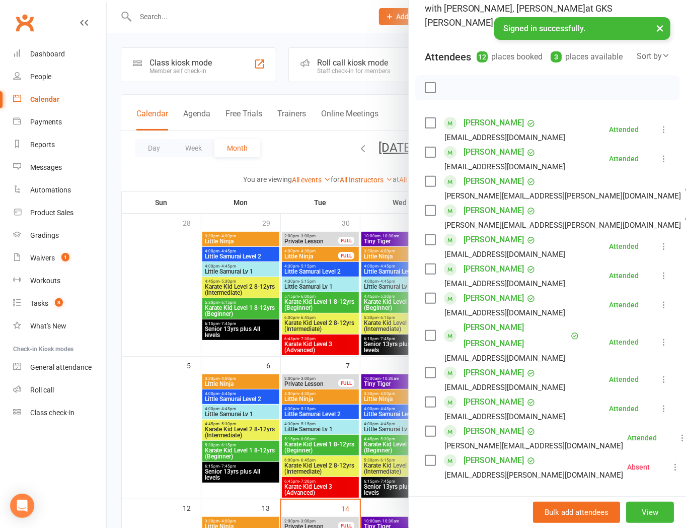
scroll to position [112, 0]
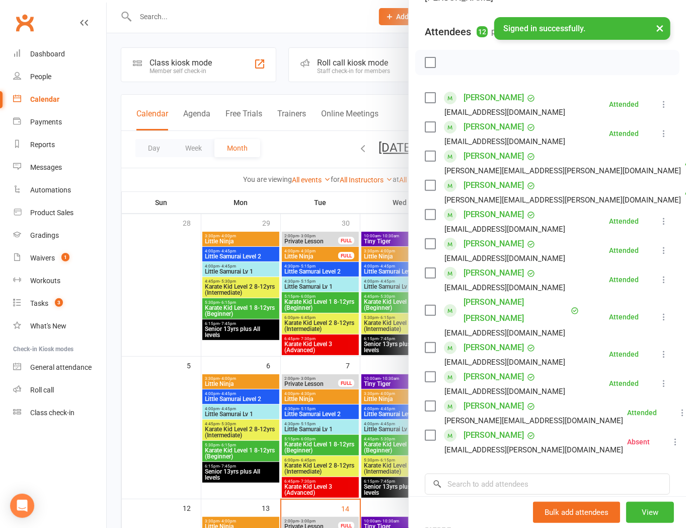
click at [379, 369] on div at bounding box center [396, 264] width 579 height 528
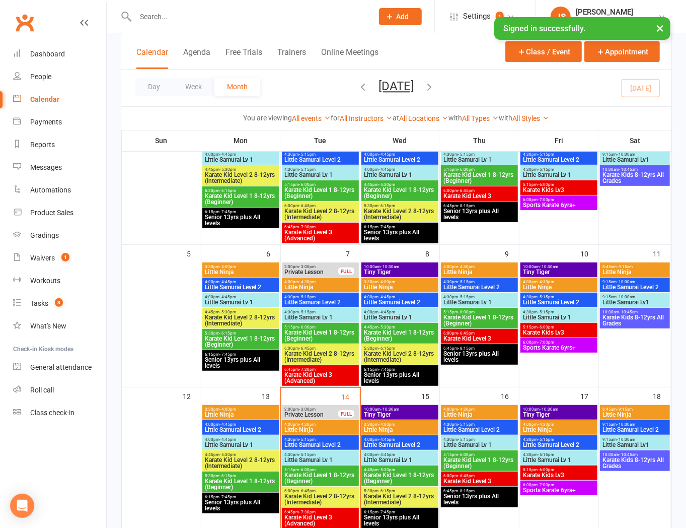
click at [329, 425] on span "4:00pm - 4:30pm" at bounding box center [320, 424] width 73 height 5
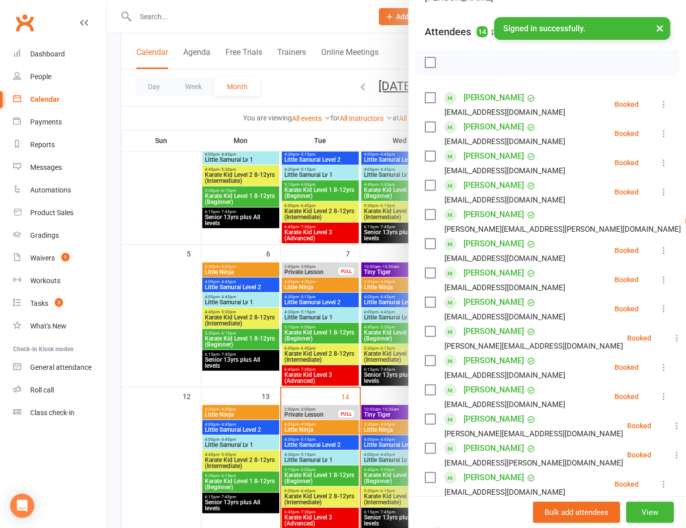
scroll to position [168, 0]
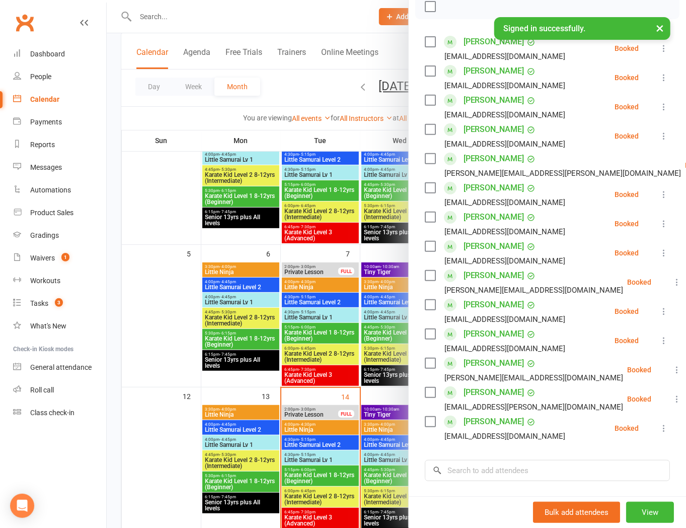
click at [213, 6] on div at bounding box center [396, 264] width 579 height 528
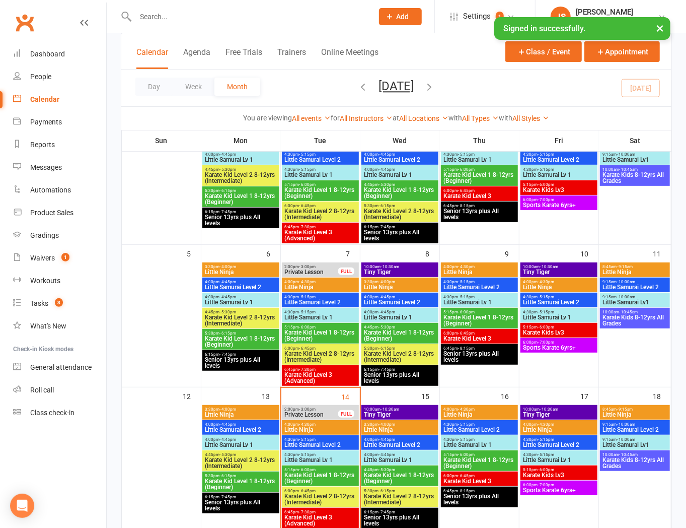
click at [207, 16] on input "text" at bounding box center [249, 17] width 234 height 14
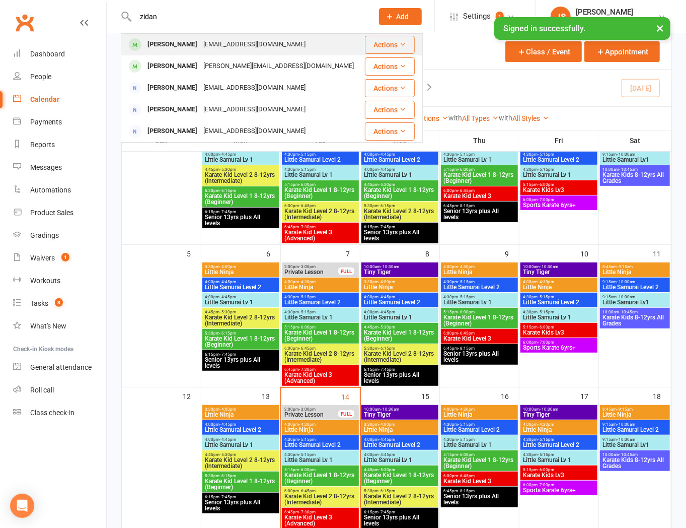
type input "zidan"
click at [212, 51] on div "[EMAIL_ADDRESS][DOMAIN_NAME]" at bounding box center [254, 44] width 108 height 15
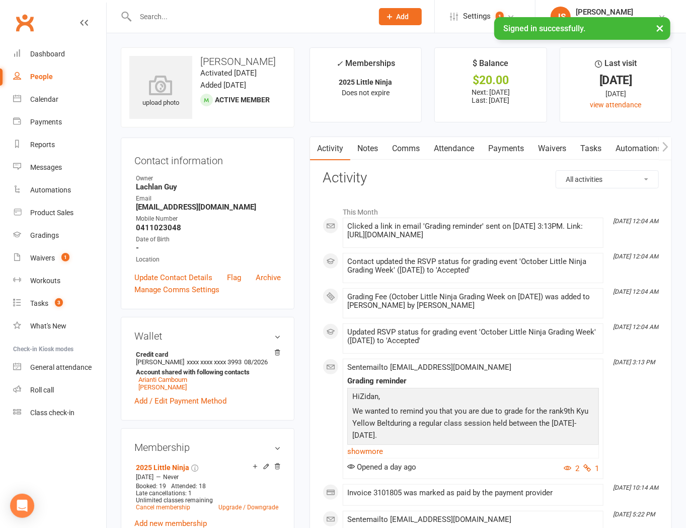
click at [375, 154] on link "Notes" at bounding box center [367, 148] width 35 height 23
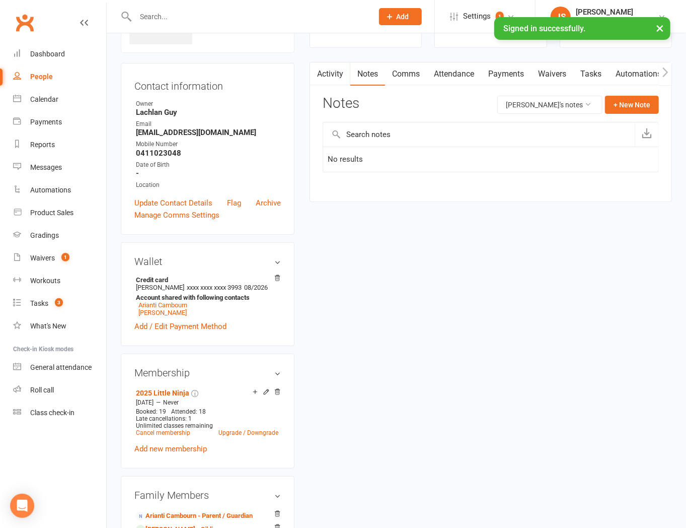
scroll to position [56, 0]
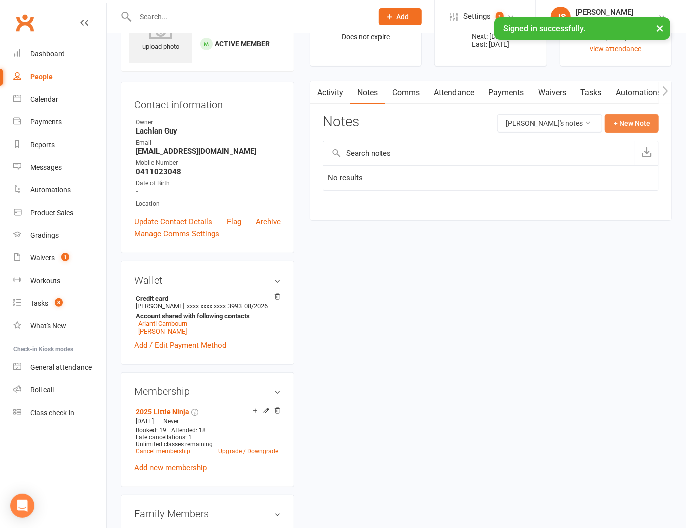
click at [635, 125] on button "+ New Note" at bounding box center [632, 123] width 54 height 18
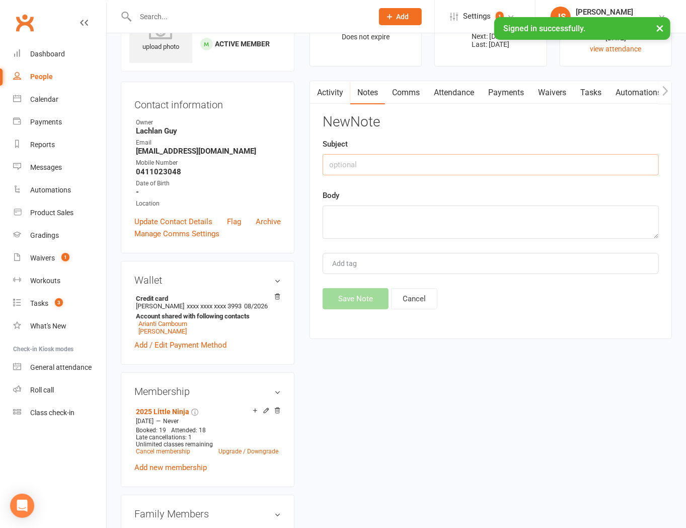
click at [454, 164] on input "text" at bounding box center [491, 164] width 336 height 21
type input "Check In Call #1"
click at [450, 269] on div "Add tag" at bounding box center [491, 263] width 336 height 21
type input "[PERSON_NAME]"
